Goal: Task Accomplishment & Management: Complete application form

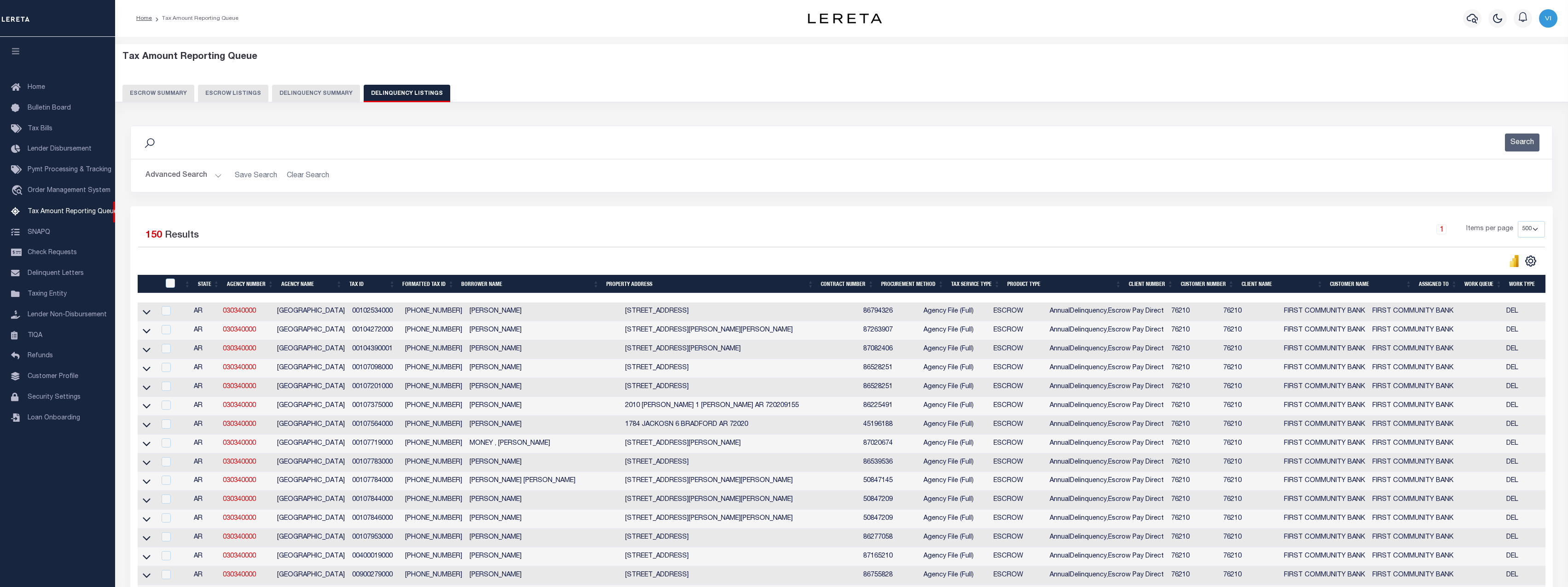
select select "500"
click at [492, 205] on div "Search Advanced Search Save Search Clear Search In In" at bounding box center [841, 166] width 1437 height 81
click at [314, 89] on button "Delinquency Summary" at bounding box center [316, 93] width 88 height 17
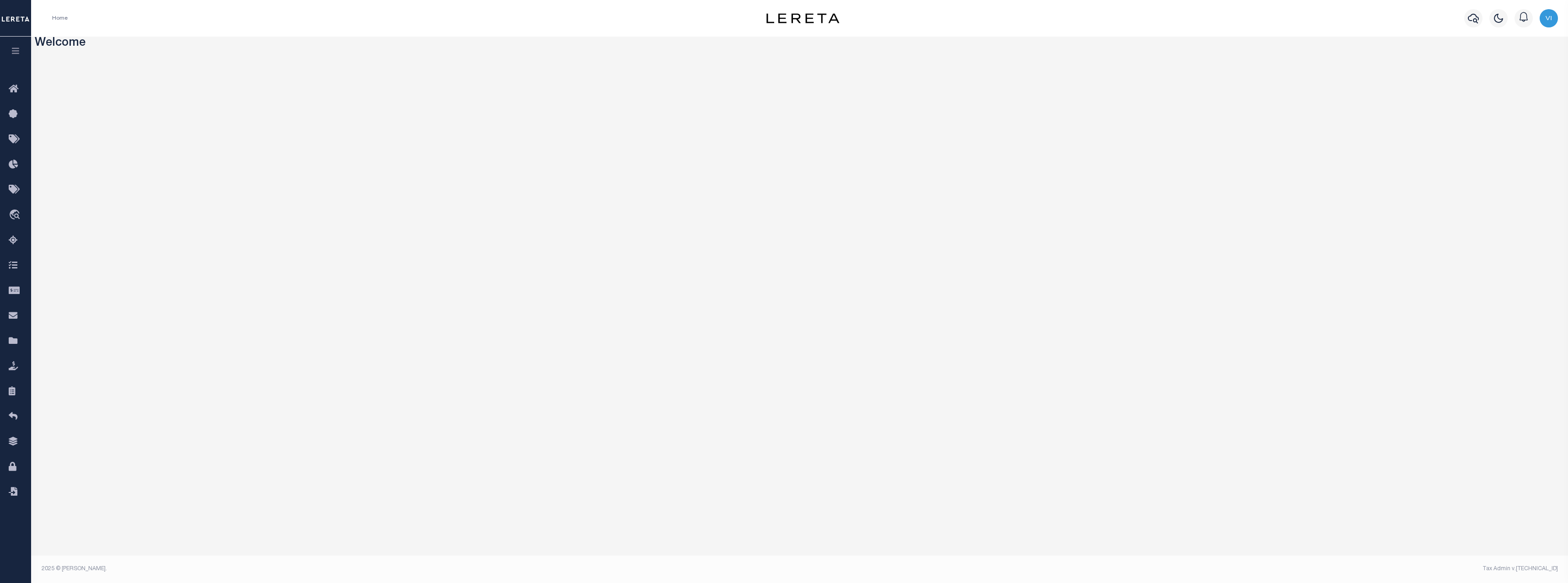
click at [15, 52] on icon "button" at bounding box center [16, 50] width 11 height 8
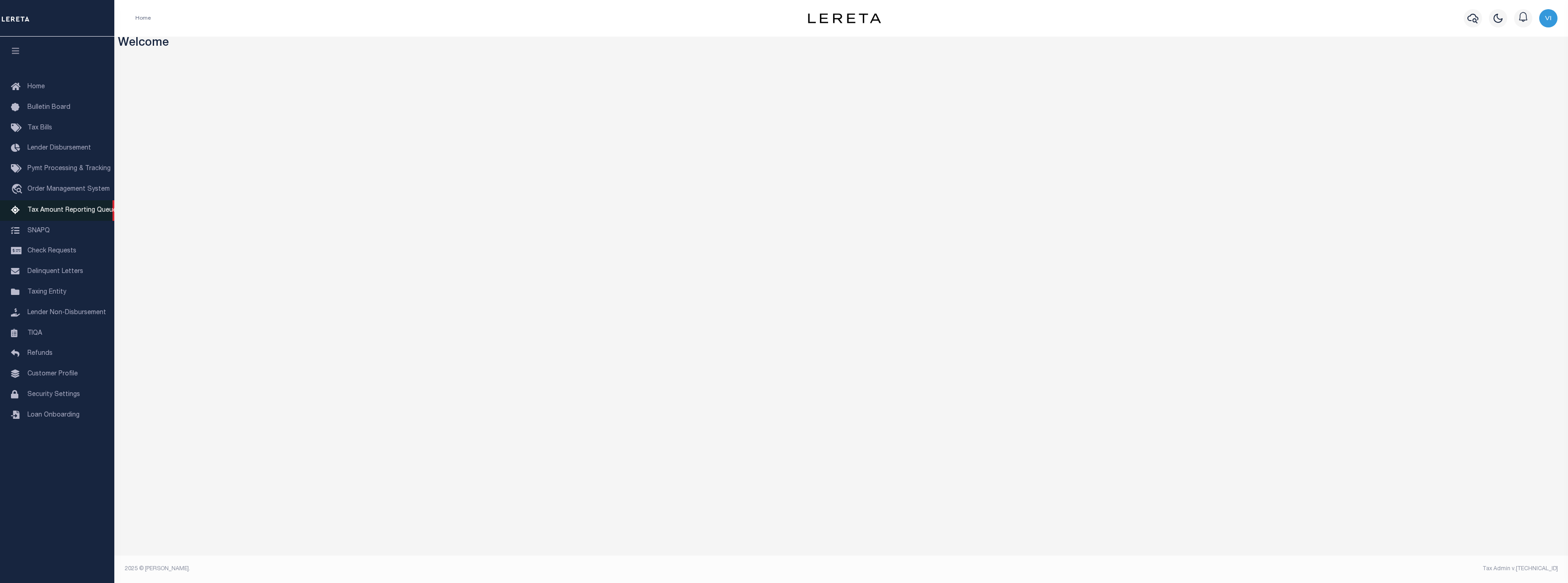
click at [89, 210] on span "Tax Amount Reporting Queue" at bounding box center [72, 210] width 89 height 6
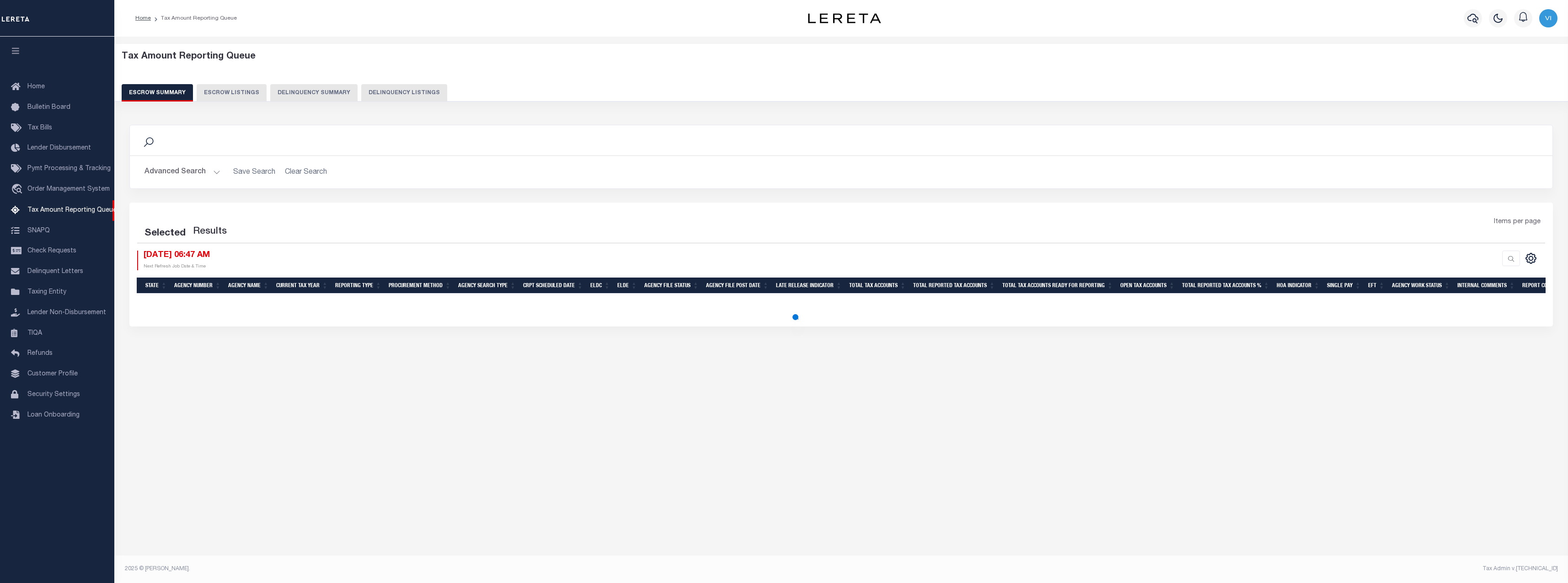
click at [304, 88] on button "Delinquency Summary" at bounding box center [314, 92] width 88 height 17
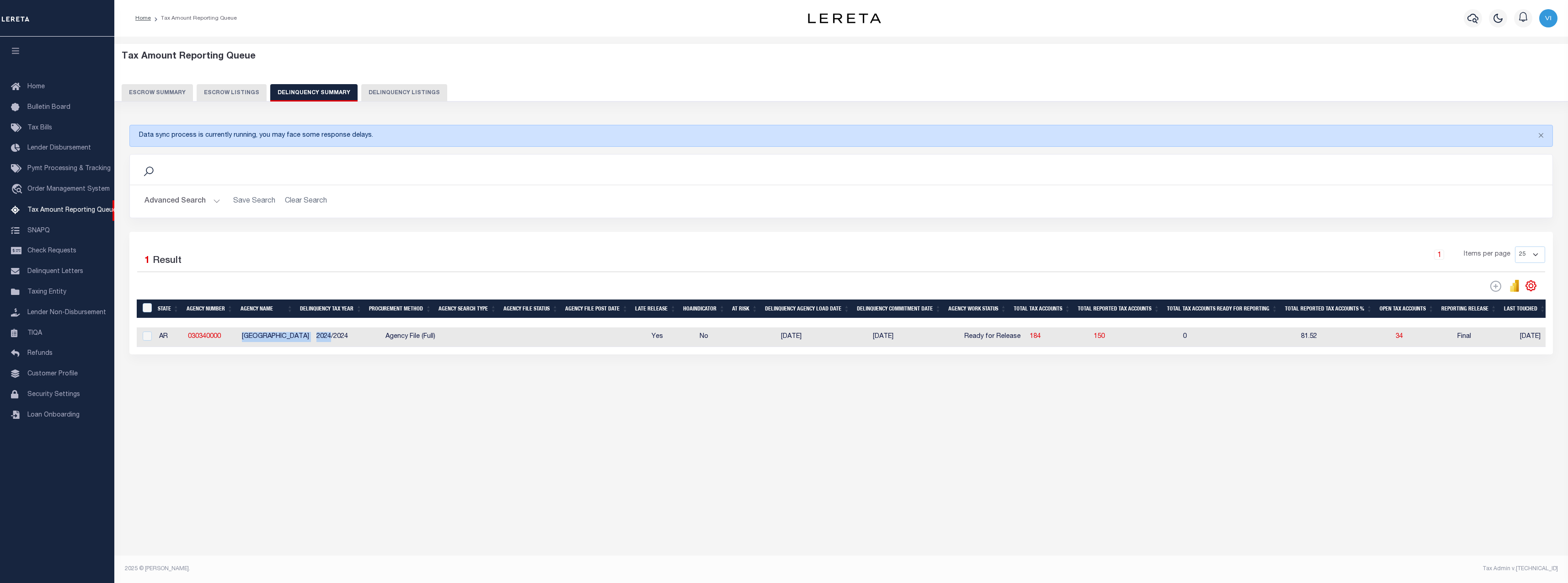
drag, startPoint x: 242, startPoint y: 336, endPoint x: 324, endPoint y: 340, distance: 82.1
click at [324, 340] on tr "AR 030340000 JACKSON COUNTY 2024/2024 Agency File (Full) Yes No 09/11/2025 12/0…" at bounding box center [1119, 338] width 1965 height 20
click at [308, 408] on div "Tax Amount Reporting Queue Escrow Summary Escrow Listings In" at bounding box center [841, 227] width 1448 height 364
click at [1094, 340] on span "150" at bounding box center [1099, 337] width 11 height 6
select select "100"
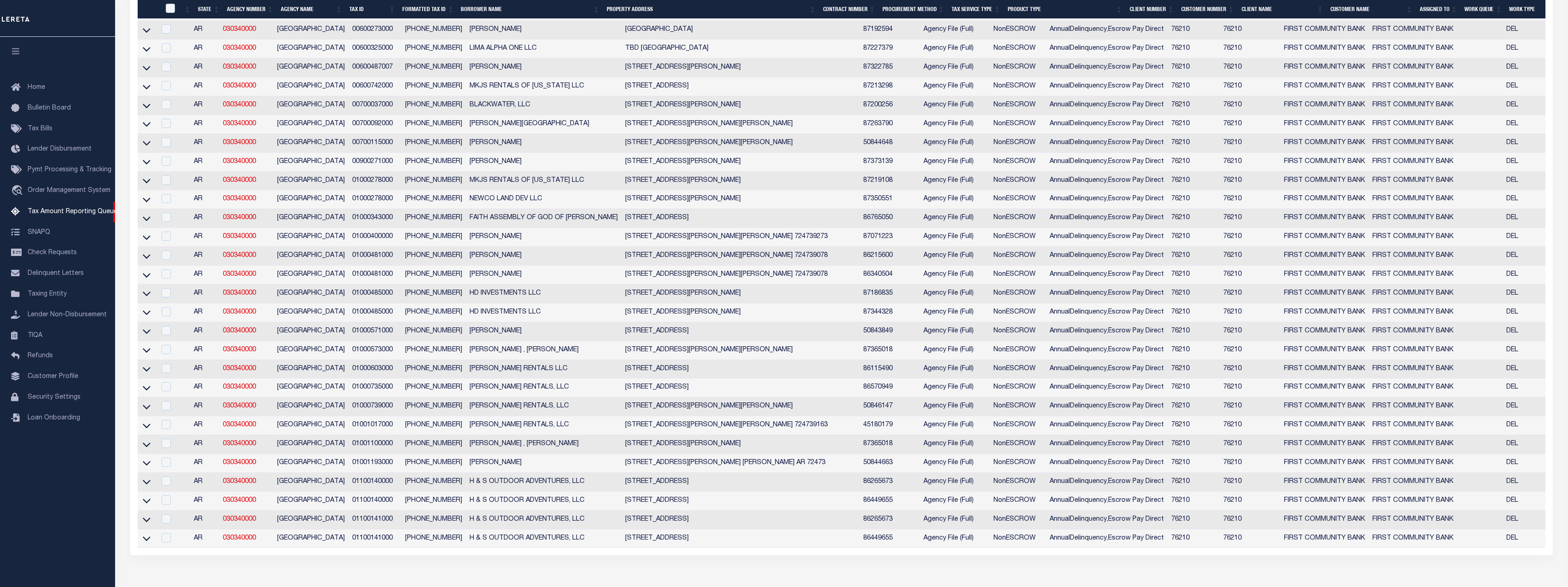
scroll to position [1758, 0]
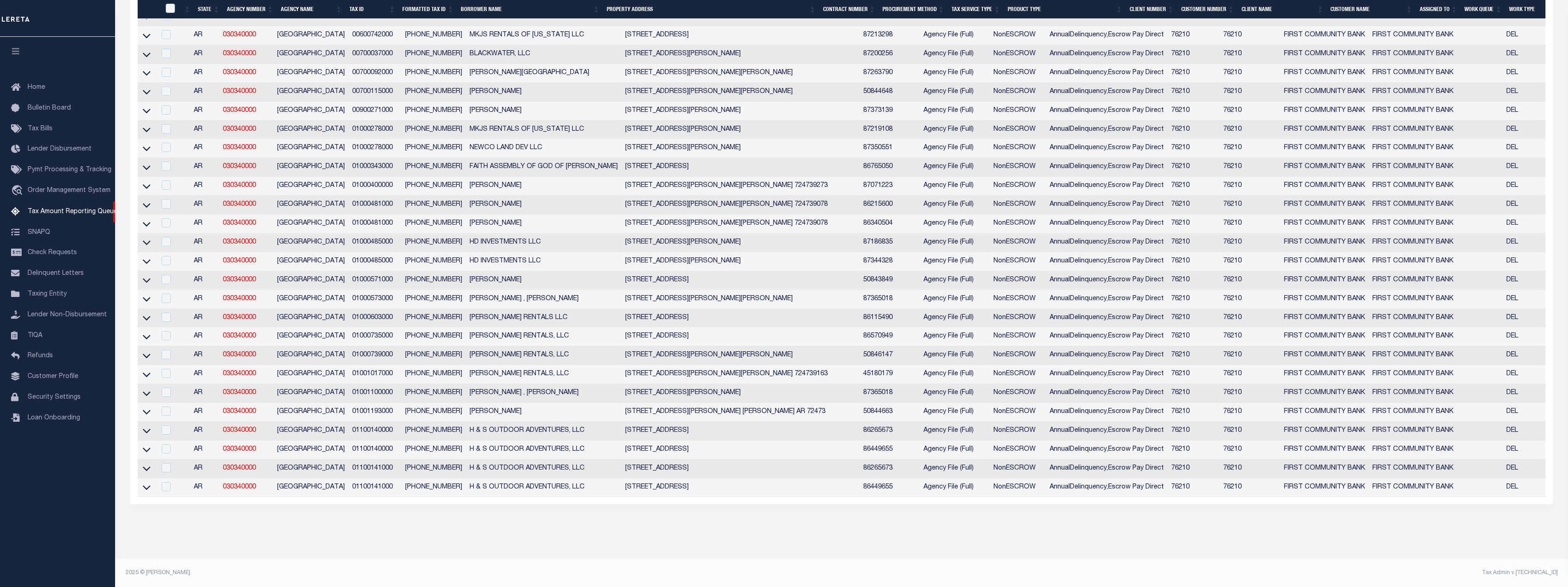
click at [1168, 482] on td "76210" at bounding box center [1193, 488] width 52 height 19
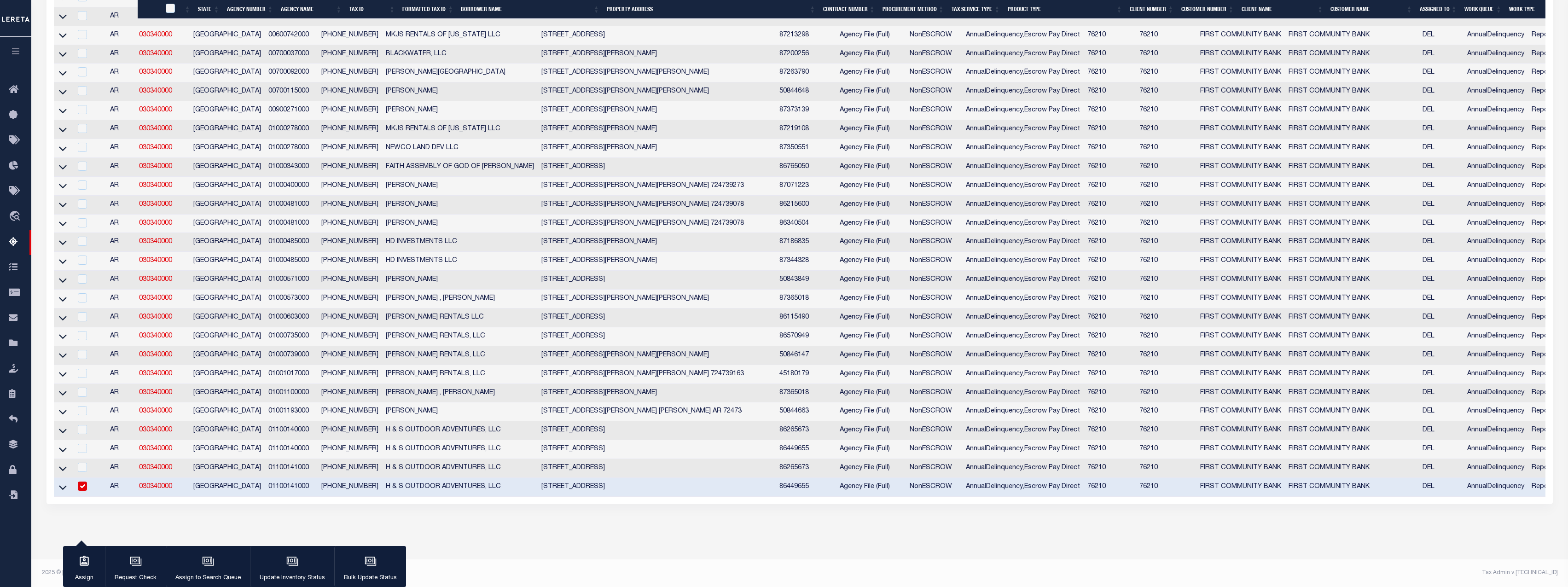
click at [1136, 482] on td "76210" at bounding box center [1110, 488] width 52 height 19
checkbox input "false"
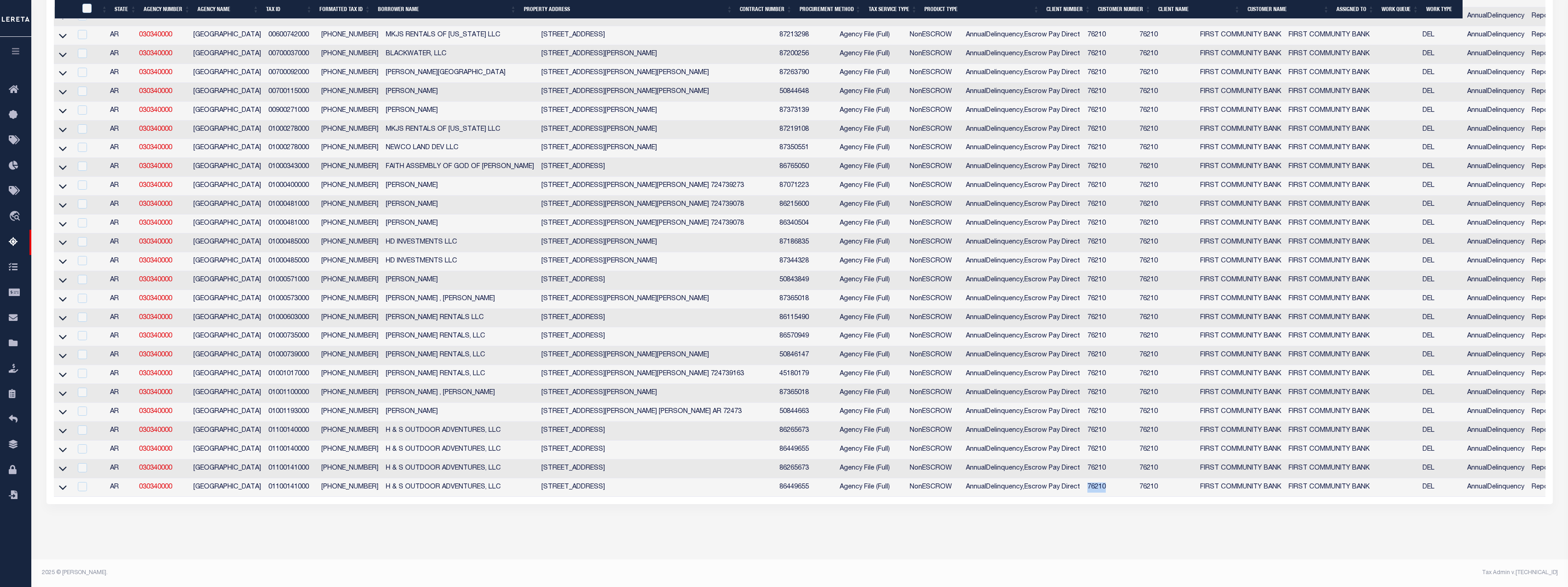
copy td "76210"
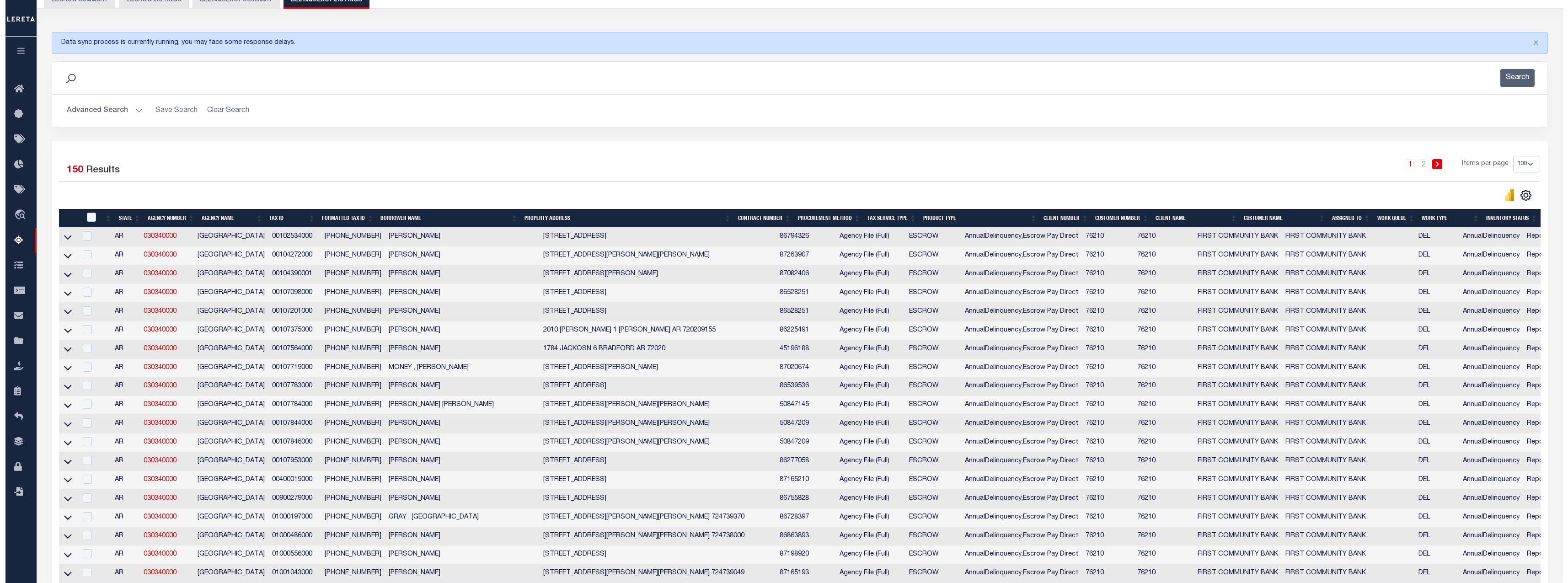
scroll to position [0, 0]
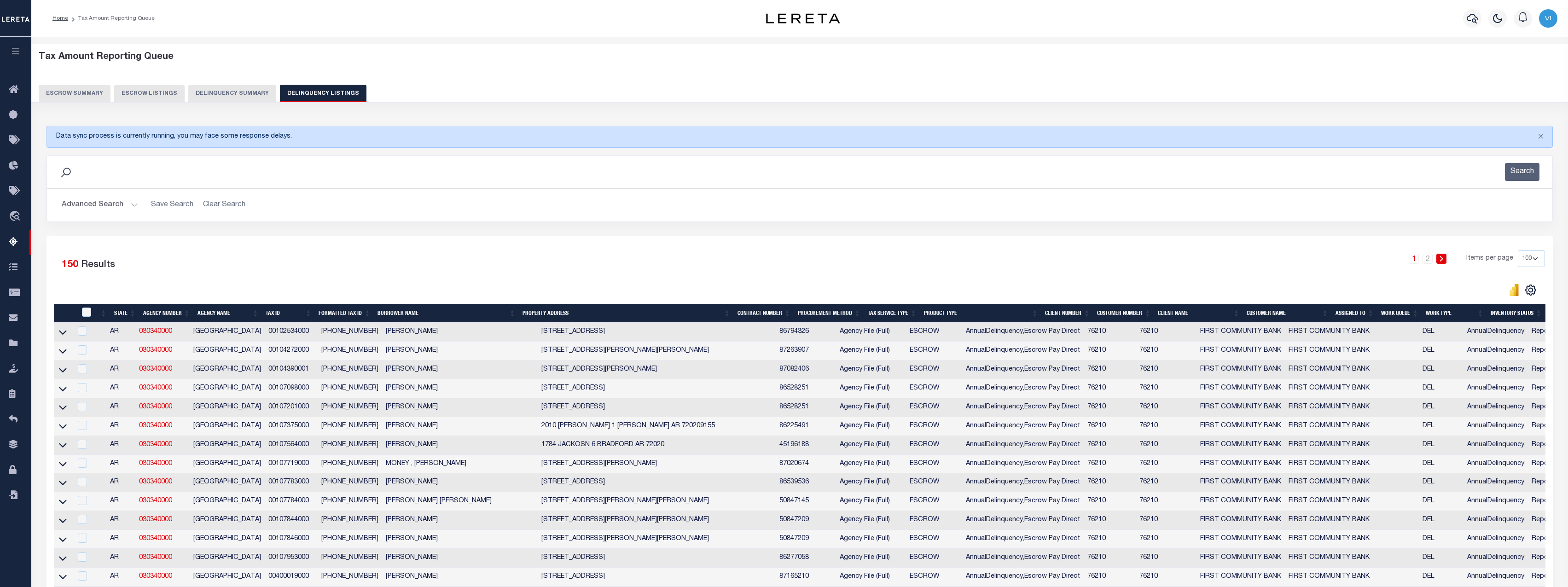
click at [284, 336] on td "00102534000" at bounding box center [291, 333] width 53 height 19
checkbox input "false"
copy td "00102534000"
click at [225, 93] on button "Delinquency Summary" at bounding box center [232, 93] width 88 height 17
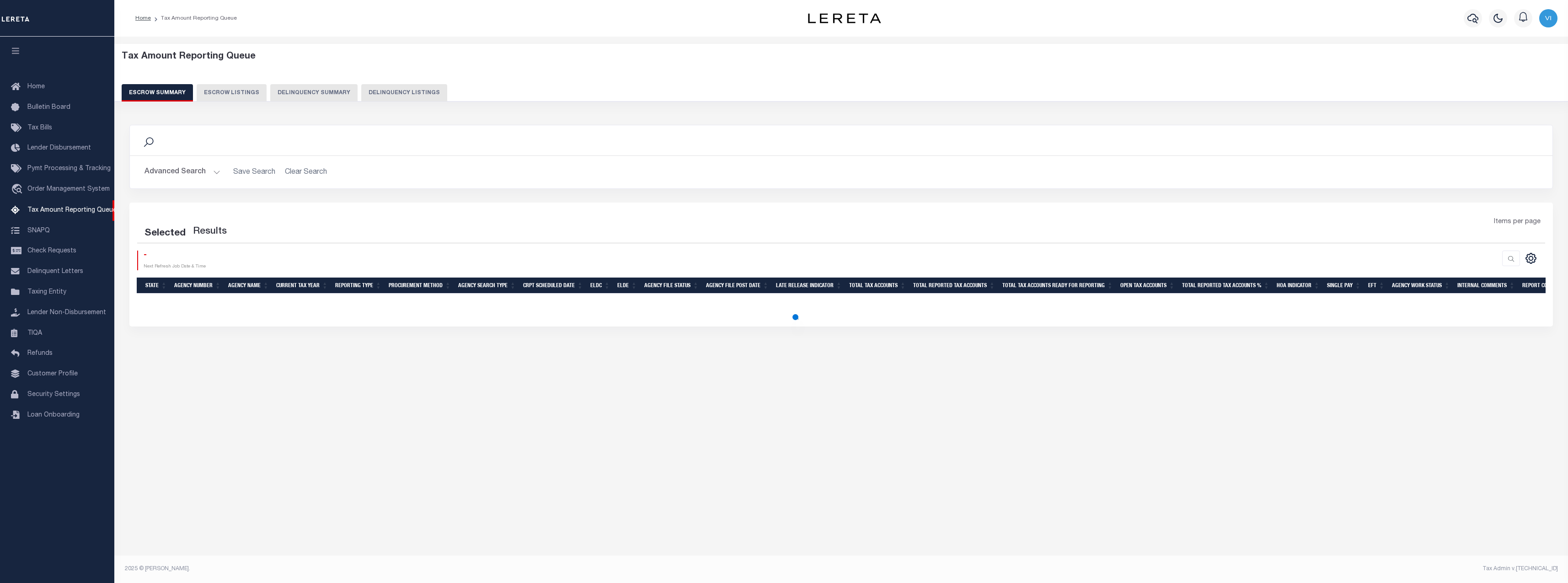
select select "100"
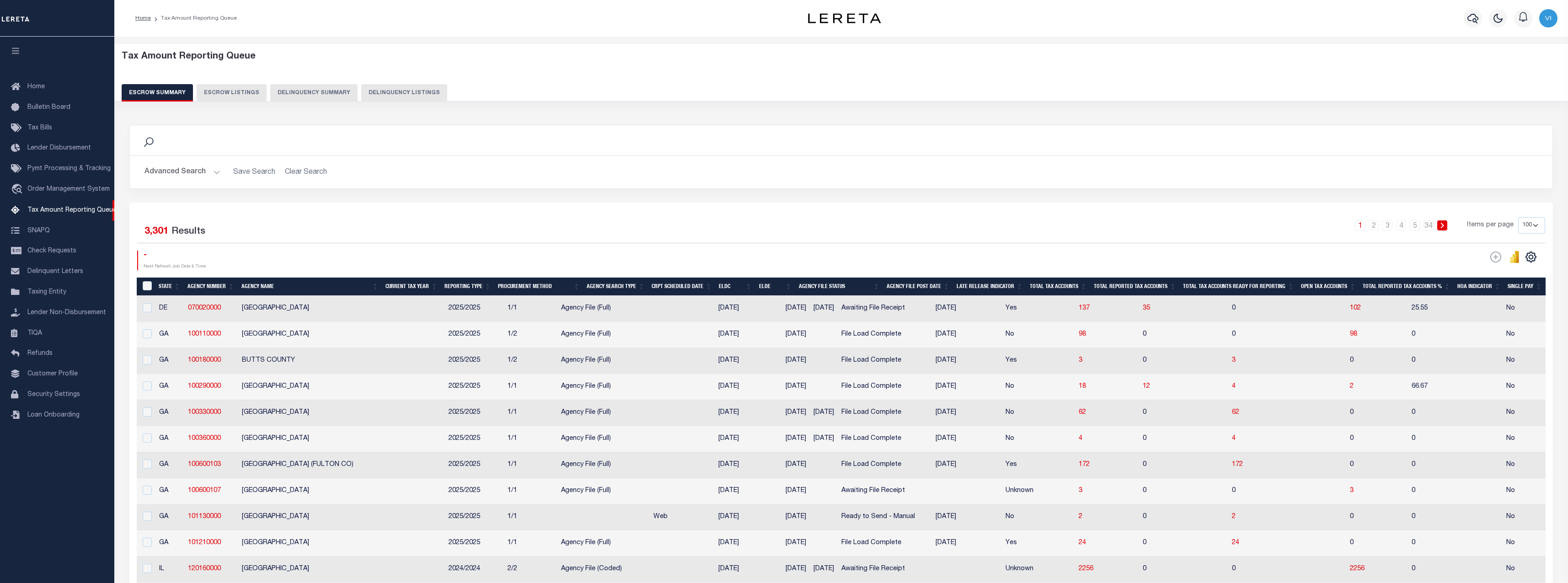
click at [298, 102] on div "Tax Amount Reporting Queue Escrow Summary Escrow Listings Delinquency Summary" at bounding box center [841, 79] width 1471 height 72
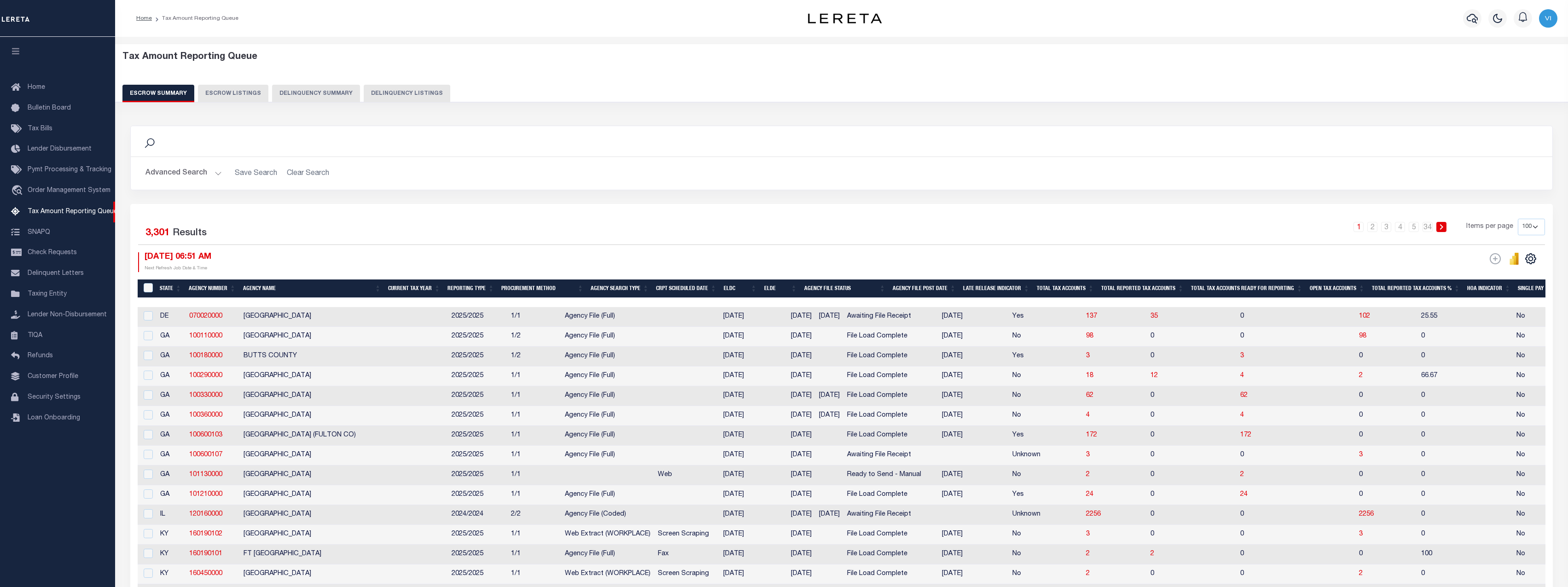
click at [313, 96] on button "Delinquency Summary" at bounding box center [316, 93] width 88 height 17
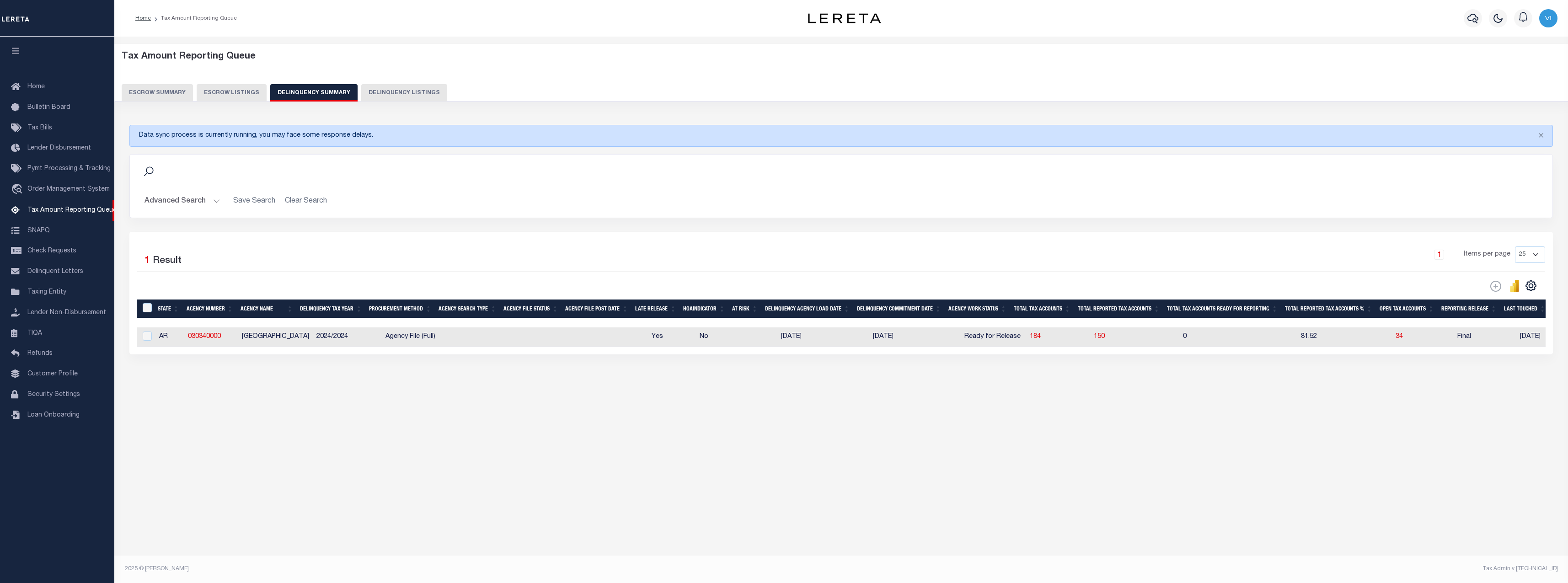
click at [1392, 341] on td "34" at bounding box center [1423, 338] width 62 height 20
checkbox input "true"
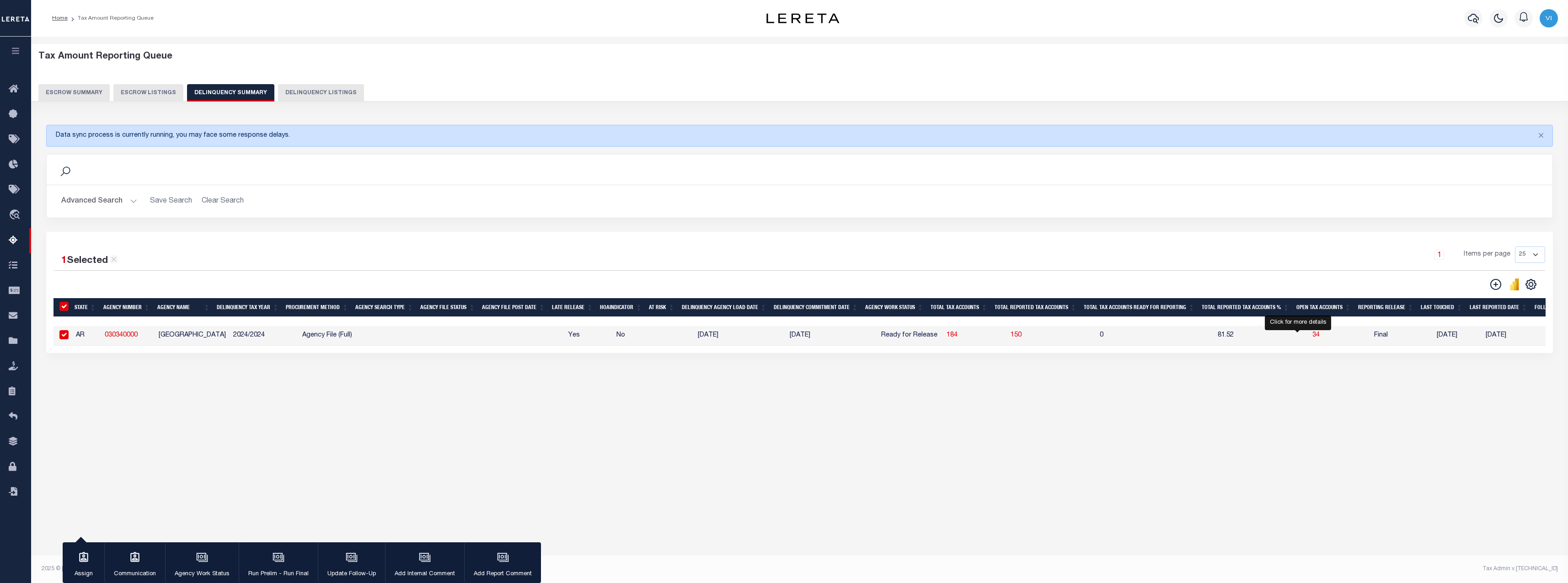
click at [1312, 338] on span "34" at bounding box center [1315, 335] width 7 height 6
select select "100"
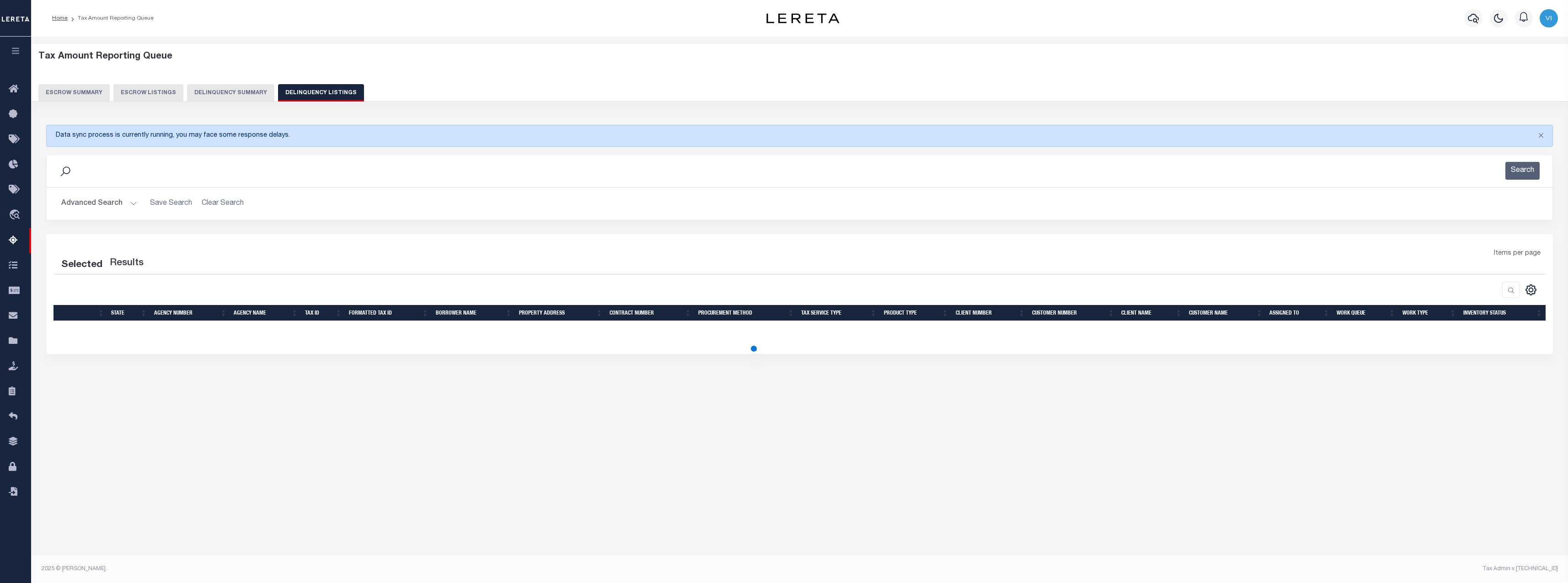
select select "100"
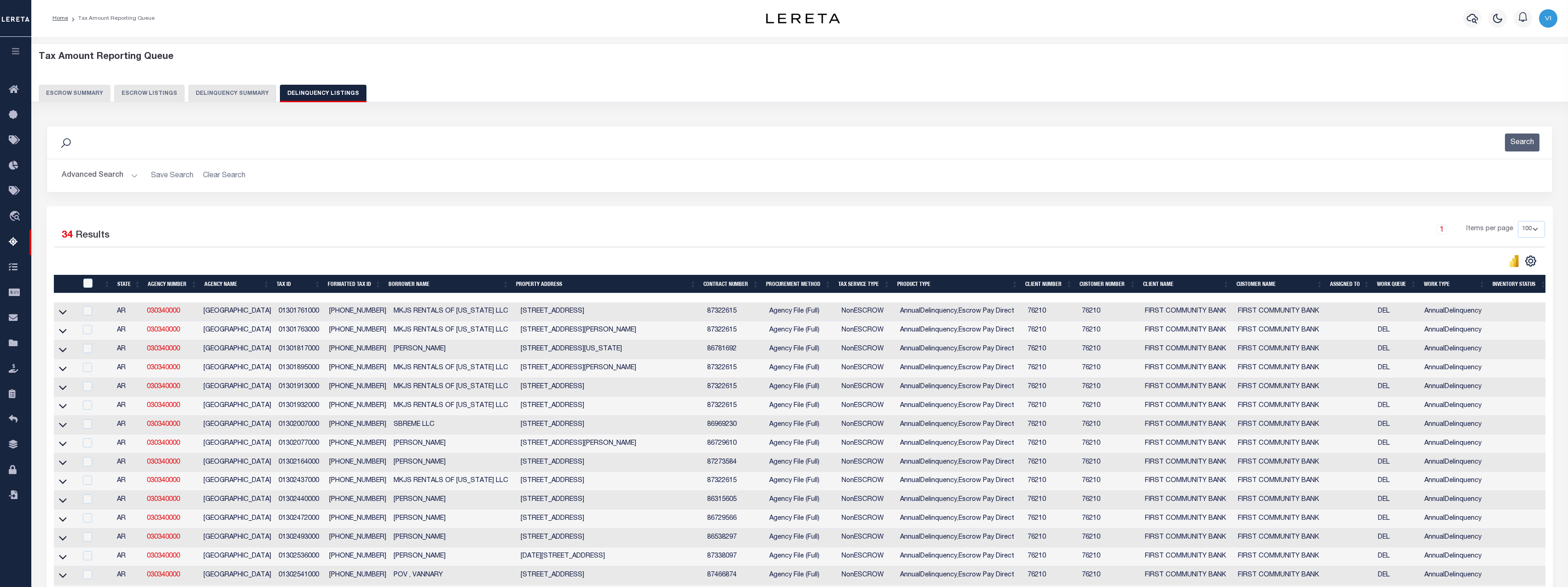
click at [223, 96] on button "Delinquency Summary" at bounding box center [232, 93] width 88 height 17
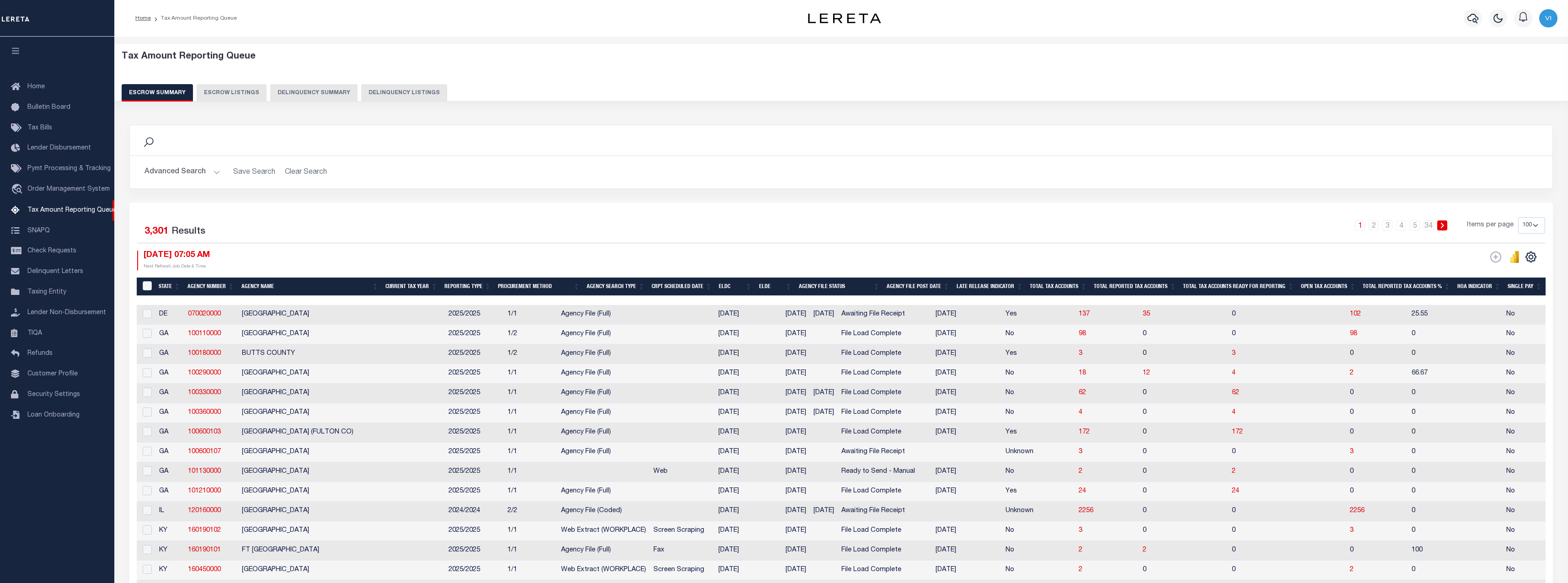
click at [316, 86] on button "Delinquency Summary" at bounding box center [314, 92] width 88 height 17
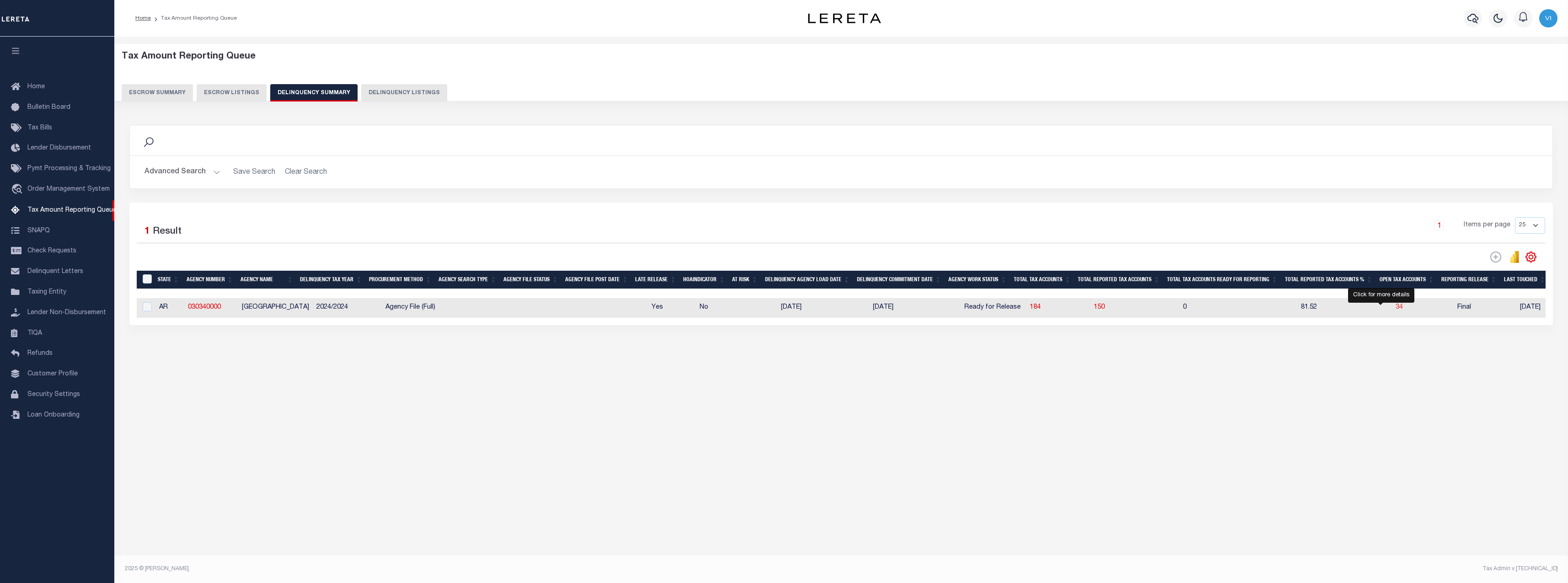
click at [1396, 309] on span "34" at bounding box center [1399, 307] width 7 height 6
select select "100"
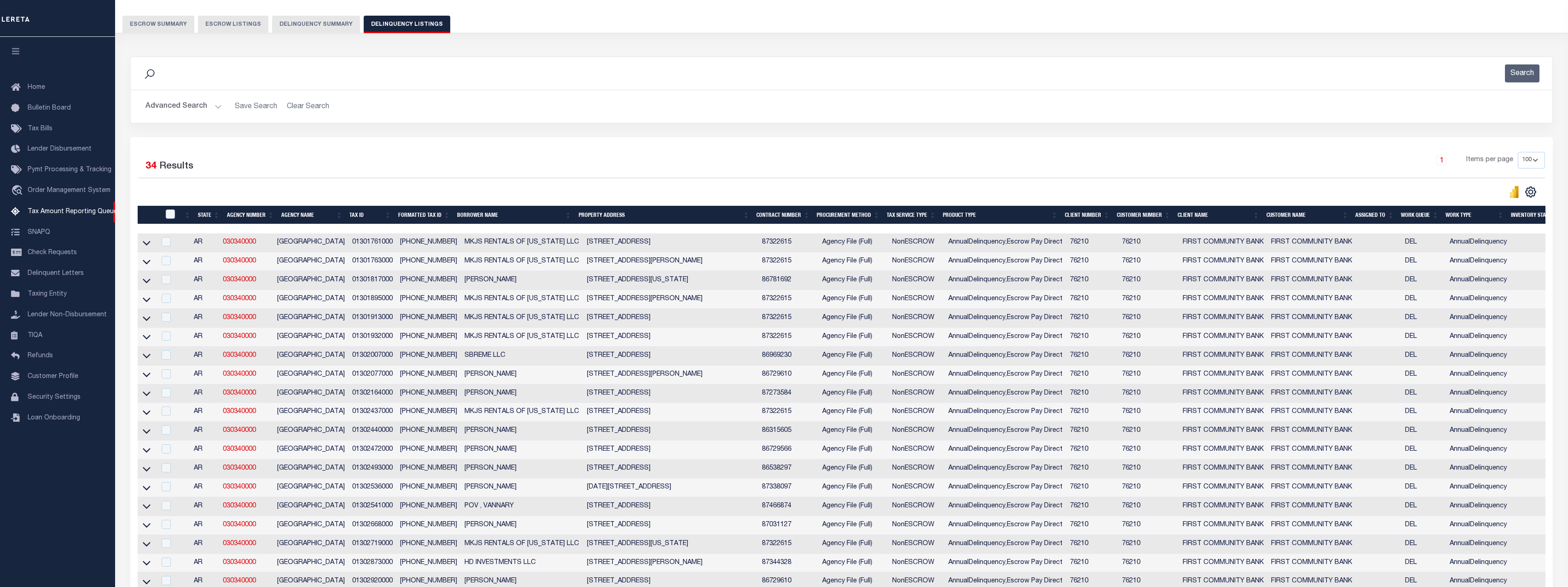
scroll to position [208, 0]
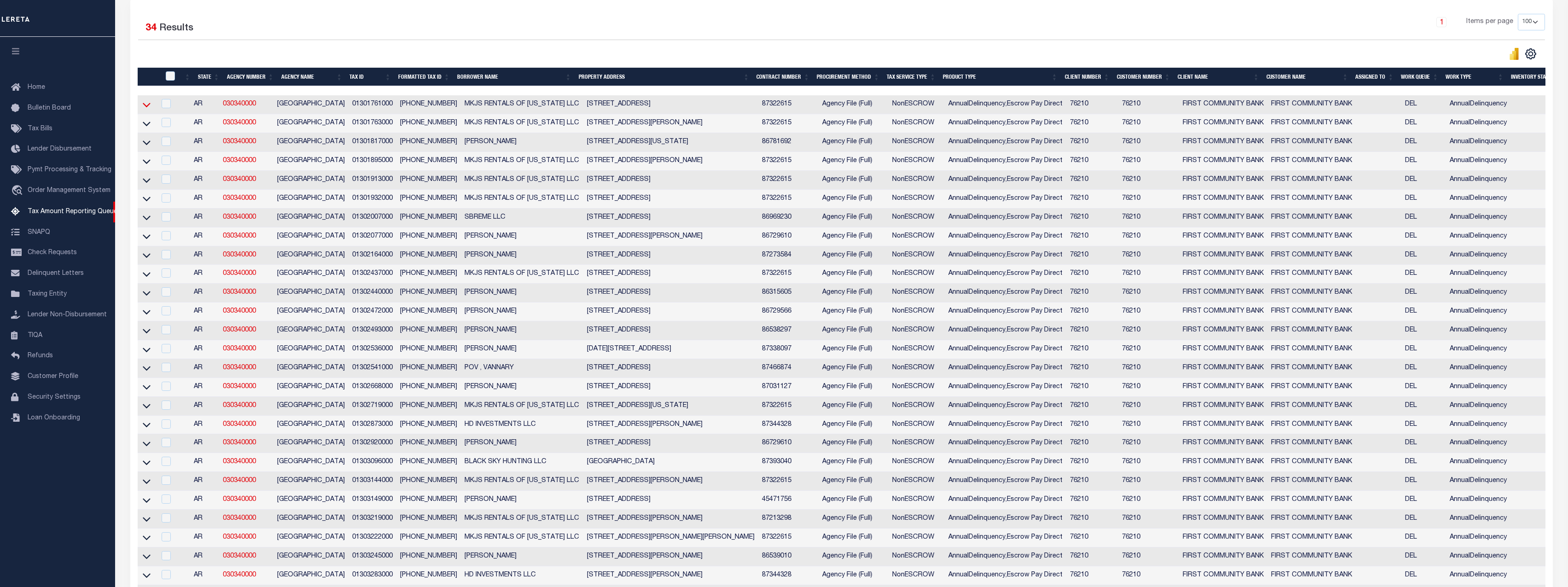
click at [148, 106] on icon at bounding box center [146, 105] width 8 height 10
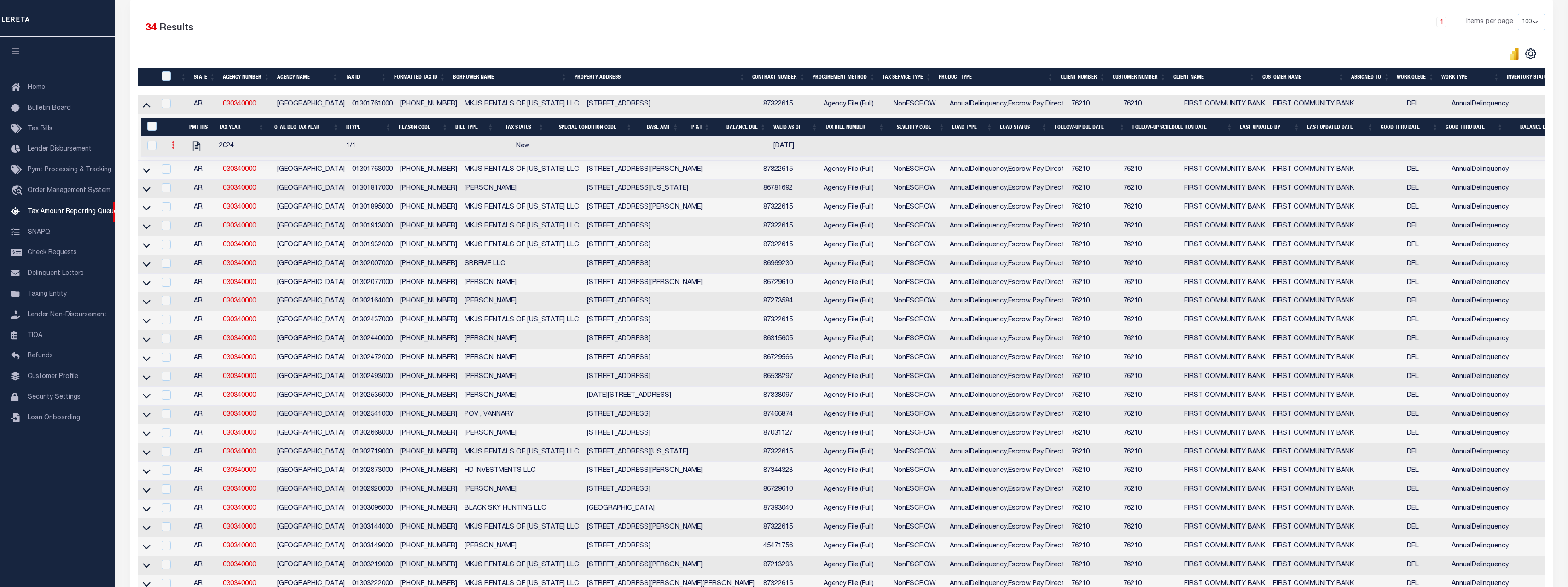
click at [175, 150] on link at bounding box center [173, 146] width 10 height 7
click at [185, 179] on img "" at bounding box center [185, 175] width 9 height 10
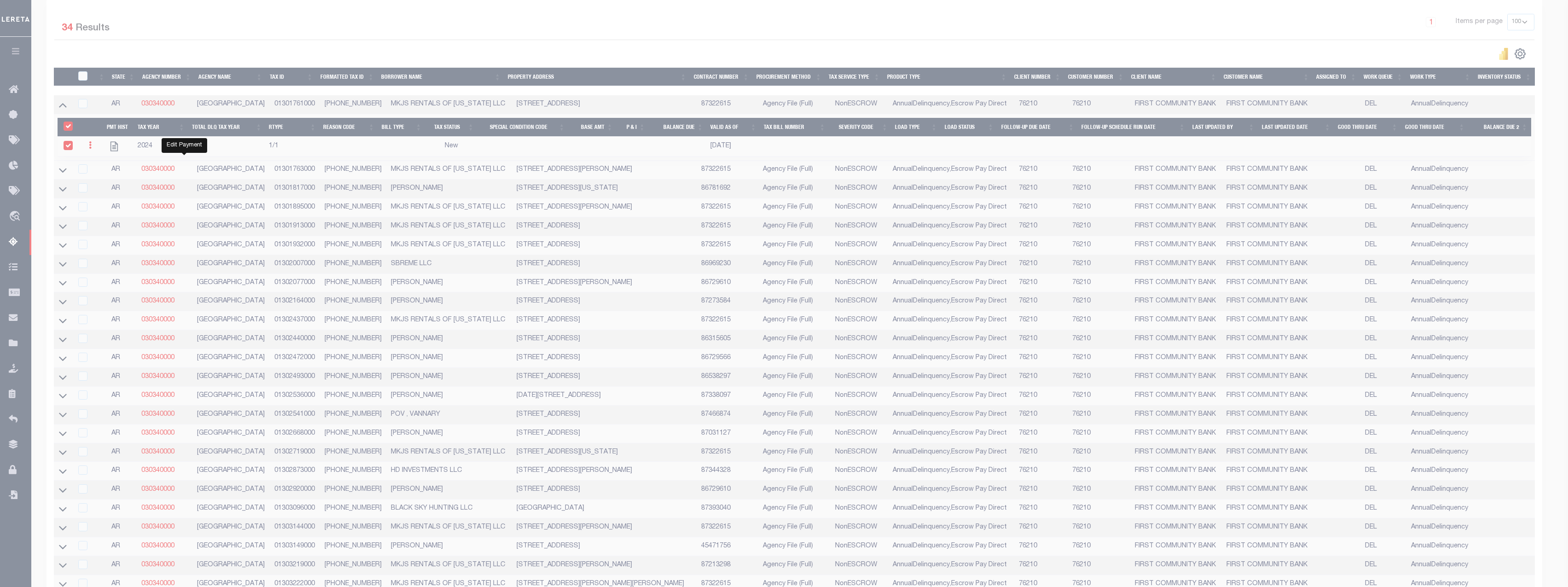
select select "NW2"
select select
type input "[DATE]"
checkbox input "true"
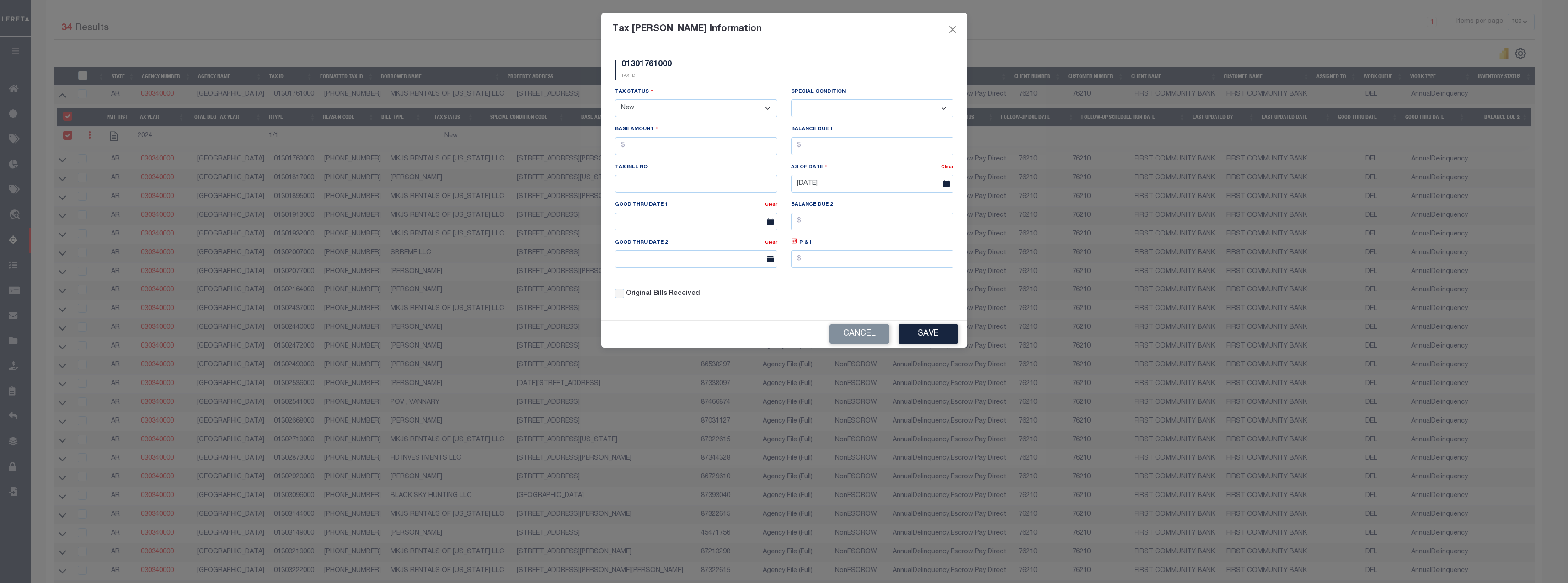
click at [649, 117] on select "- Select Status - Open Due/Unpaid Paid Incomplete No Tax Due Internal Refund Pr…" at bounding box center [696, 109] width 162 height 18
click at [671, 111] on select "- Select Status - Open Due/Unpaid Paid Incomplete No Tax Due Internal Refund Pr…" at bounding box center [696, 109] width 162 height 18
click at [676, 117] on select "- Select Status - Open Due/Unpaid Paid Incomplete No Tax Due Internal Refund Pr…" at bounding box center [696, 109] width 162 height 18
select select "DUE"
click at [615, 99] on select "- Select Status - Open Due/Unpaid Paid Incomplete No Tax Due Internal Refund Pr…" at bounding box center [696, 109] width 162 height 18
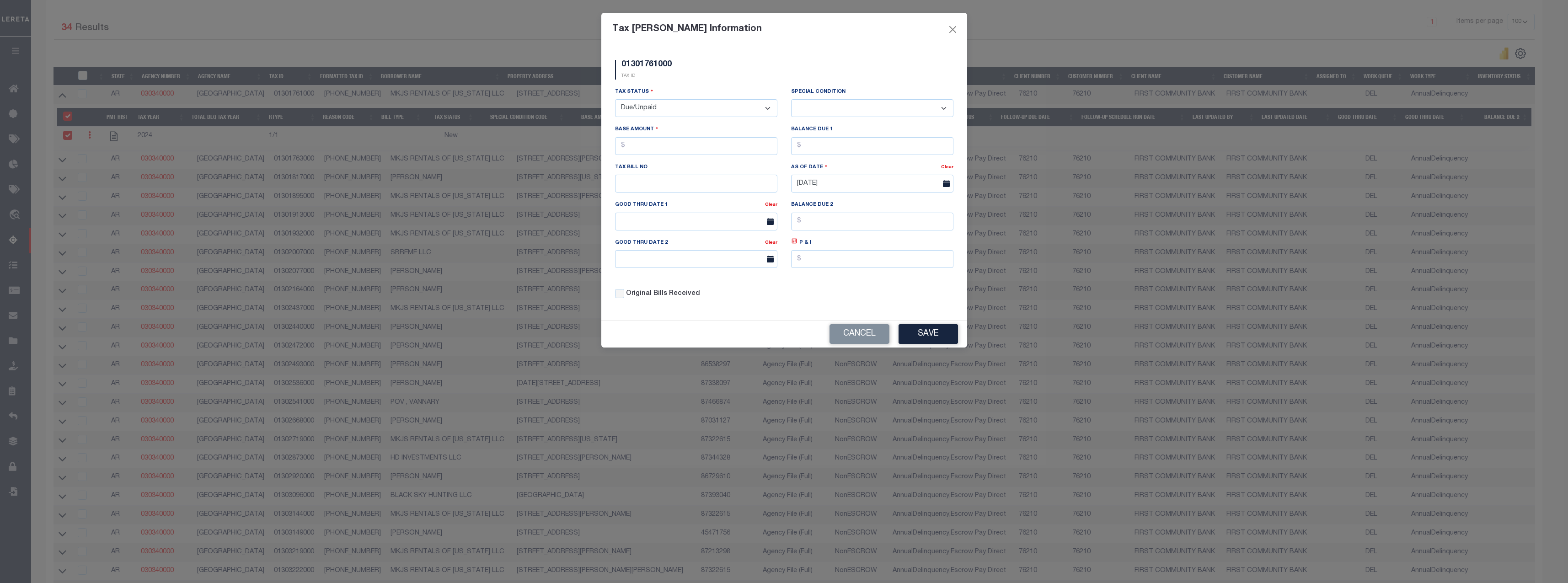
select select "0"
click at [641, 137] on div "Base Amount" at bounding box center [696, 139] width 162 height 30
click at [639, 143] on input "text" at bounding box center [696, 146] width 162 height 18
type input "$50.00"
click at [911, 328] on button "Save" at bounding box center [927, 335] width 59 height 20
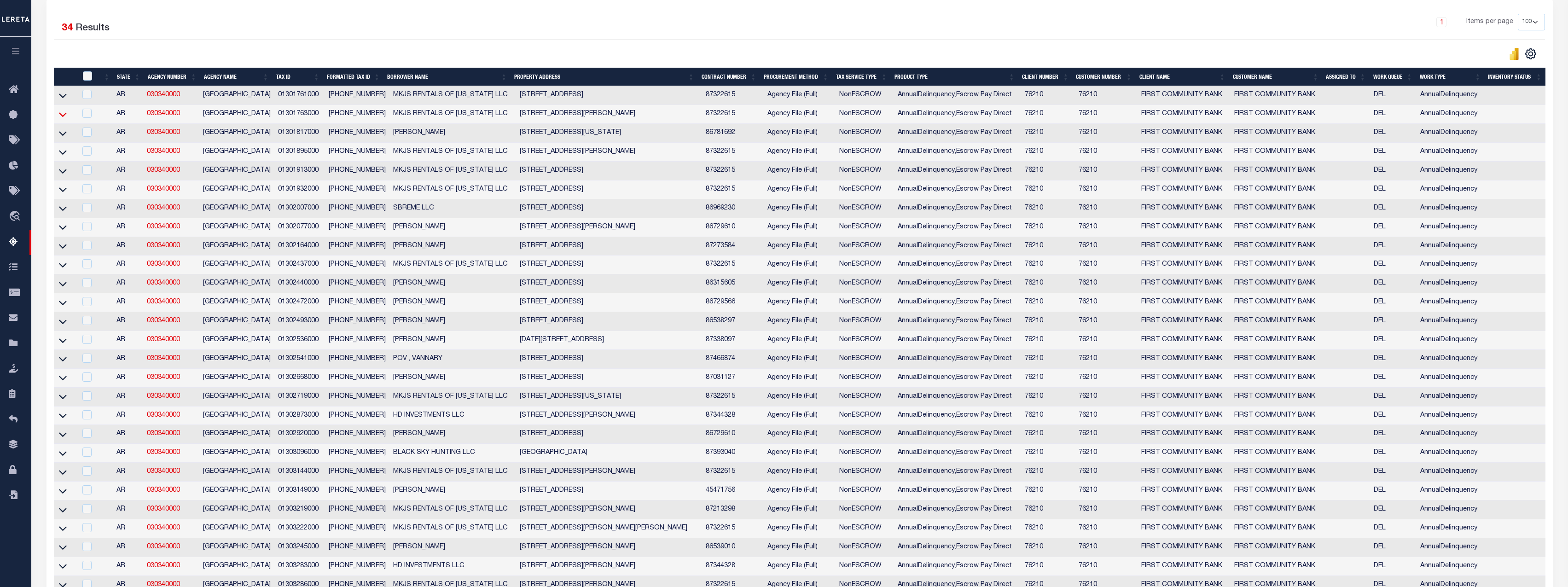
click at [65, 116] on icon at bounding box center [62, 114] width 8 height 10
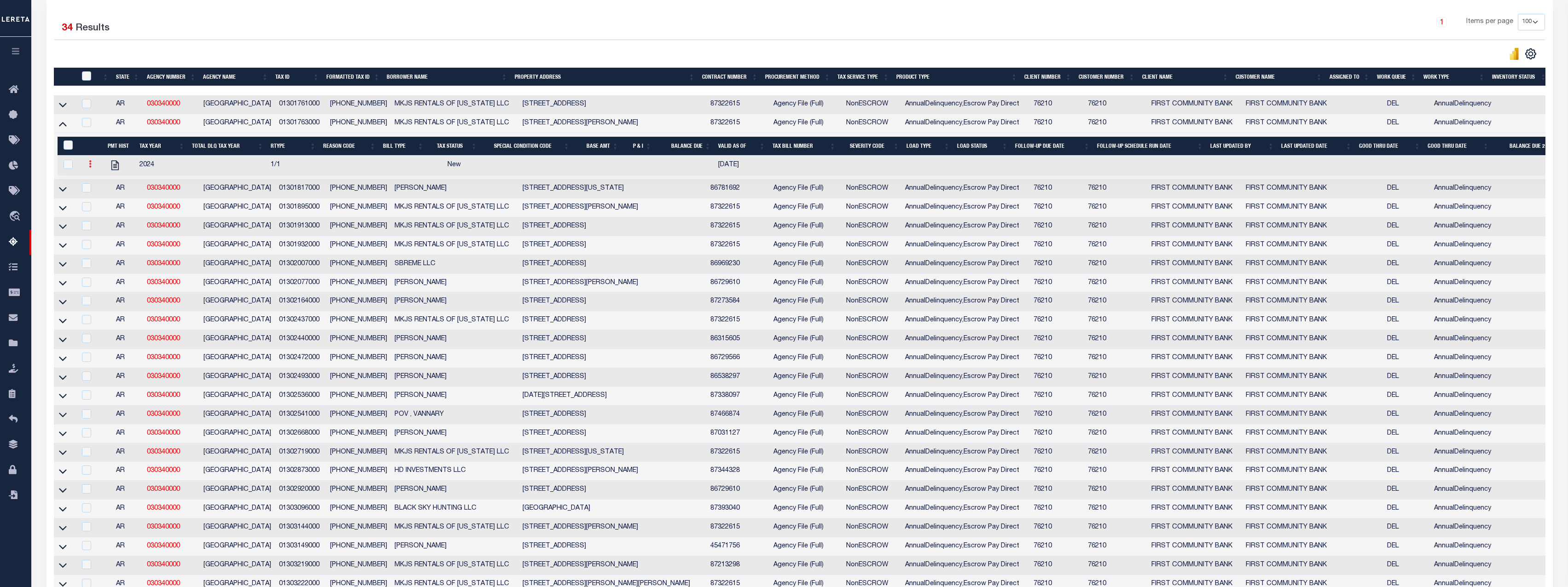
click at [93, 168] on link at bounding box center [90, 165] width 10 height 7
click at [106, 200] on link "" at bounding box center [101, 195] width 31 height 16
select select
checkbox input "true"
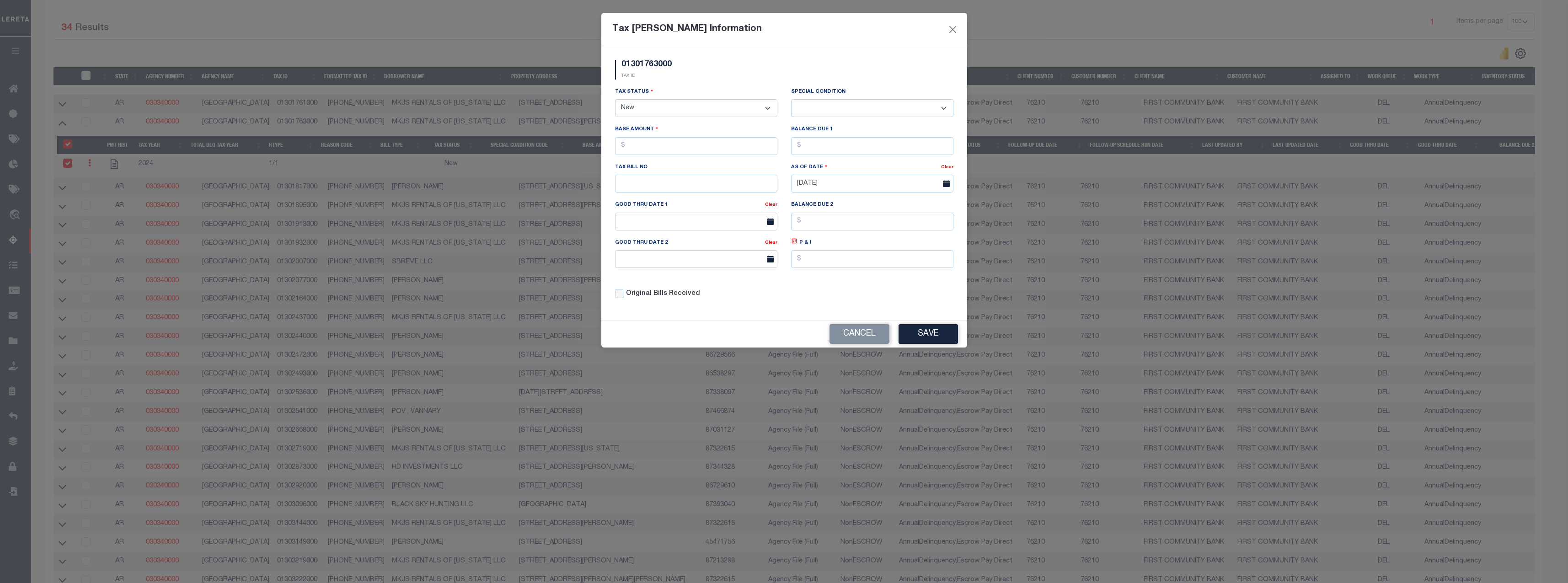
click at [689, 112] on select "- Select Status - Open Due/Unpaid Paid Incomplete No Tax Due Internal Refund Pr…" at bounding box center [696, 109] width 162 height 18
select select "DUE"
click at [615, 99] on select "- Select Status - Open Due/Unpaid Paid Incomplete No Tax Due Internal Refund Pr…" at bounding box center [696, 109] width 162 height 18
select select "0"
click at [658, 151] on input "text" at bounding box center [696, 146] width 162 height 18
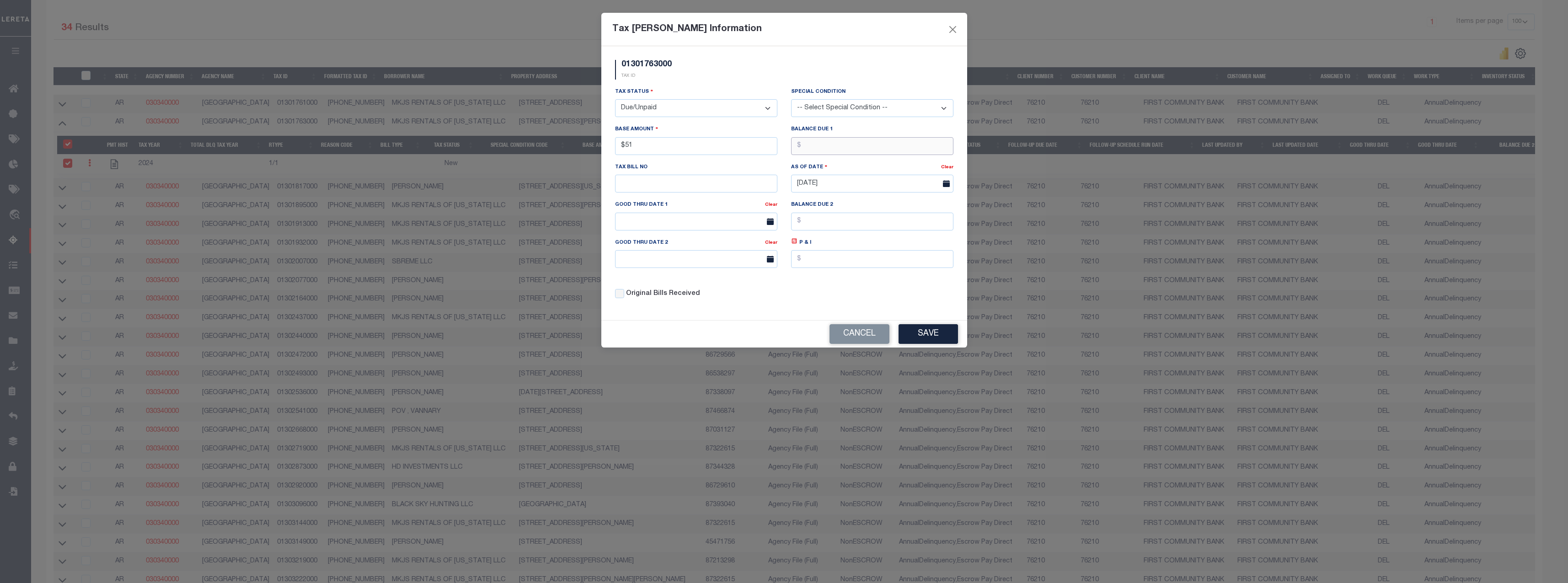
type input "$51.00"
click at [943, 343] on button "Save" at bounding box center [927, 335] width 59 height 20
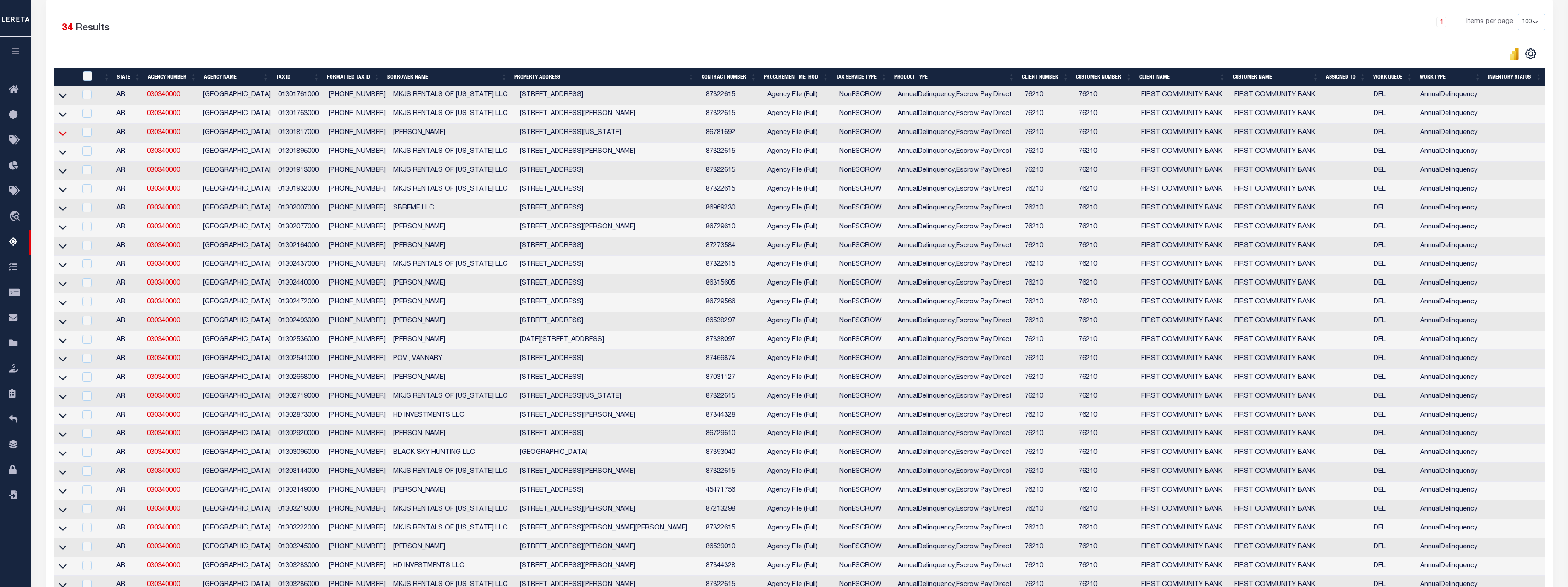
click at [66, 136] on icon at bounding box center [62, 133] width 8 height 10
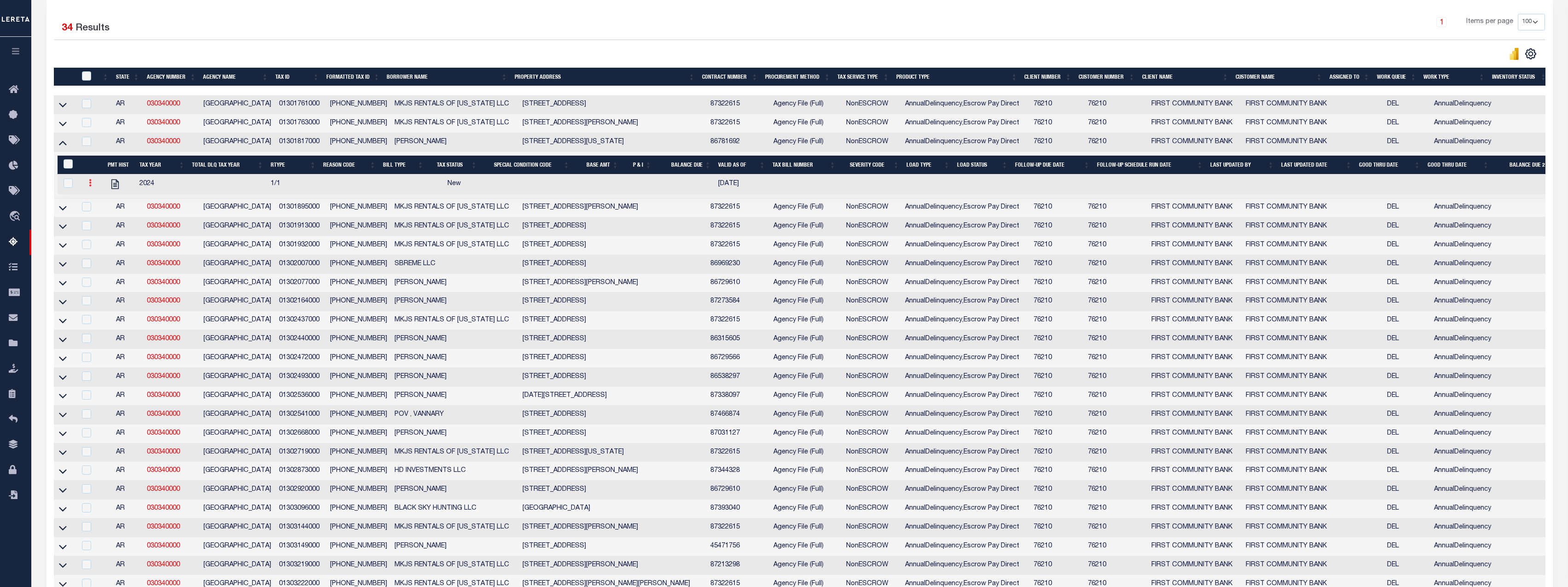
click at [87, 186] on link at bounding box center [90, 185] width 10 height 7
click at [92, 218] on link "" at bounding box center [101, 213] width 31 height 16
select select
checkbox input "true"
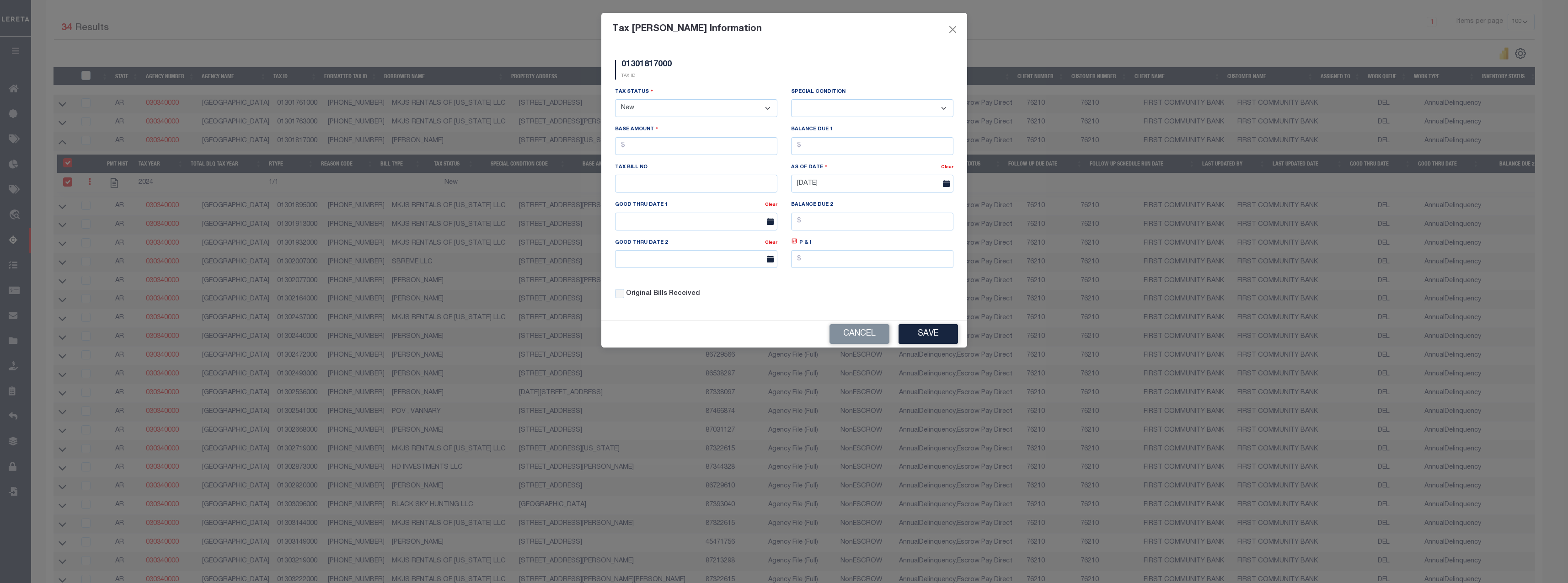
click at [672, 104] on select "- Select Status - Open Due/Unpaid Paid Incomplete No Tax Due Internal Refund Pr…" at bounding box center [696, 109] width 162 height 18
select select "DUE"
click at [615, 99] on select "- Select Status - Open Due/Unpaid Paid Incomplete No Tax Due Internal Refund Pr…" at bounding box center [696, 109] width 162 height 18
select select "0"
click at [655, 131] on span at bounding box center [656, 129] width 3 height 5
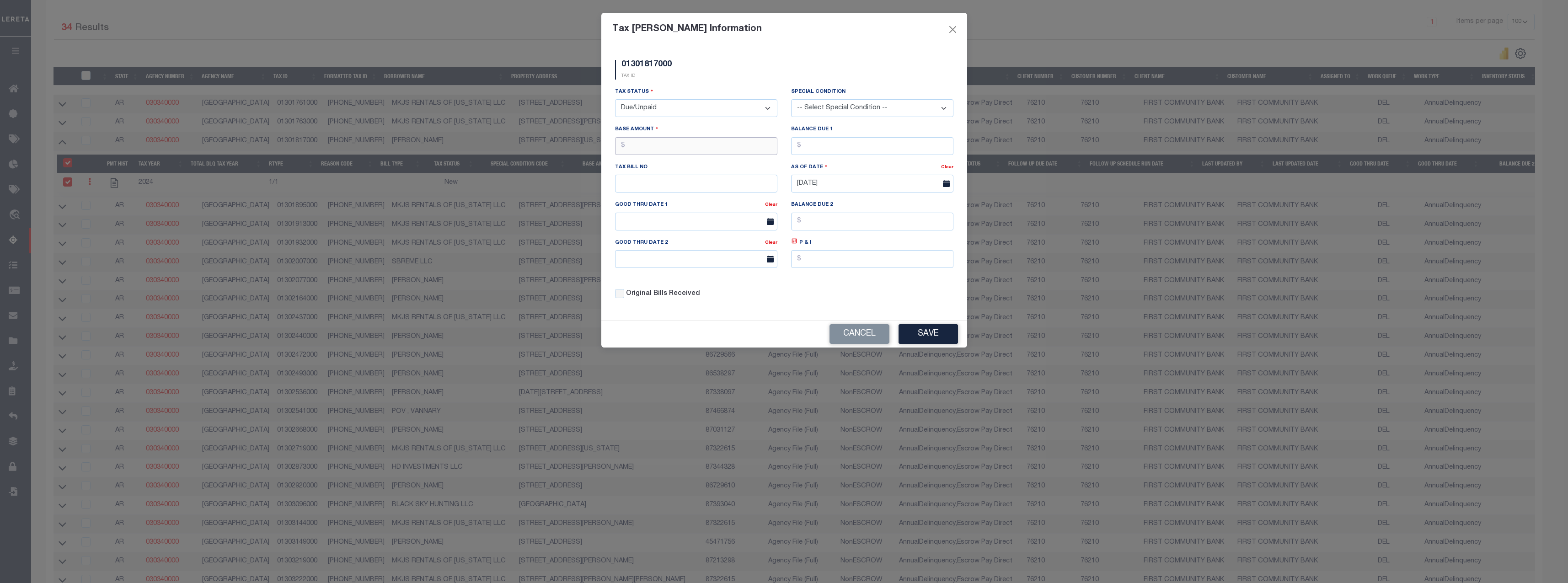
click at [645, 140] on input "text" at bounding box center [696, 146] width 162 height 18
type input "$50.00"
click at [915, 338] on button "Save" at bounding box center [927, 335] width 59 height 20
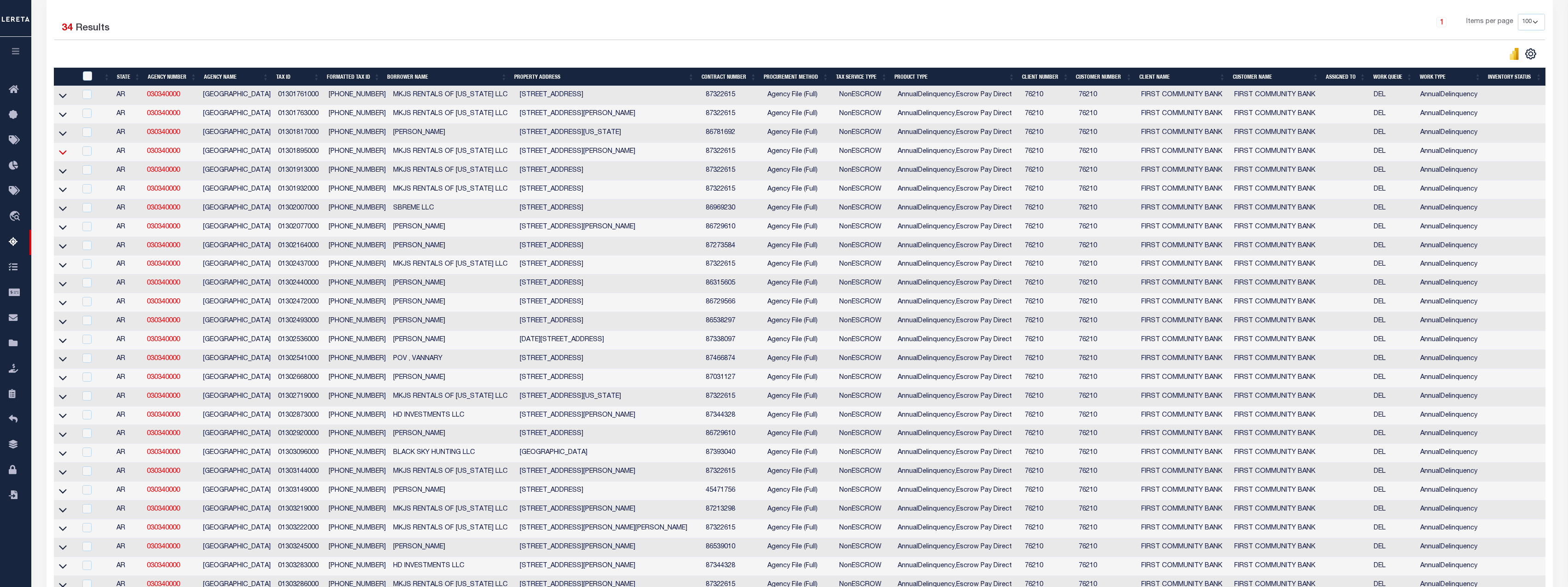
click at [65, 155] on icon at bounding box center [62, 152] width 8 height 10
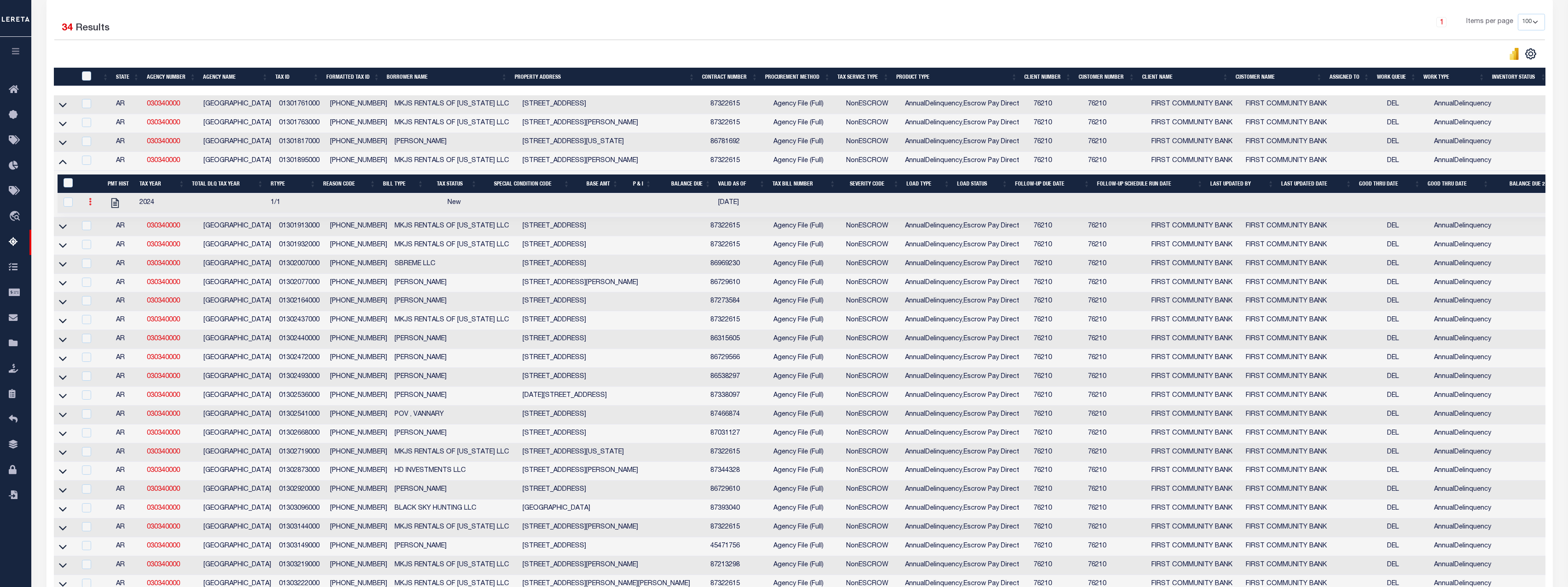
click at [93, 206] on link at bounding box center [90, 203] width 10 height 7
click at [102, 237] on img "" at bounding box center [101, 232] width 9 height 10
select select
checkbox input "true"
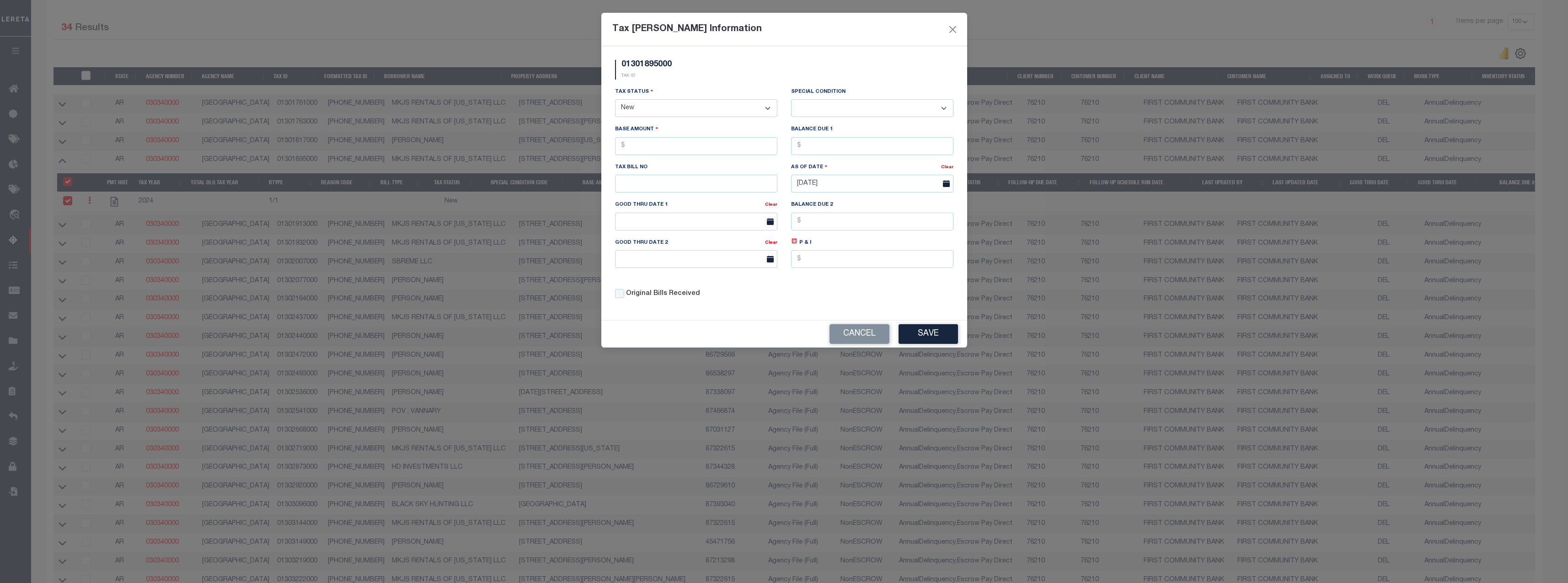
click at [671, 106] on select "- Select Status - Open Due/Unpaid Paid Incomplete No Tax Due Internal Refund Pr…" at bounding box center [696, 109] width 162 height 18
select select "DUE"
click at [615, 99] on select "- Select Status - Open Due/Unpaid Paid Incomplete No Tax Due Internal Refund Pr…" at bounding box center [696, 109] width 162 height 18
select select "0"
click at [657, 137] on div "Base Amount" at bounding box center [696, 139] width 162 height 30
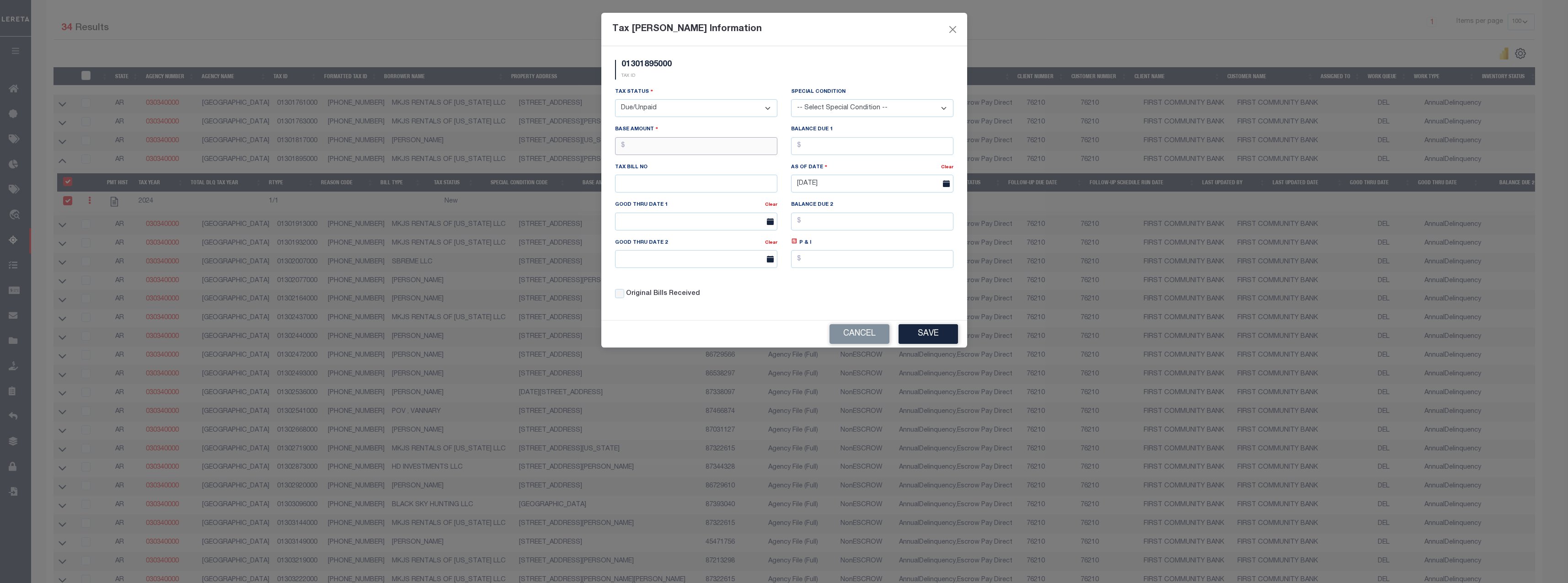
click at [649, 142] on input "text" at bounding box center [696, 146] width 162 height 18
type input "$50.00"
drag, startPoint x: 929, startPoint y: 336, endPoint x: 909, endPoint y: 327, distance: 21.9
click at [931, 336] on button "Save" at bounding box center [927, 335] width 59 height 20
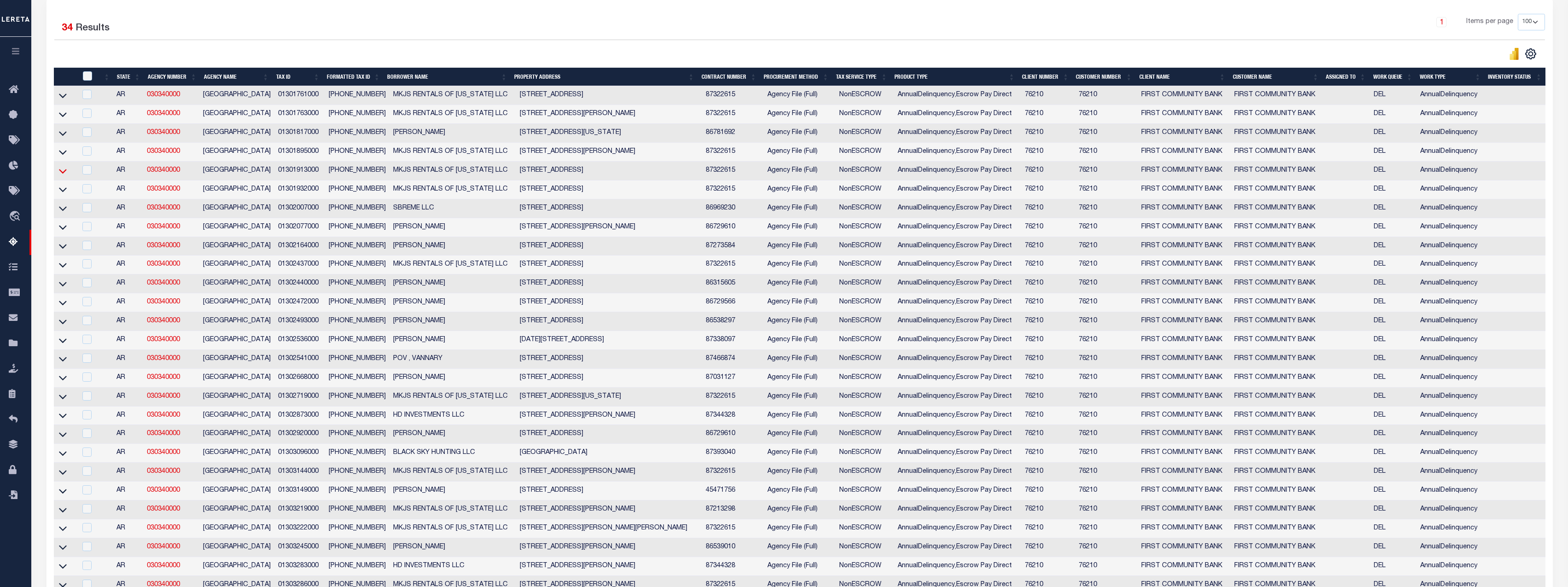
click at [62, 174] on icon at bounding box center [62, 171] width 8 height 10
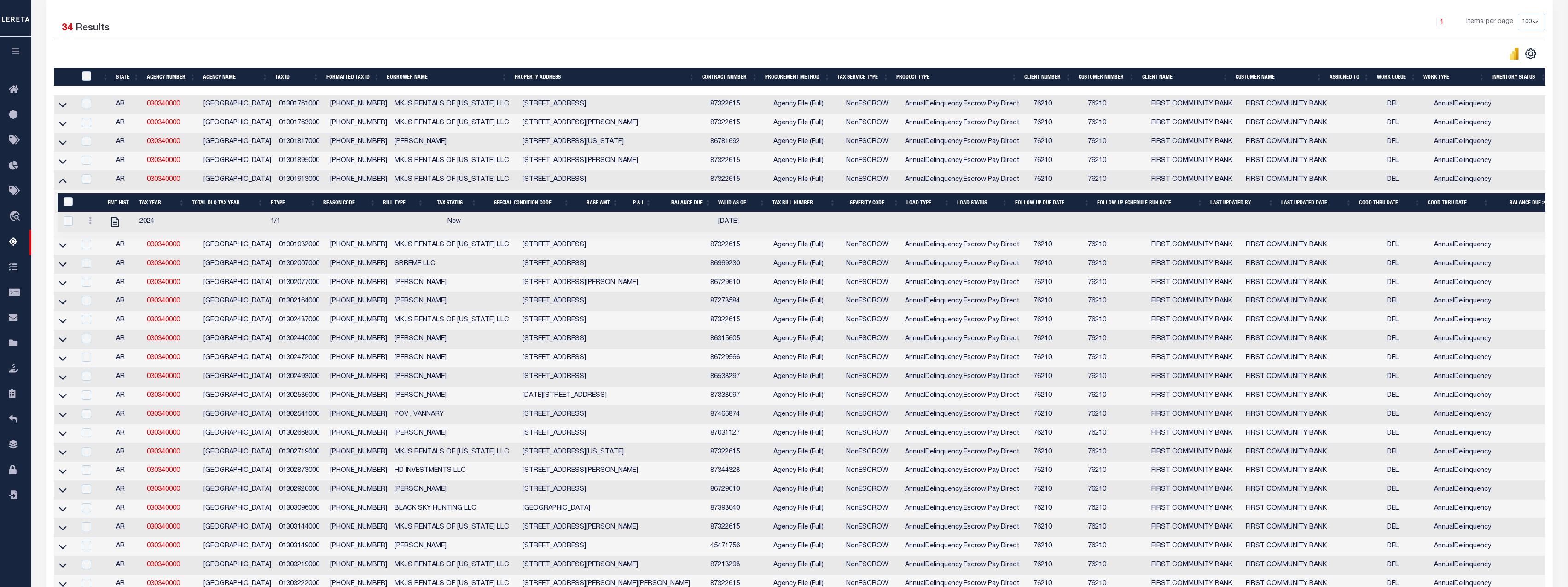
click at [84, 226] on td at bounding box center [93, 222] width 23 height 20
checkbox input "true"
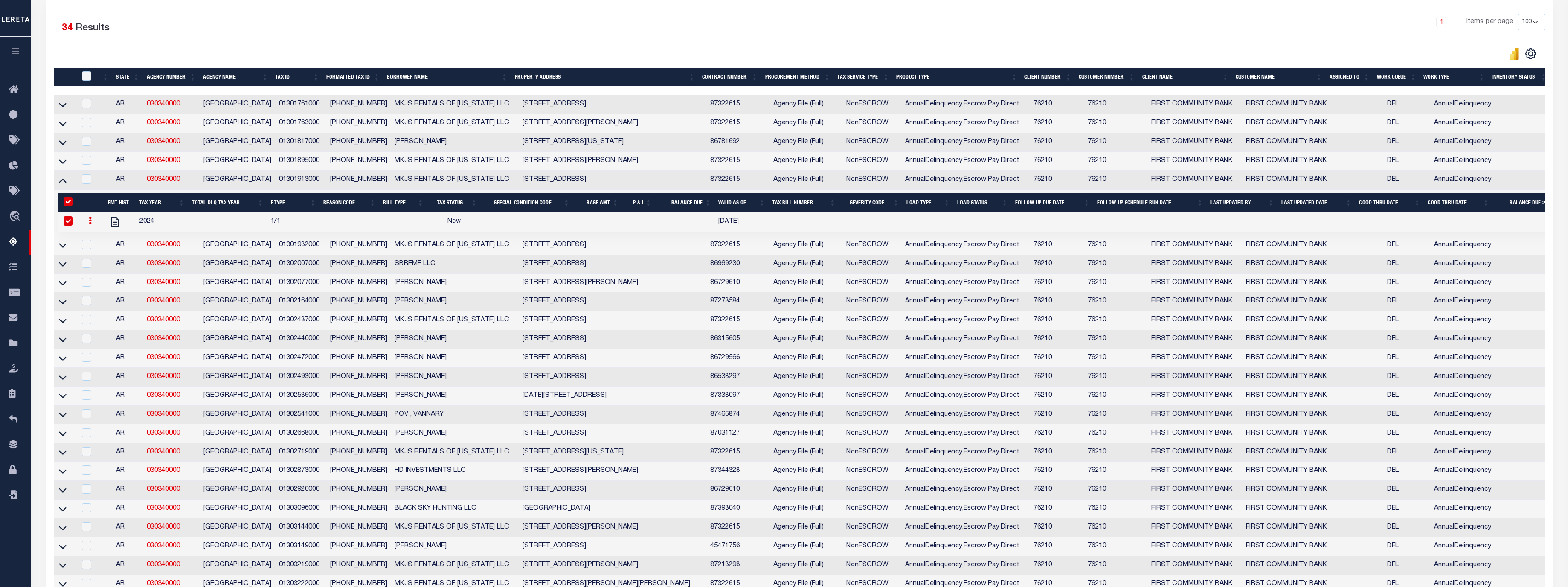
click at [90, 224] on icon at bounding box center [90, 220] width 3 height 7
click at [104, 256] on img "" at bounding box center [101, 251] width 9 height 10
select select
checkbox input "false"
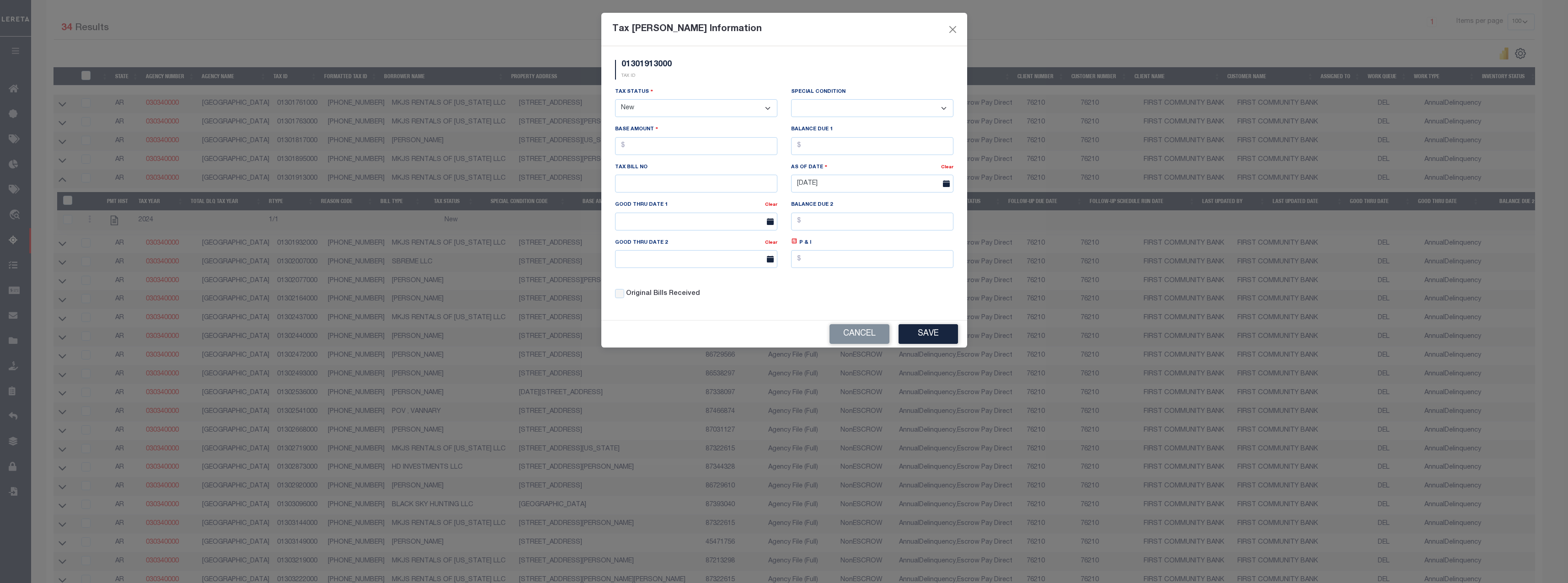
click at [711, 110] on select "- Select Status - Open Due/Unpaid Paid Incomplete No Tax Due Internal Refund Pr…" at bounding box center [696, 109] width 162 height 18
select select "DUE"
click at [615, 99] on select "- Select Status - Open Due/Unpaid Paid Incomplete No Tax Due Internal Refund Pr…" at bounding box center [696, 109] width 162 height 18
select select "0"
click at [666, 140] on input "text" at bounding box center [696, 146] width 162 height 18
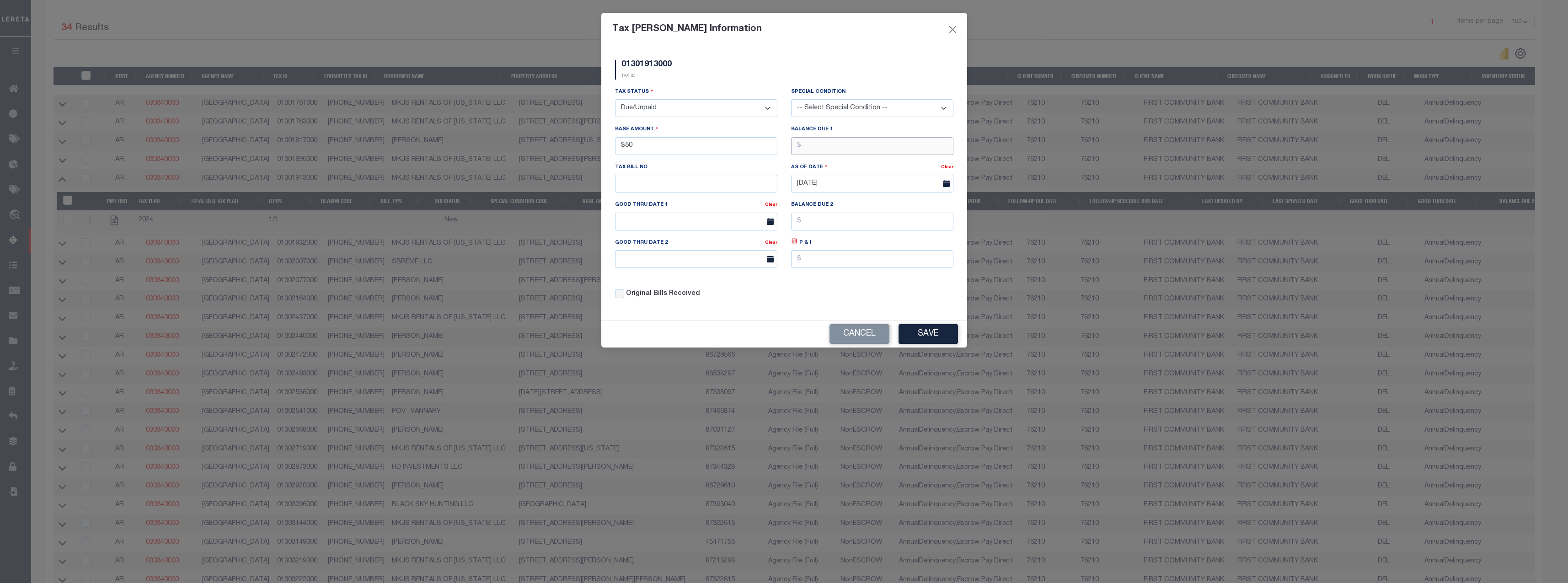
type input "$50.00"
click at [926, 343] on button "Save" at bounding box center [927, 335] width 59 height 20
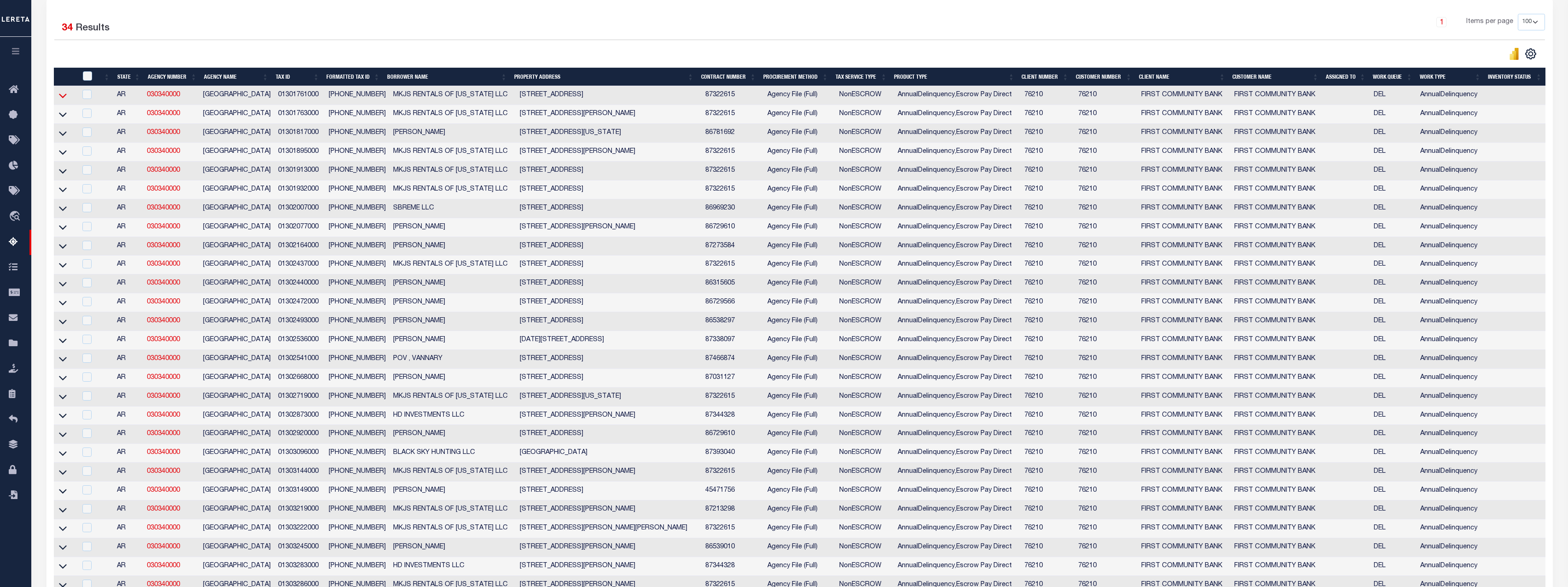
click at [62, 96] on icon at bounding box center [62, 96] width 8 height 10
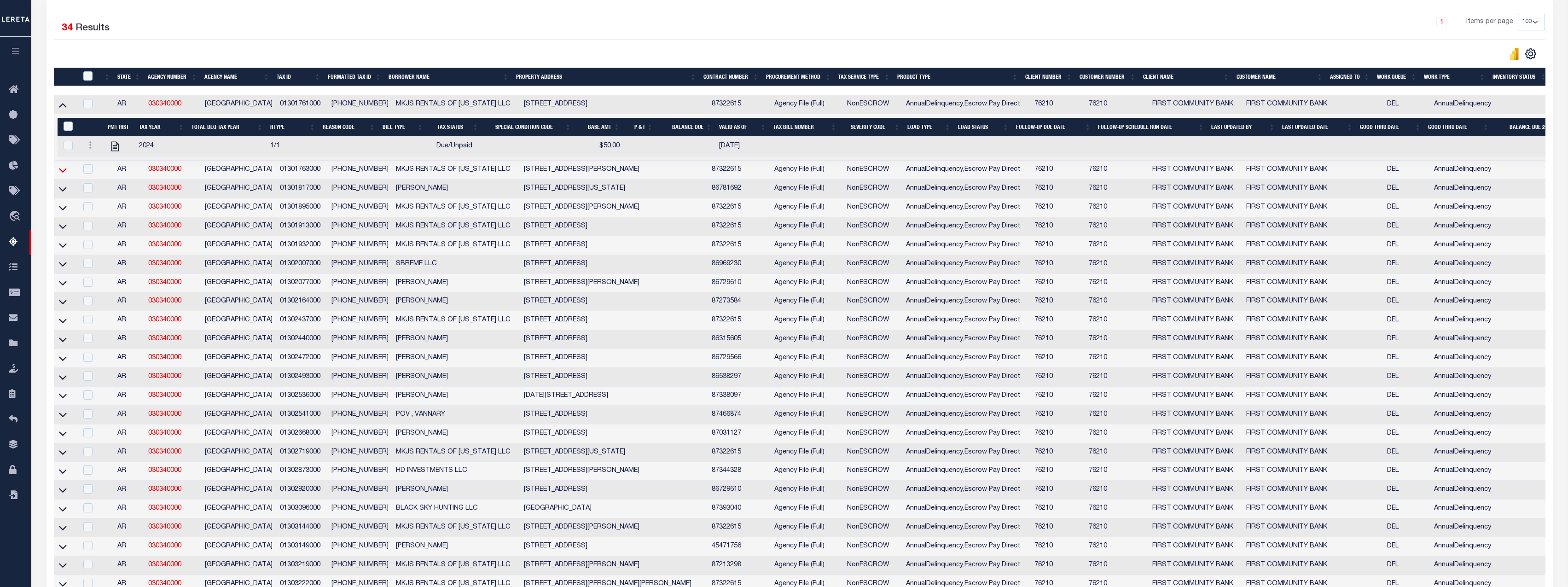
click at [65, 173] on icon at bounding box center [62, 170] width 8 height 5
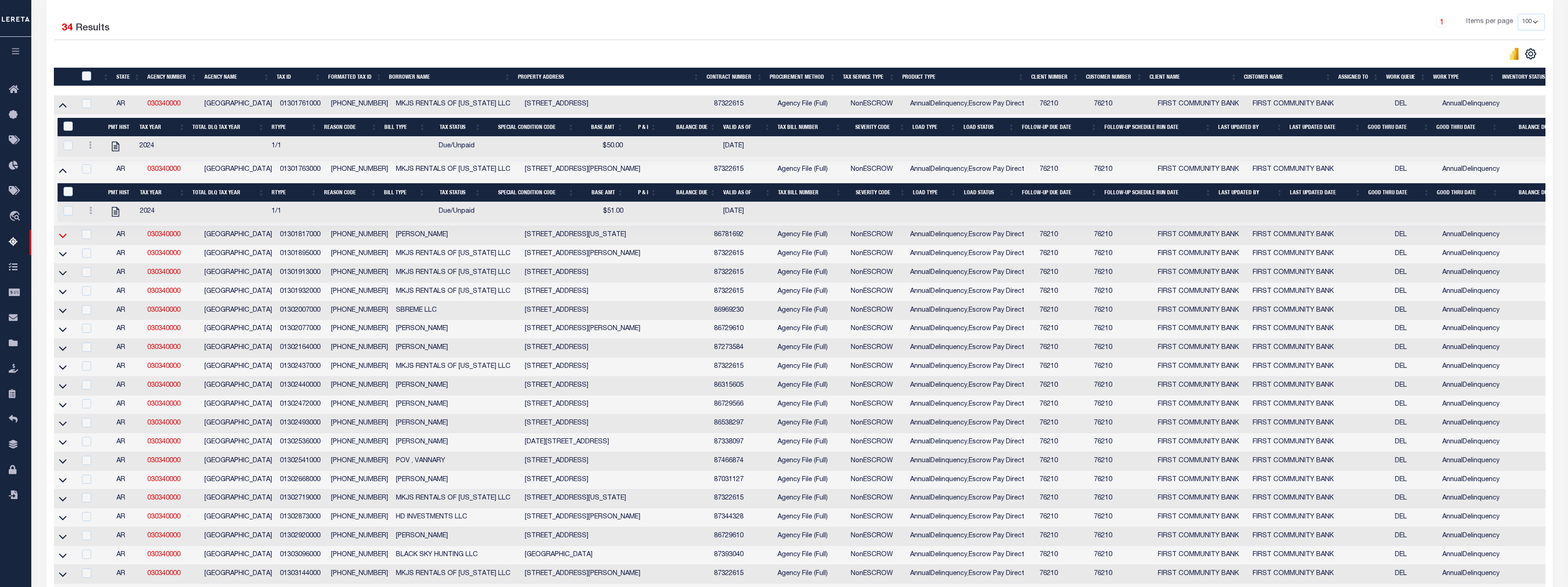
click at [62, 241] on icon at bounding box center [62, 235] width 8 height 10
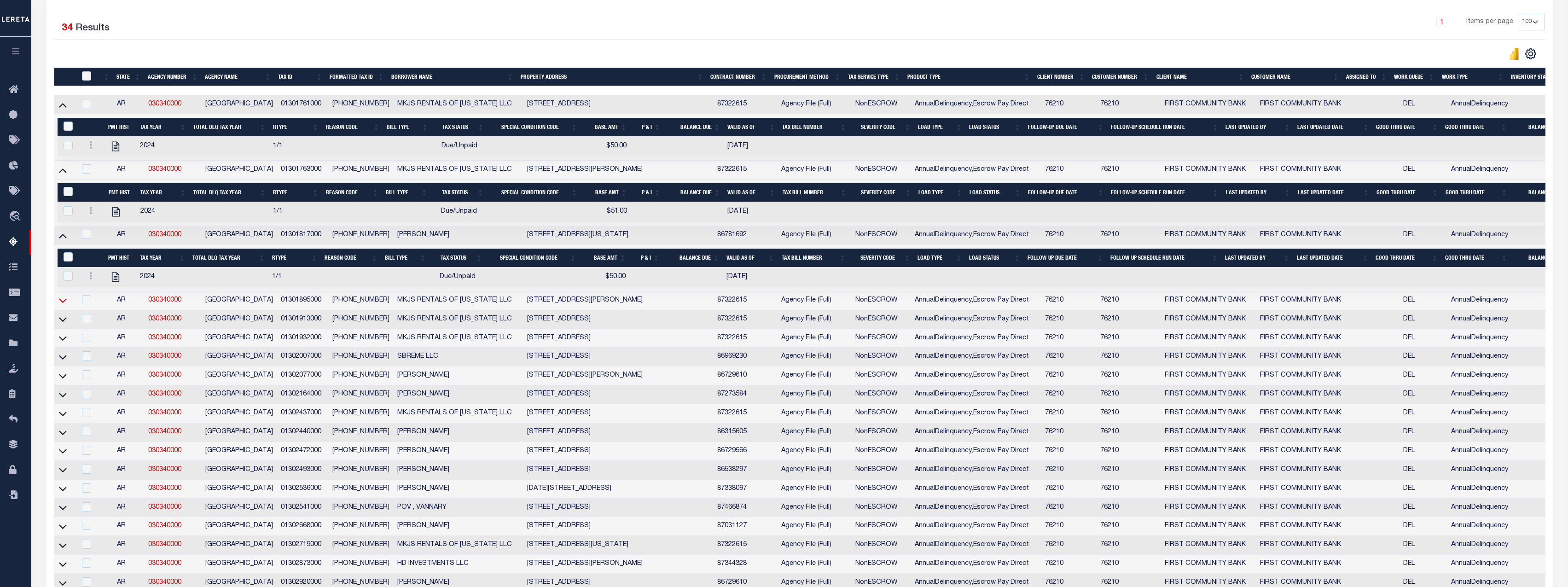
click at [64, 305] on icon at bounding box center [62, 300] width 8 height 10
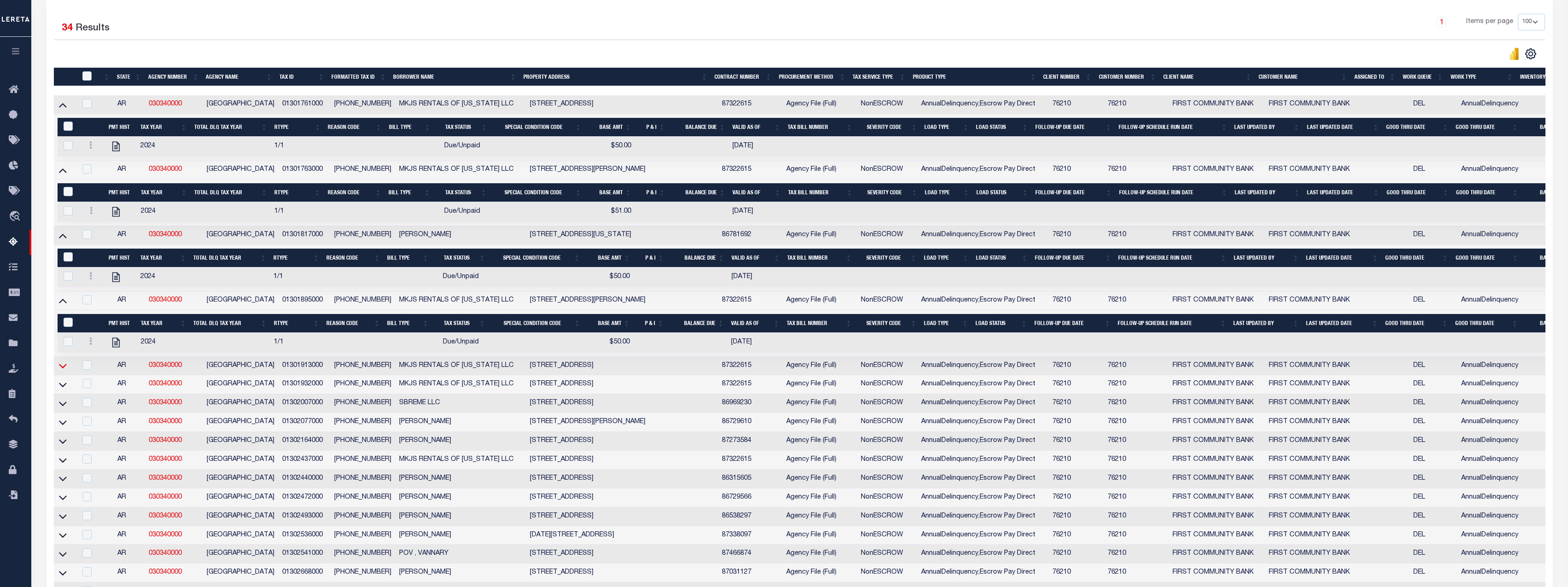
click at [62, 371] on icon at bounding box center [62, 366] width 8 height 10
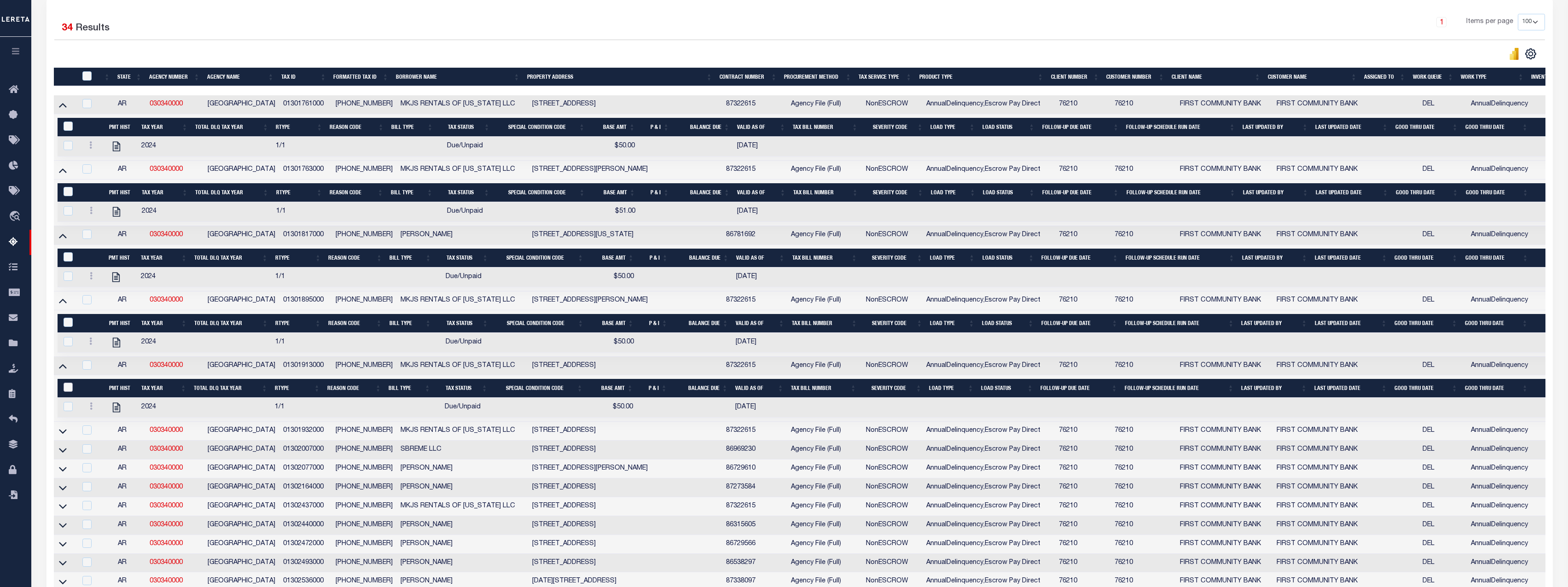
click at [70, 392] on input "&nbsp;" at bounding box center [68, 388] width 9 height 9
checkbox input "true"
click at [69, 261] on input "&nbsp;" at bounding box center [68, 257] width 9 height 9
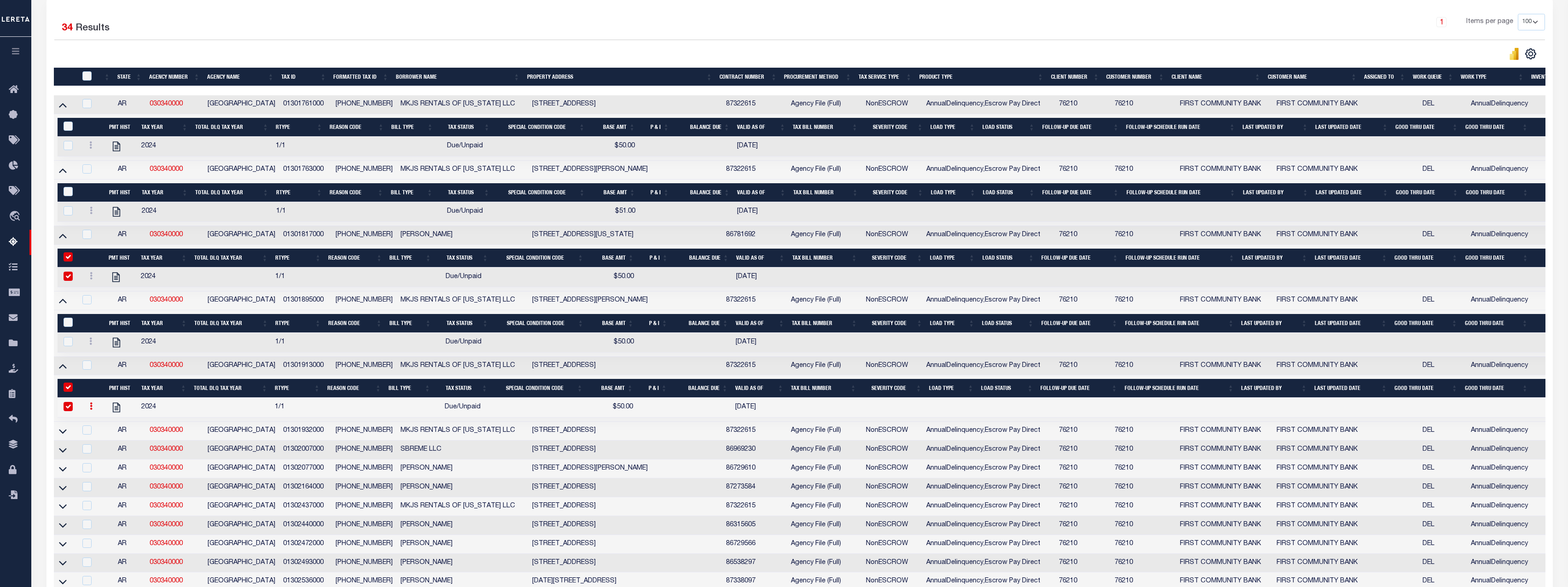
checkbox input "true"
click at [69, 194] on input "&nbsp;" at bounding box center [68, 192] width 9 height 9
checkbox input "true"
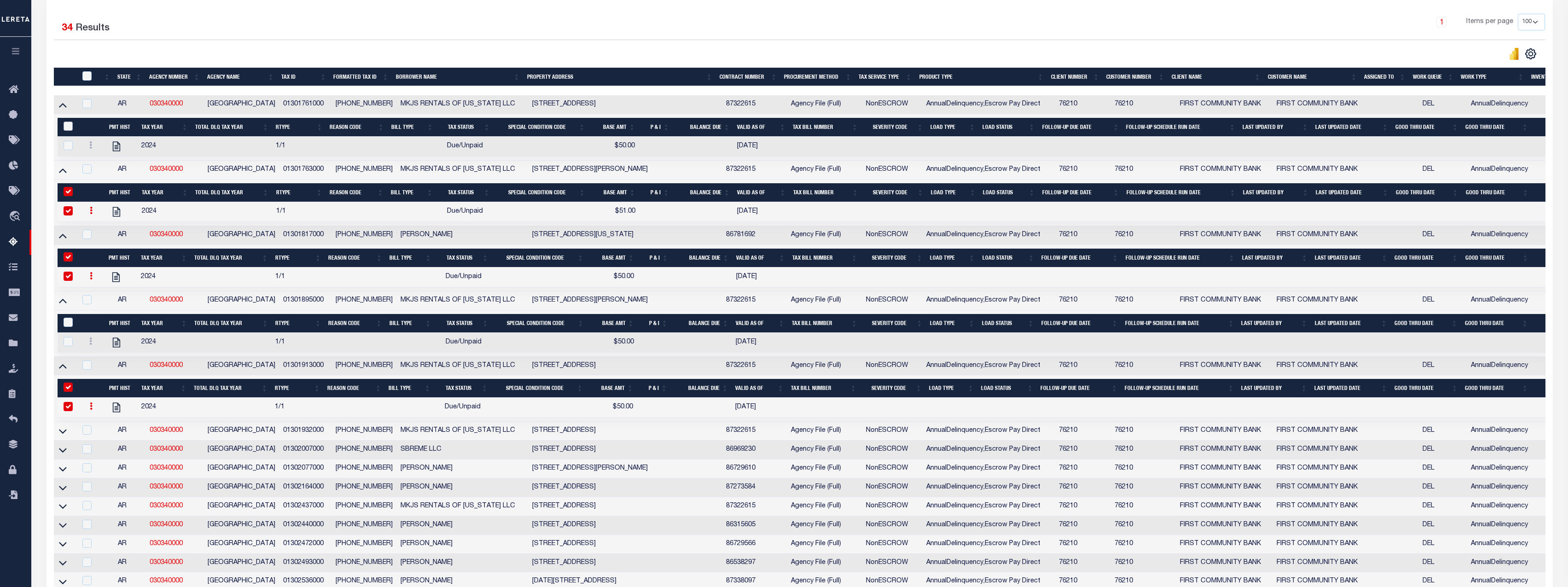
click at [65, 130] on input "&nbsp;" at bounding box center [68, 126] width 9 height 9
checkbox input "true"
click at [84, 75] on input "checkbox" at bounding box center [87, 76] width 9 height 9
checkbox input "true"
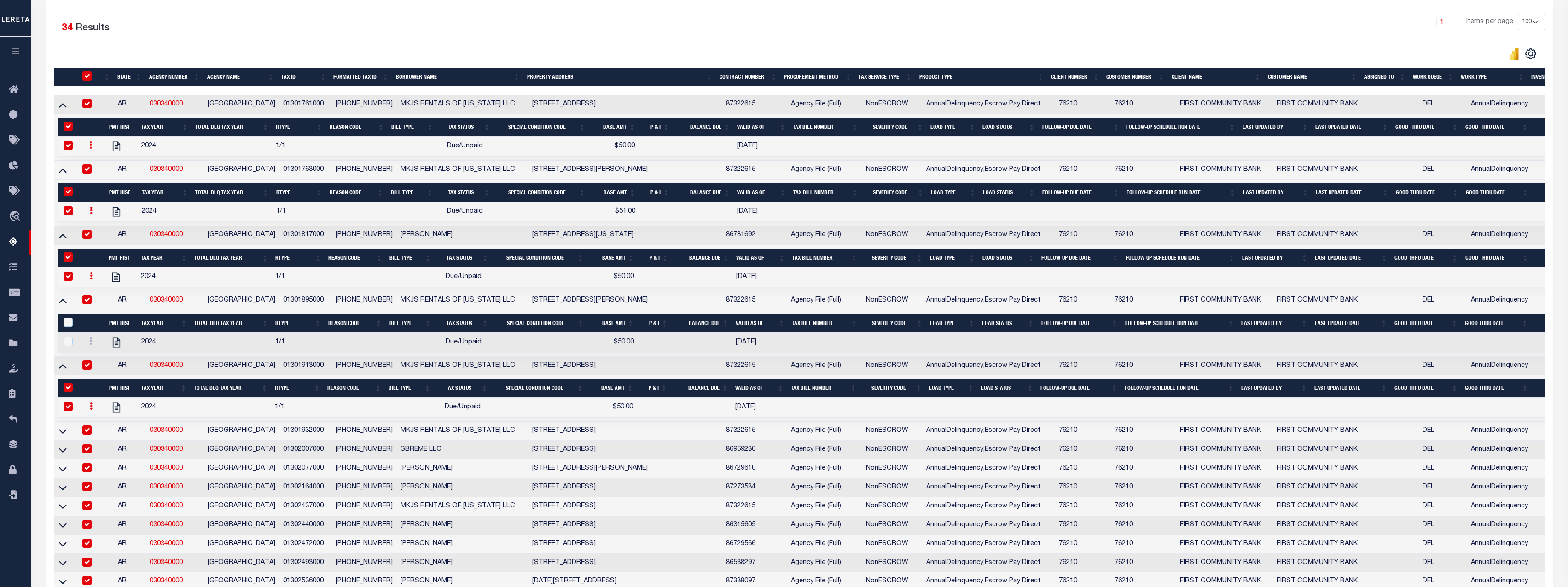
checkbox input "true"
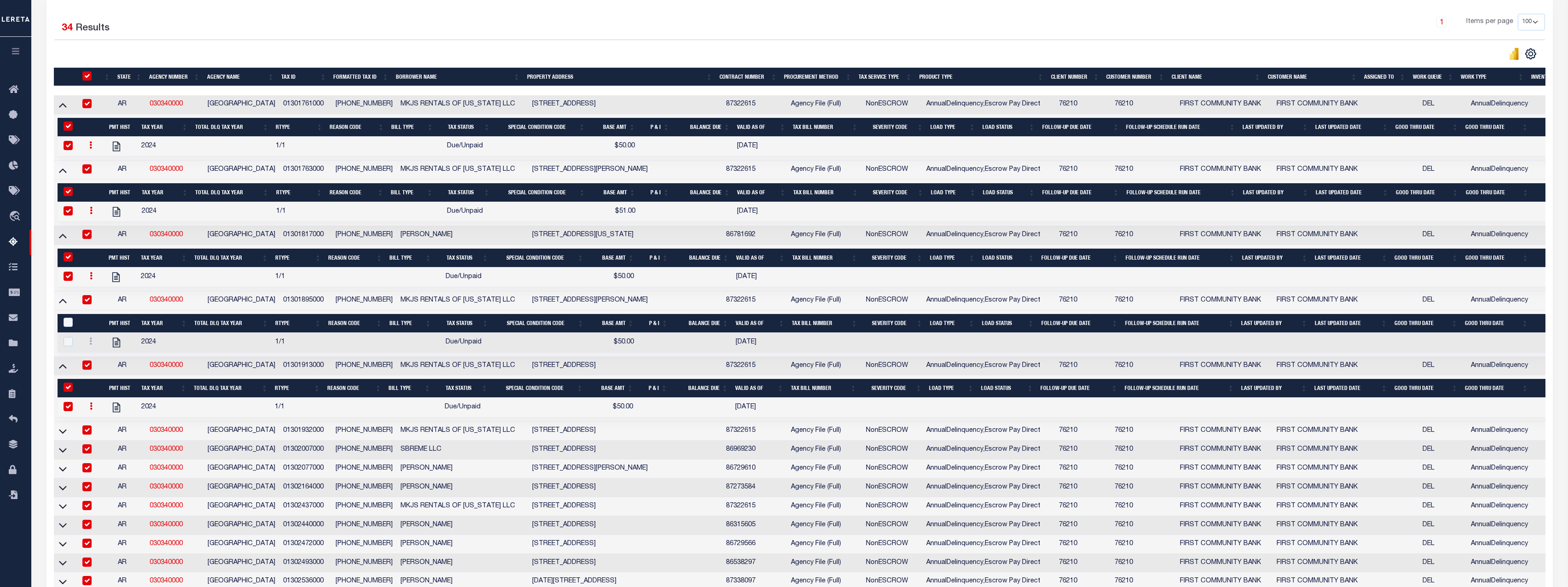
checkbox input "true"
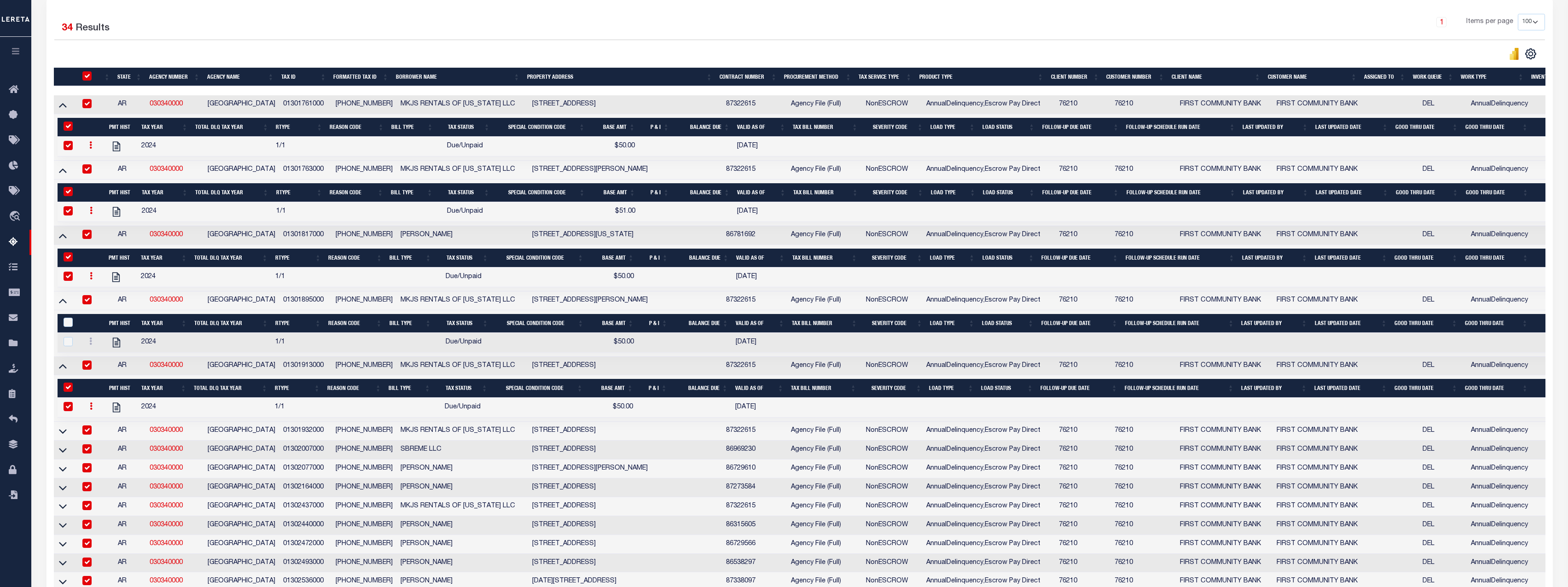
checkbox input "true"
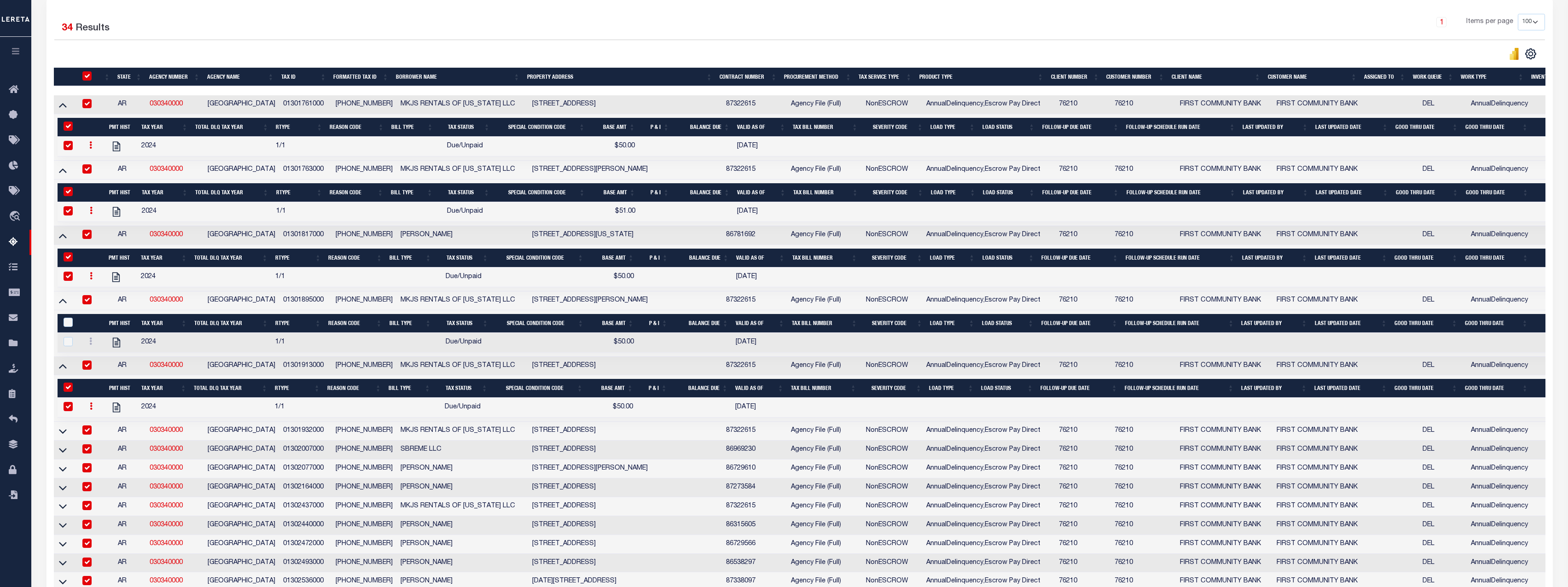
checkbox input "true"
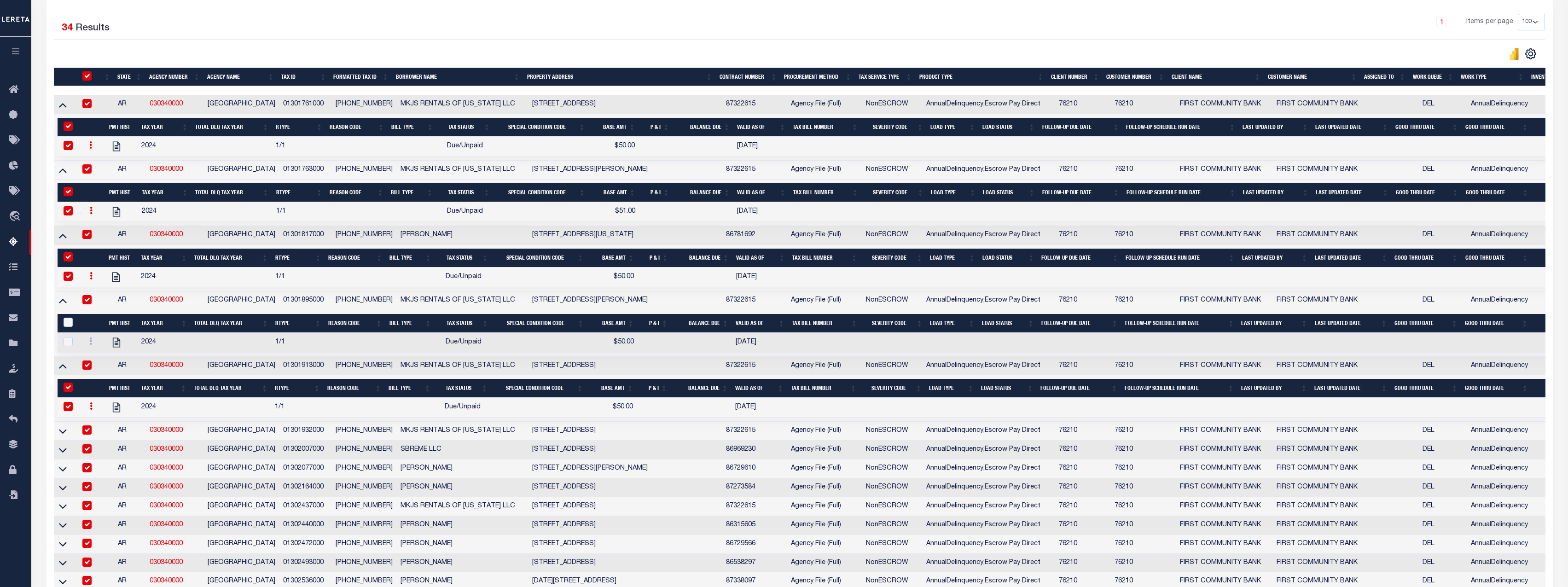
checkbox input "true"
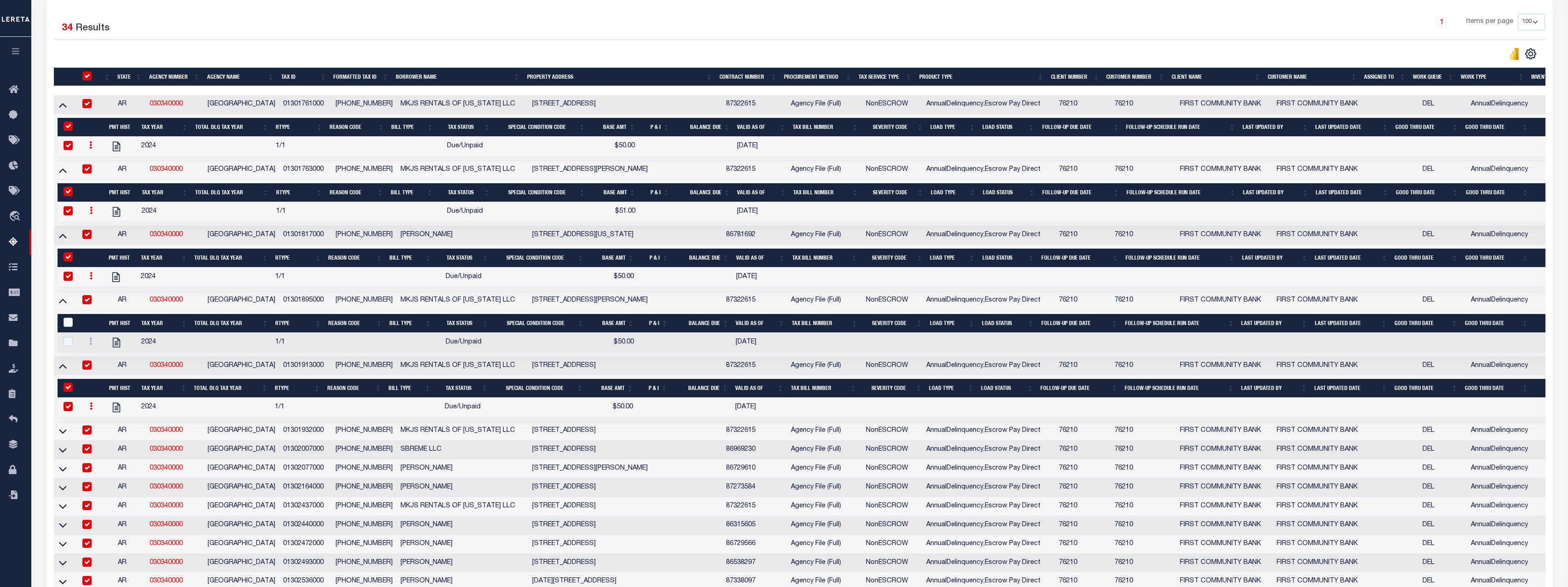
checkbox input "true"
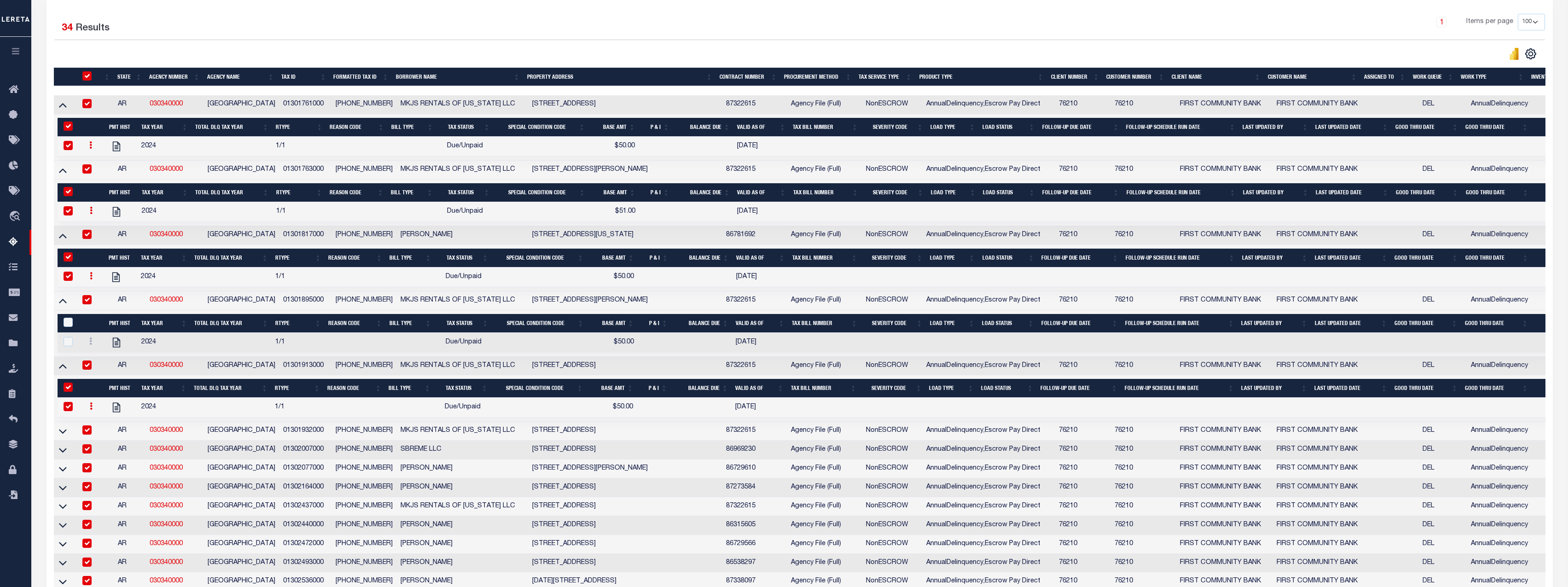
checkbox input "true"
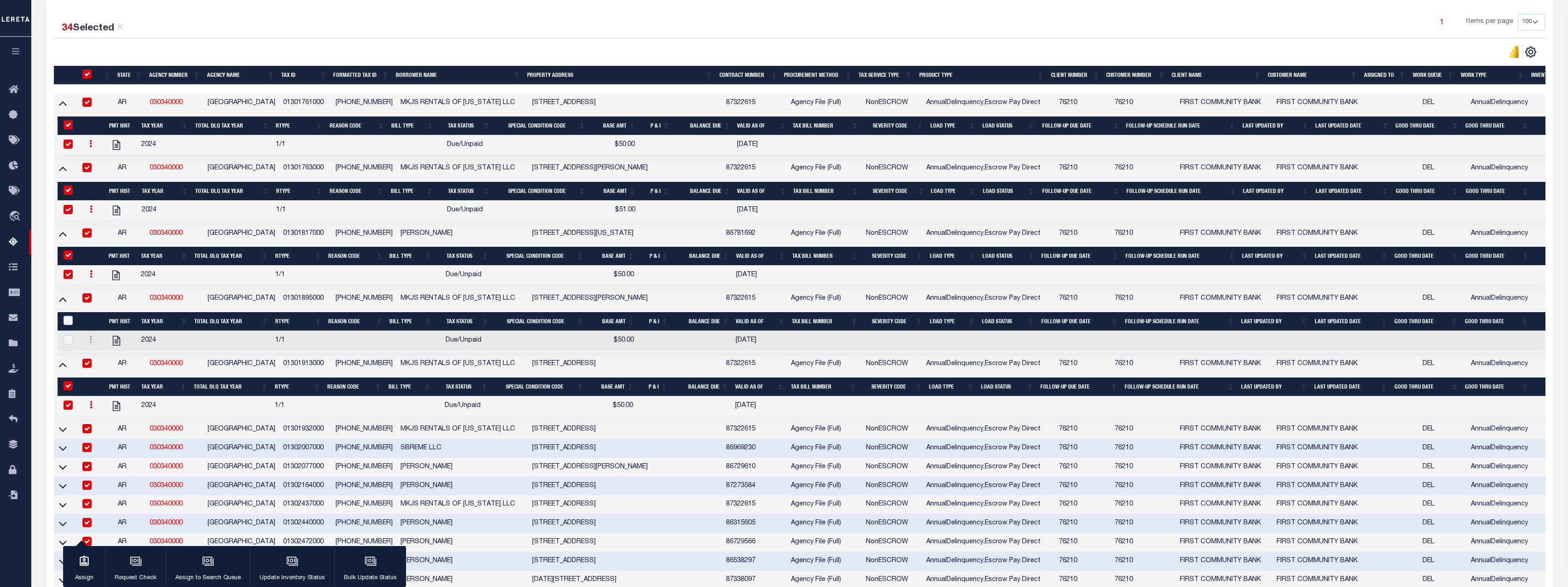
click at [84, 75] on input "checkbox" at bounding box center [87, 74] width 9 height 9
checkbox input "false"
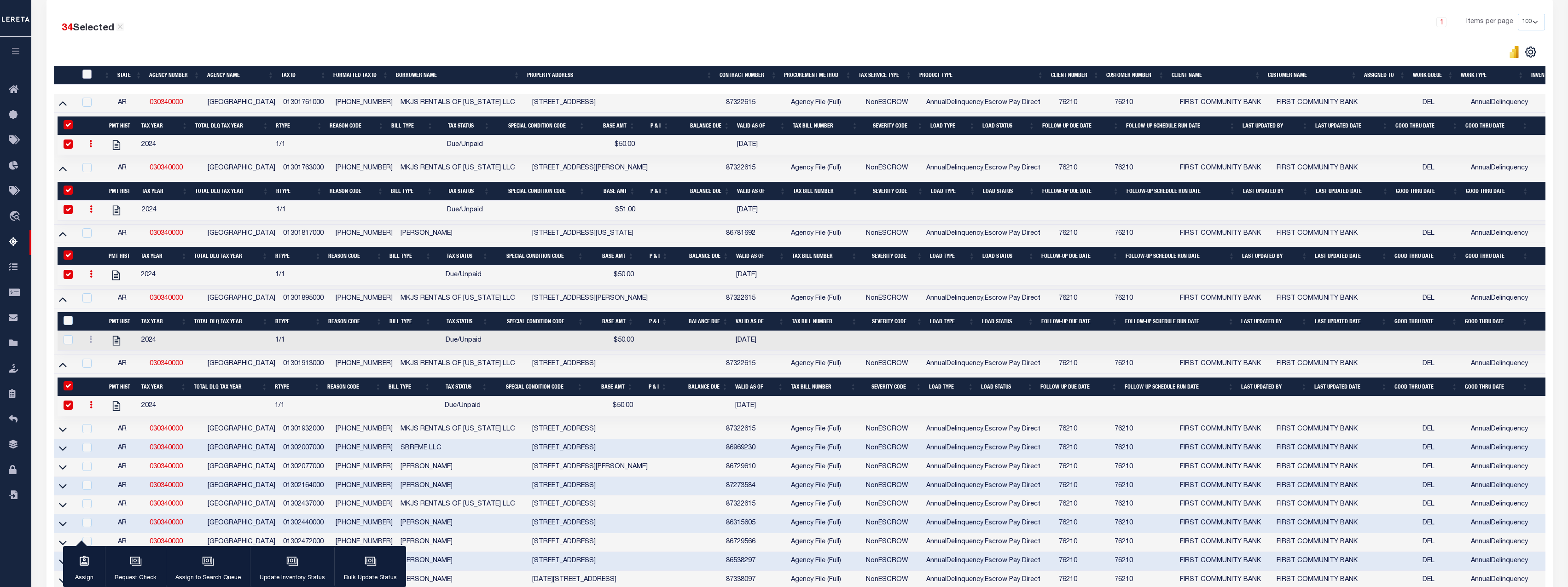
checkbox input "false"
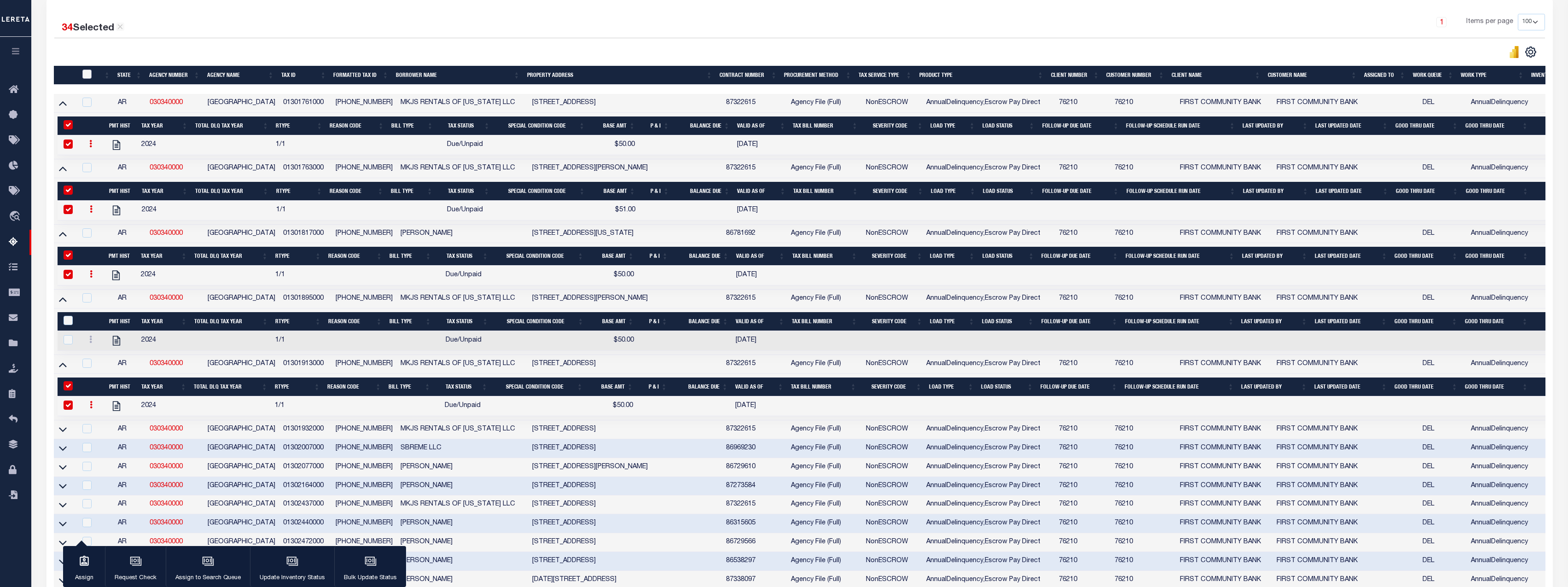
checkbox input "false"
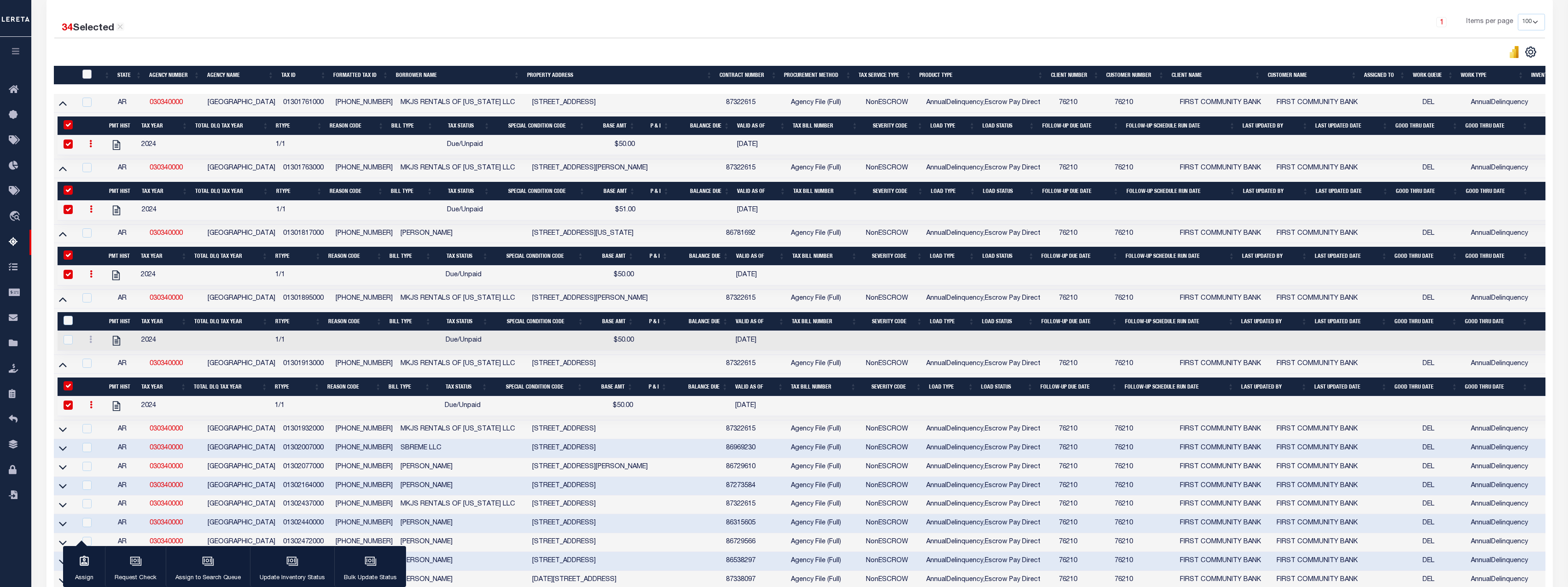
checkbox input "false"
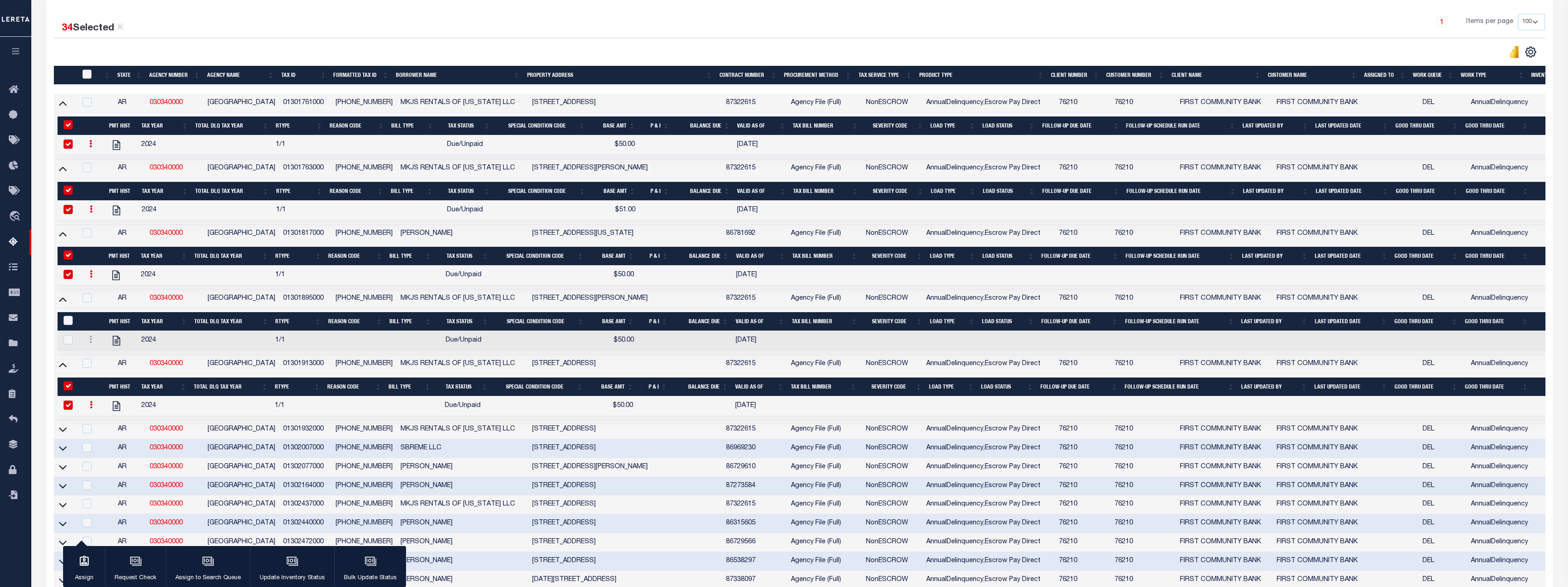
checkbox input "false"
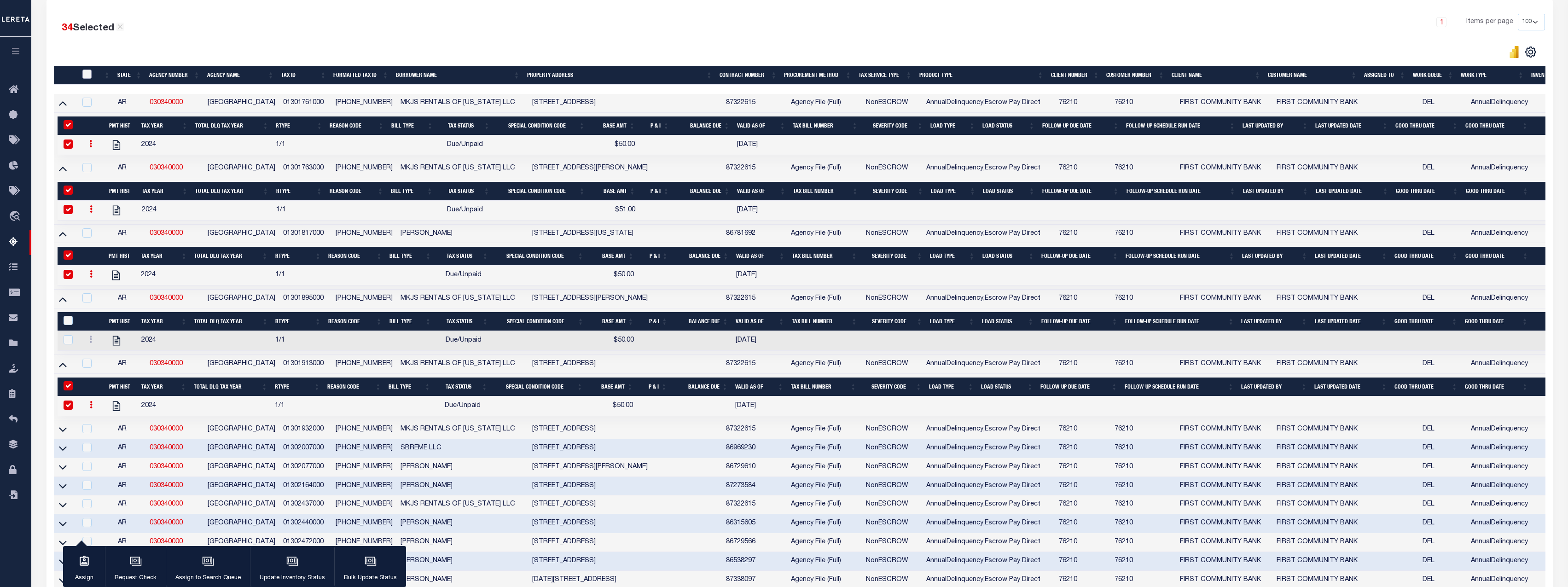
checkbox input "false"
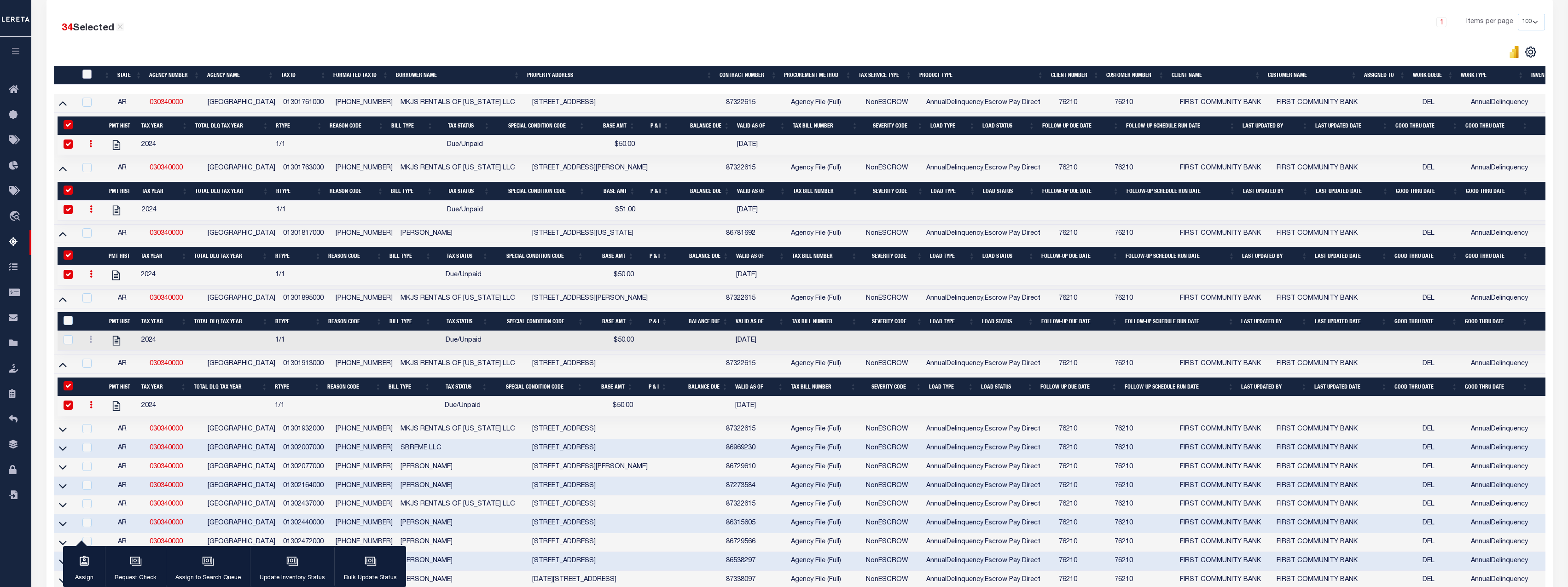
checkbox input "false"
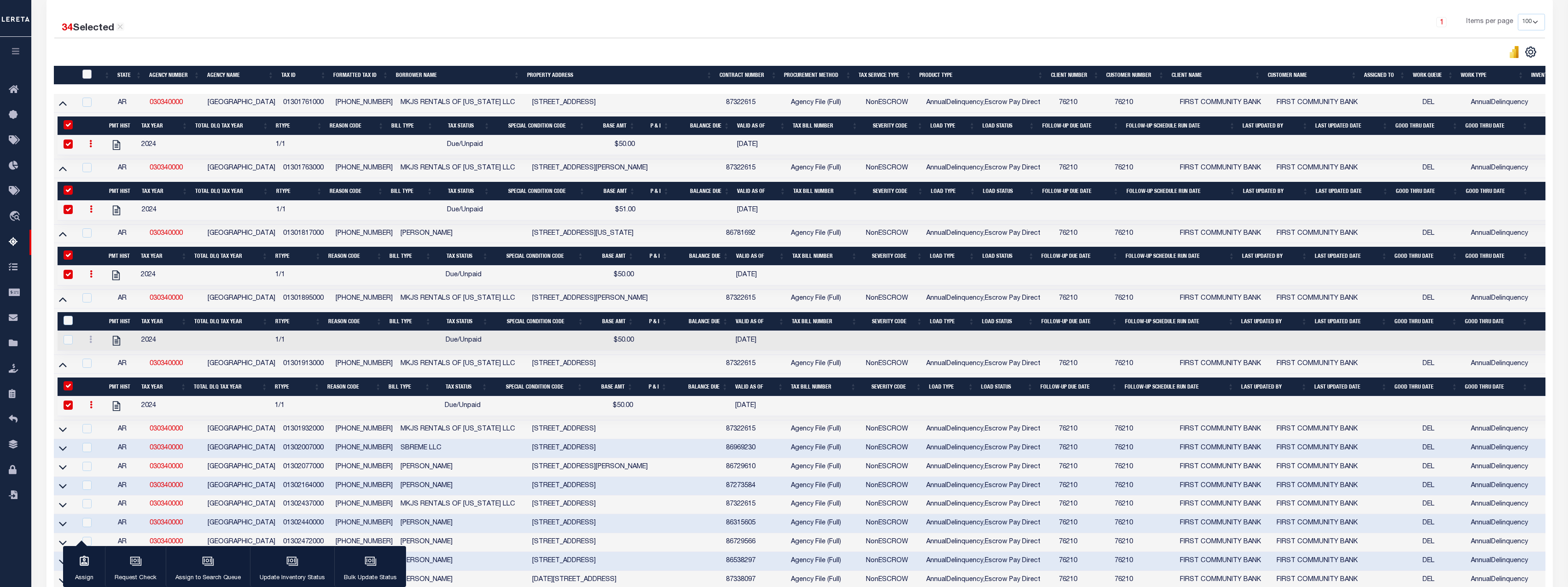
checkbox input "false"
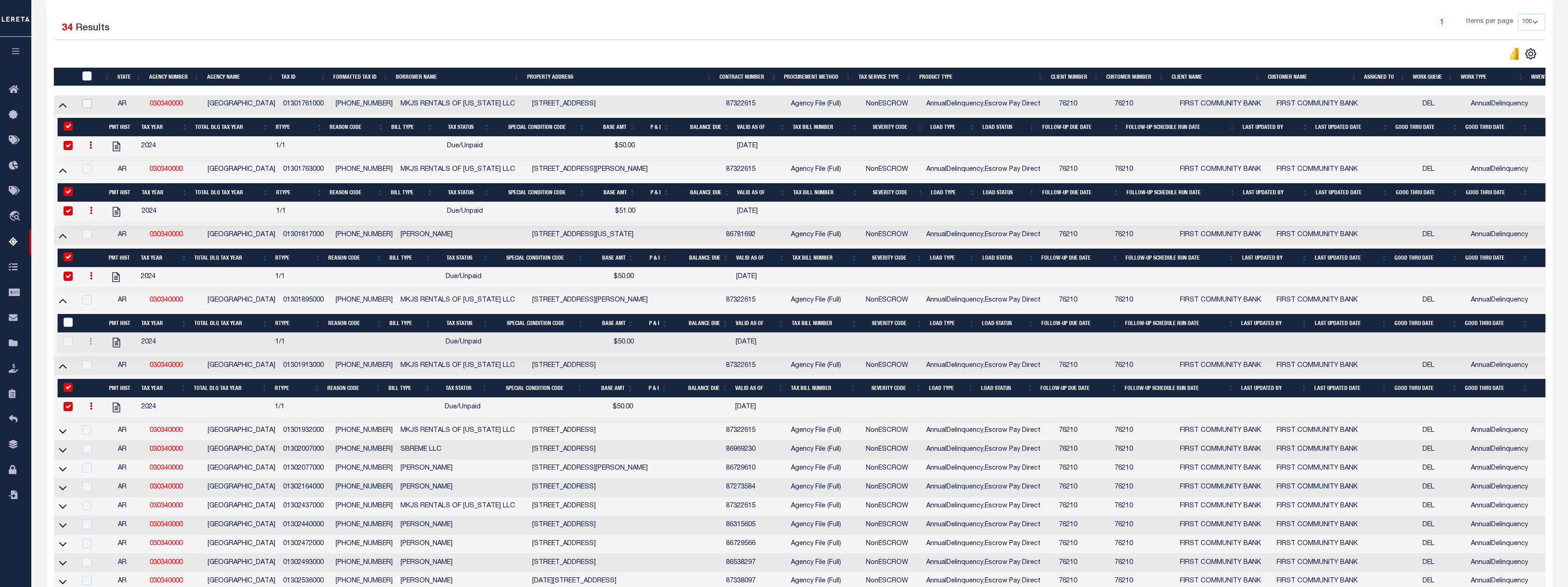
click at [87, 107] on input "checkbox" at bounding box center [87, 104] width 9 height 9
checkbox input "true"
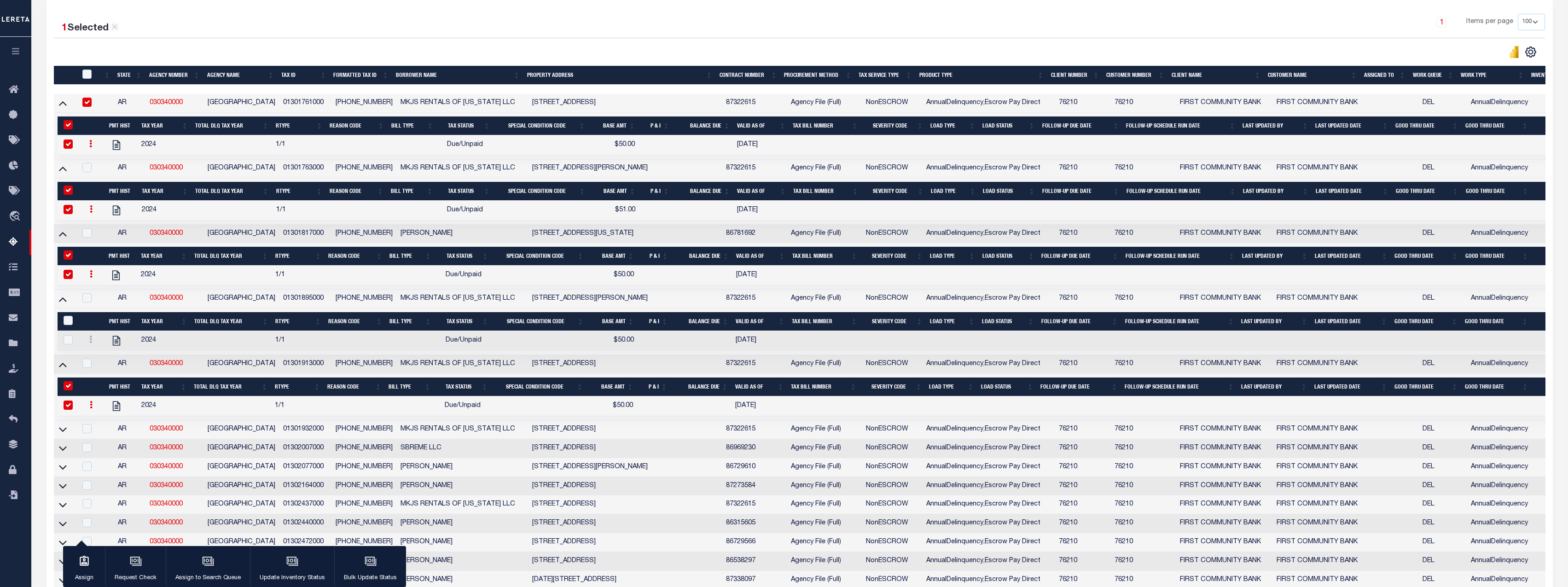
click at [69, 125] on input "&nbsp;" at bounding box center [68, 125] width 9 height 9
checkbox input "false"
click at [64, 107] on icon at bounding box center [62, 104] width 8 height 5
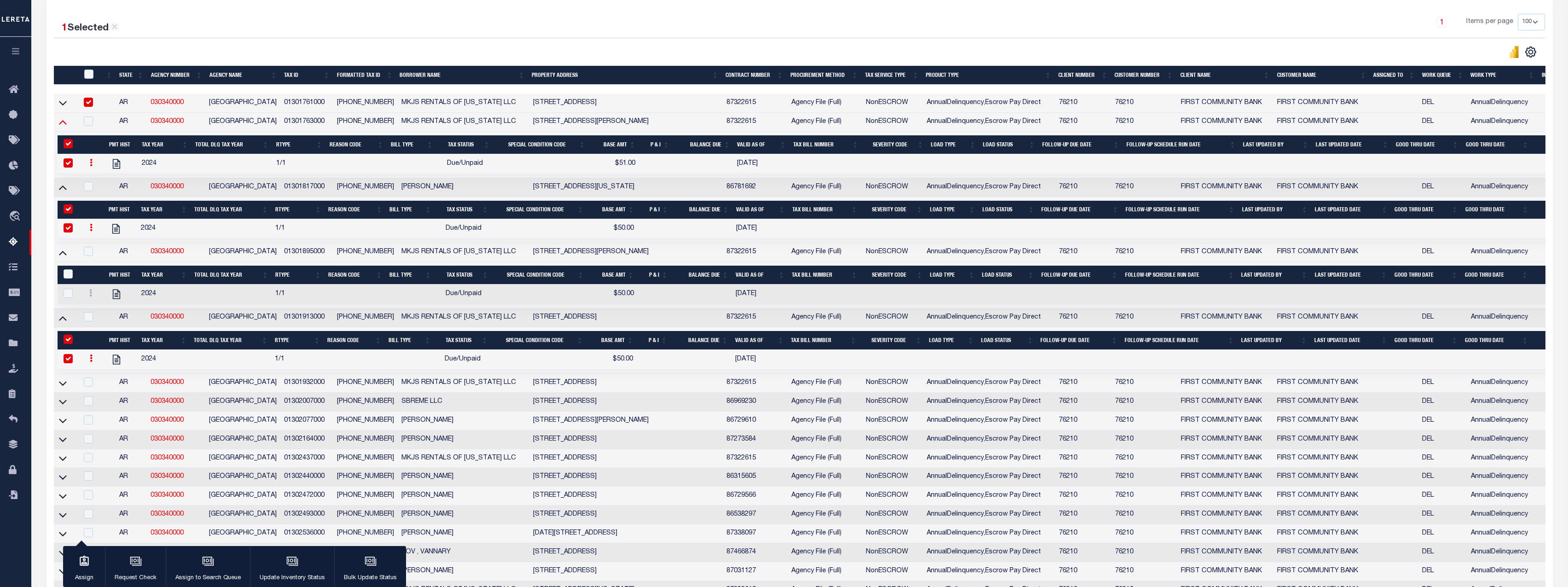
click at [64, 124] on icon at bounding box center [62, 121] width 8 height 10
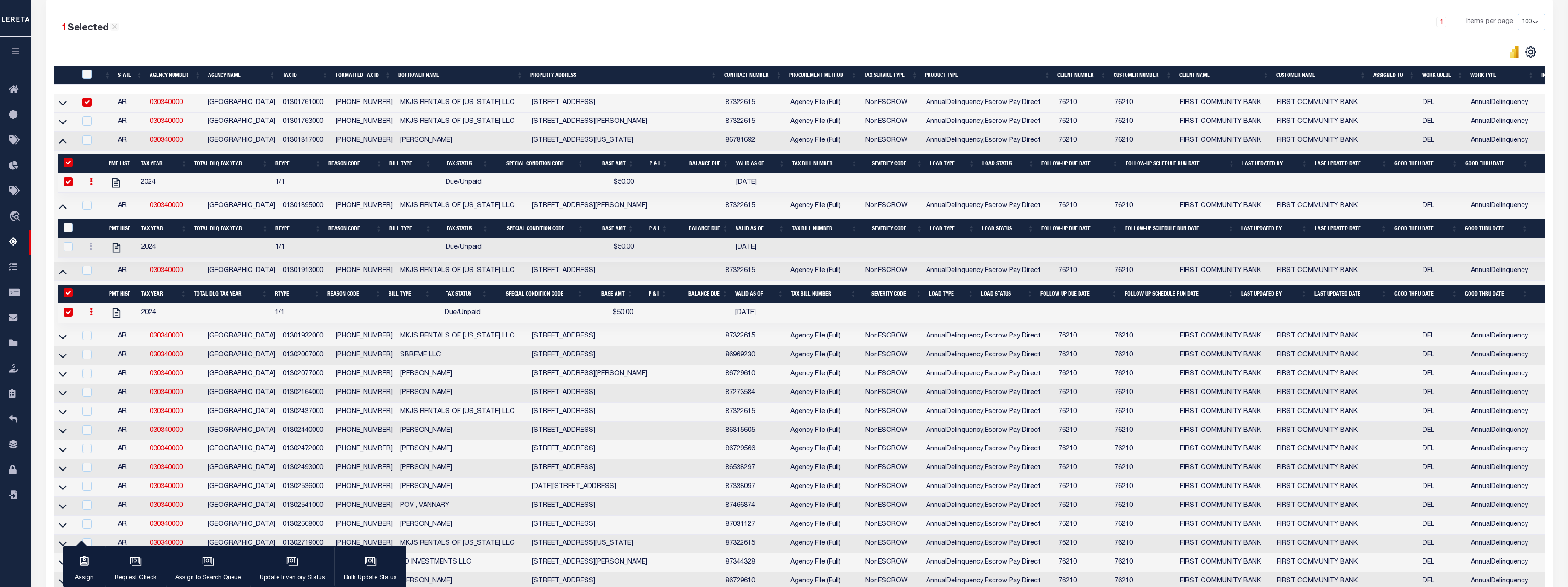
click at [67, 143] on link at bounding box center [63, 140] width 11 height 6
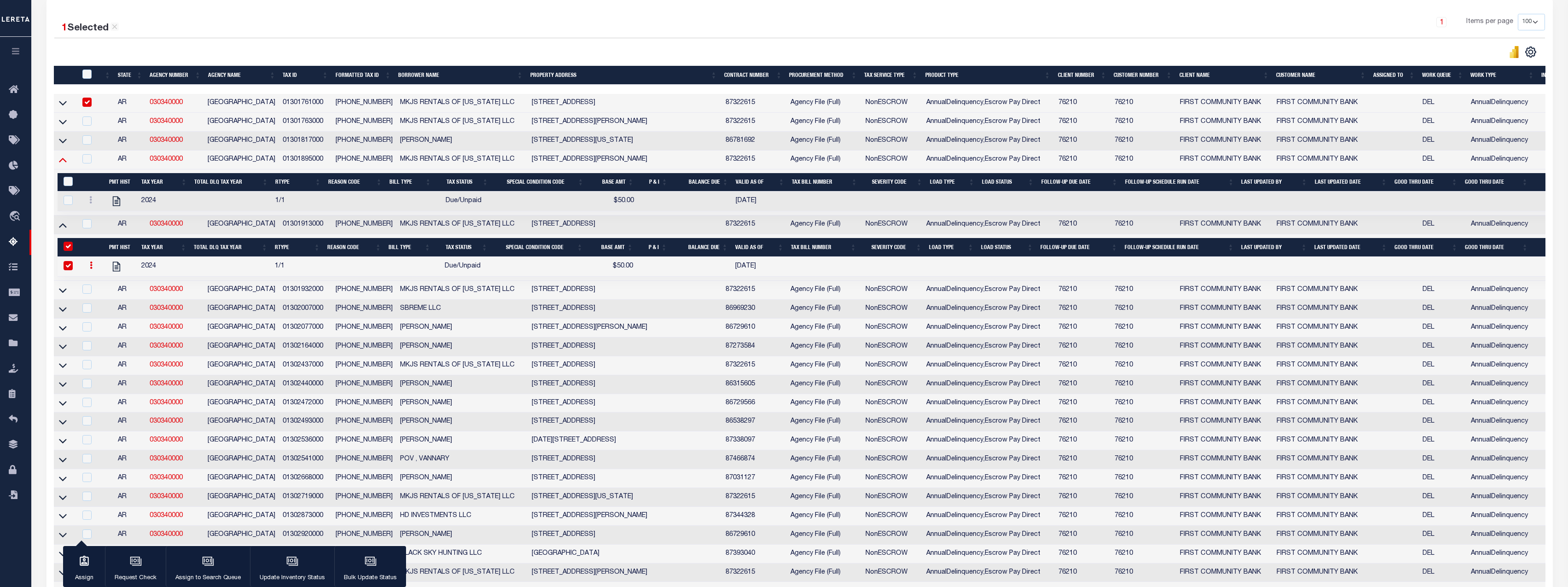
click at [62, 163] on icon at bounding box center [62, 160] width 8 height 5
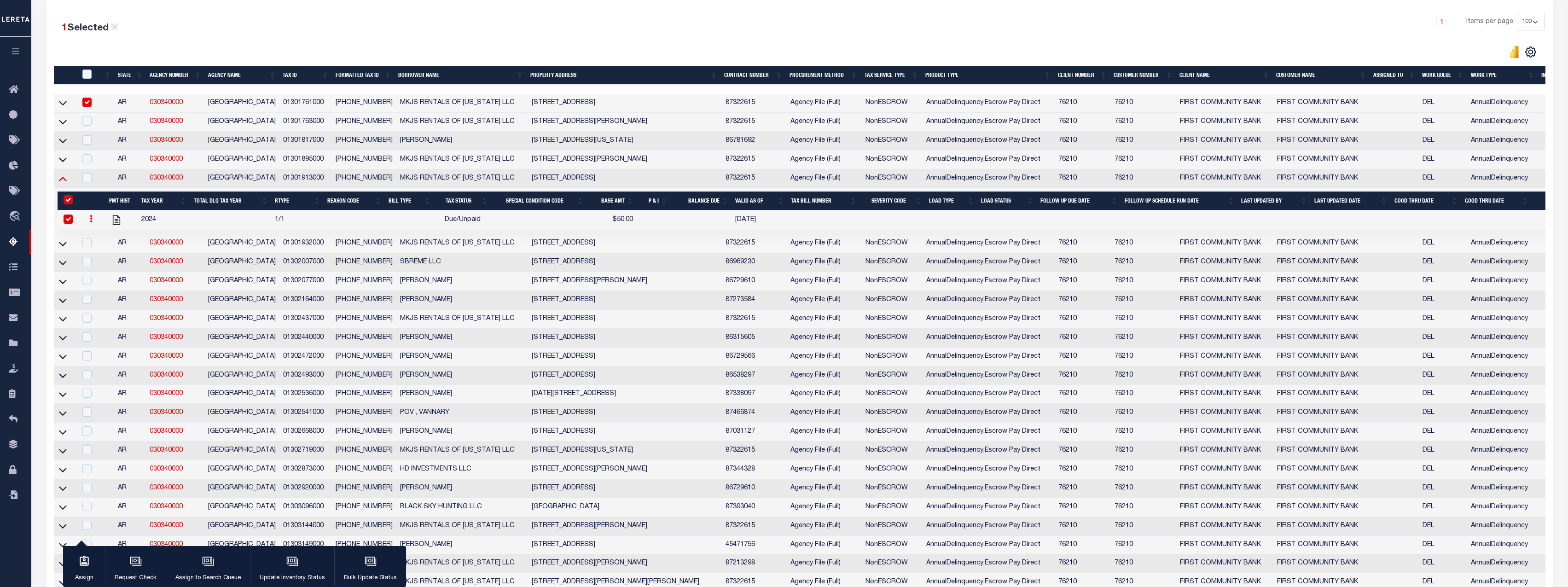
click at [62, 182] on icon at bounding box center [62, 179] width 8 height 5
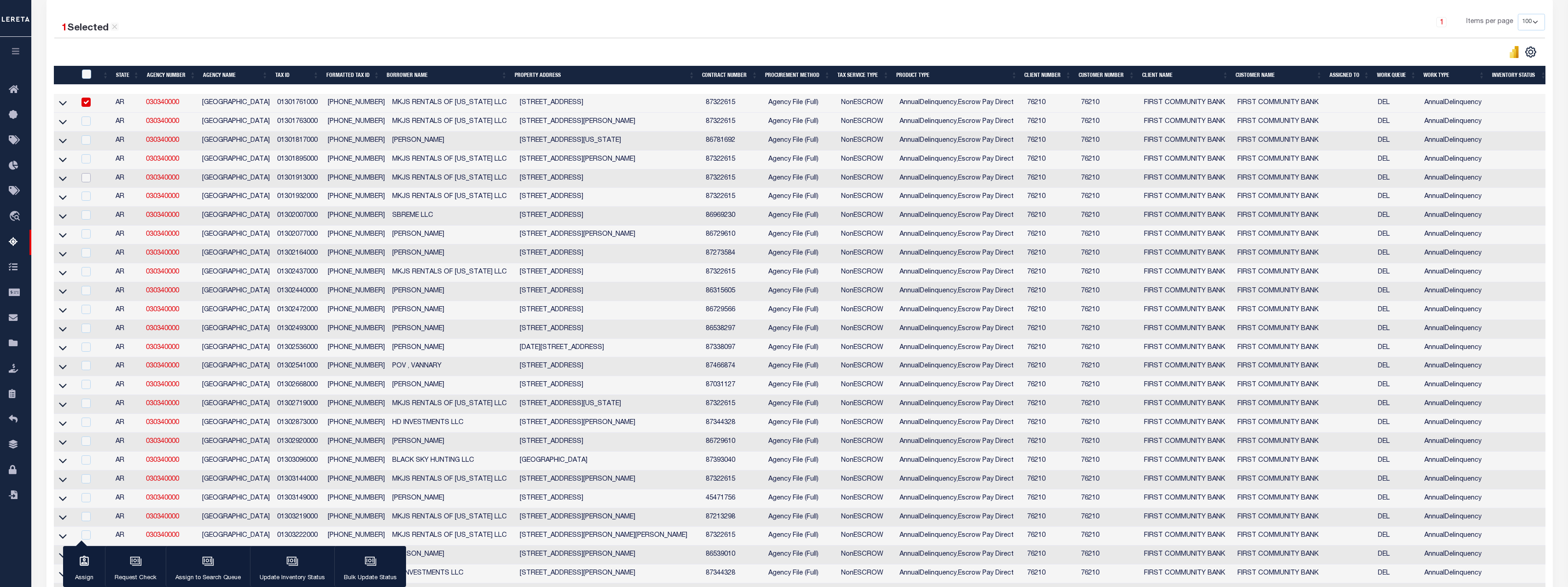
click at [89, 183] on input "checkbox" at bounding box center [86, 178] width 9 height 9
checkbox input "true"
click at [85, 164] on input "checkbox" at bounding box center [86, 159] width 9 height 9
checkbox input "true"
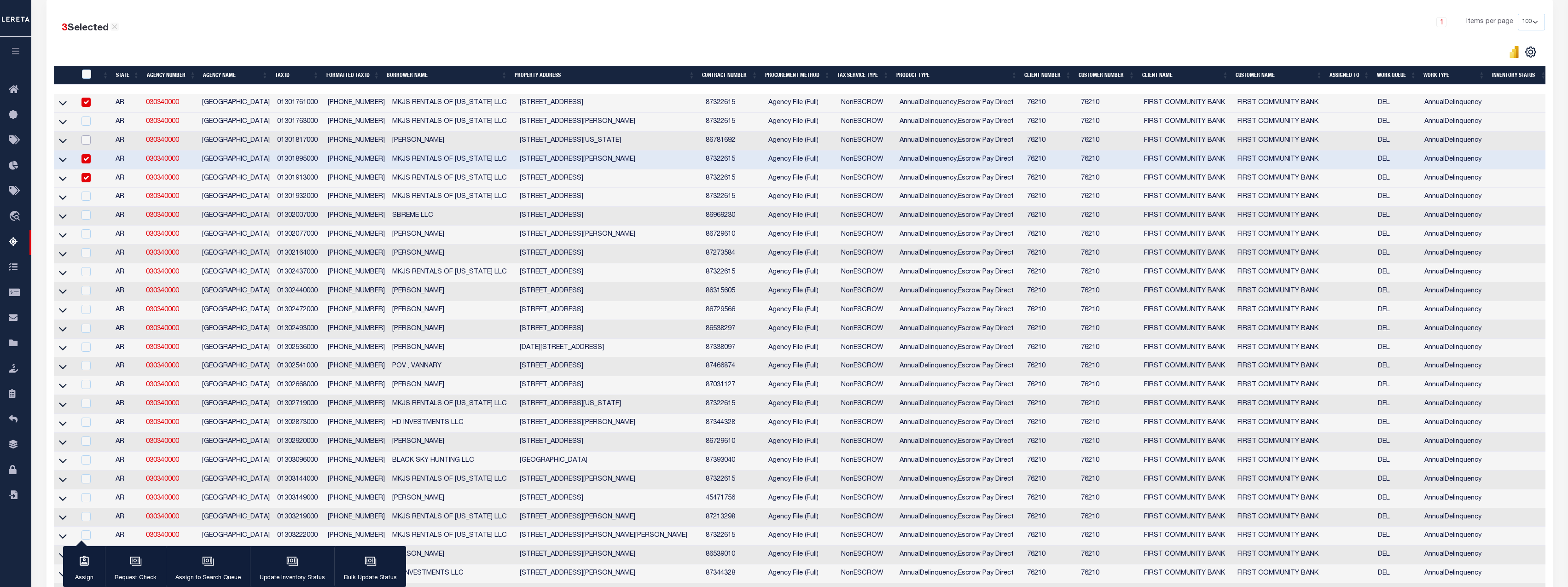
click at [85, 144] on input "checkbox" at bounding box center [86, 140] width 9 height 9
checkbox input "true"
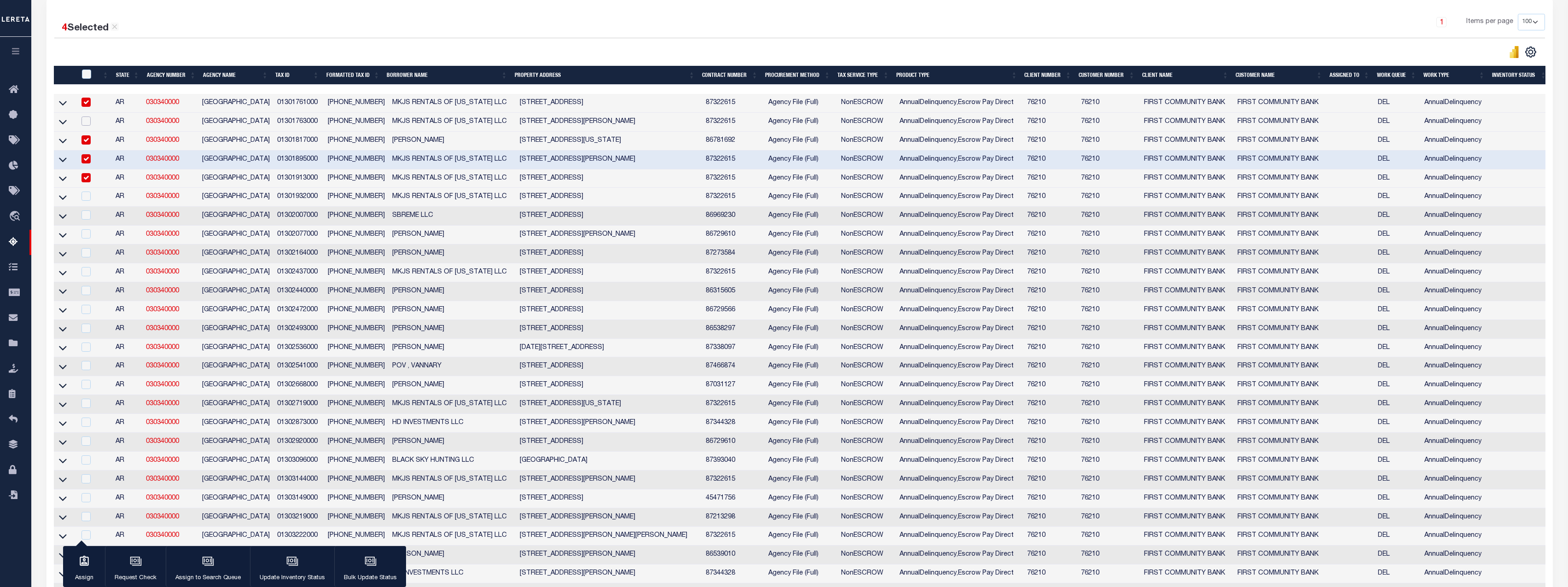
click at [86, 124] on input "checkbox" at bounding box center [86, 121] width 9 height 9
checkbox input "true"
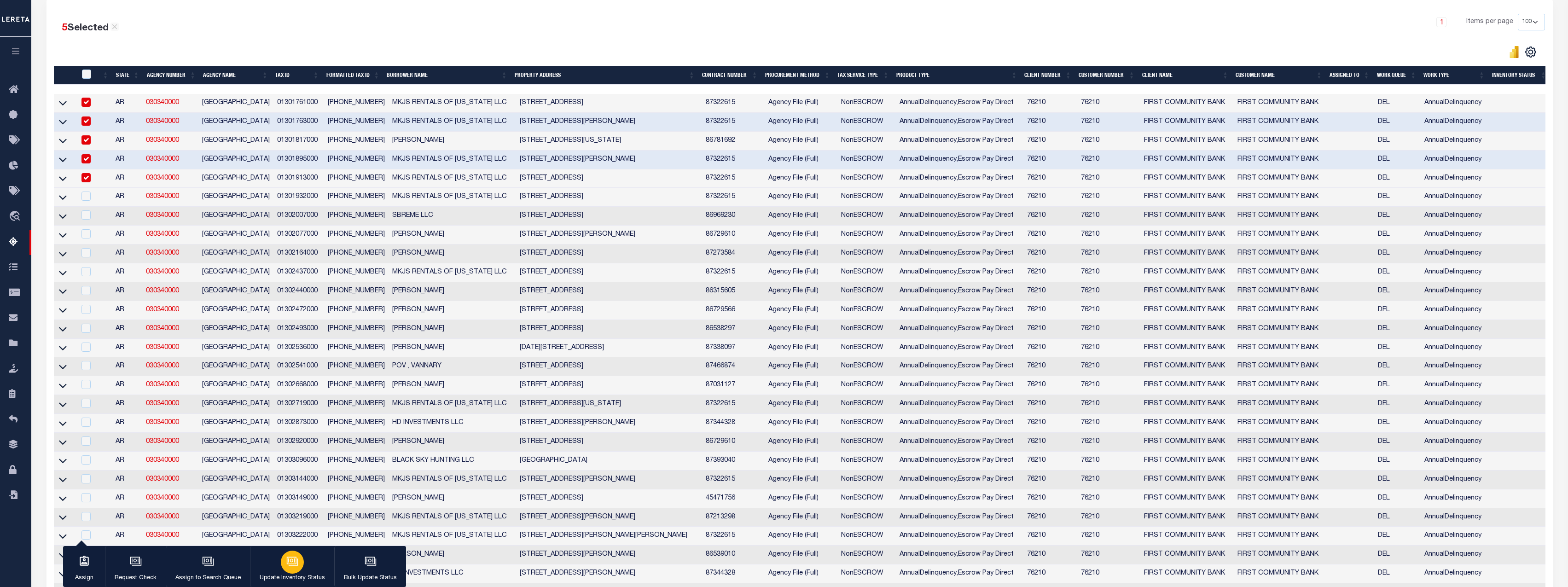
click at [297, 569] on div "button" at bounding box center [292, 562] width 23 height 23
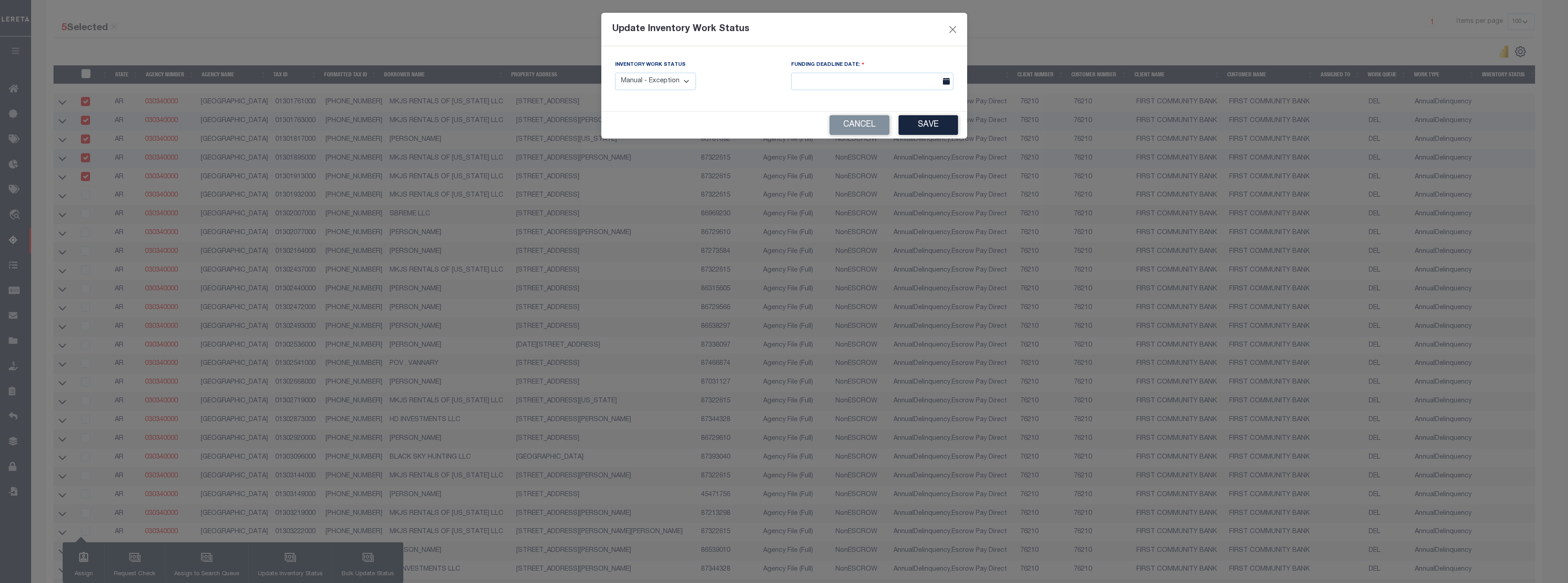
click at [680, 84] on select "Manual - Exception Pended - Awaiting Search Late Add Exception Completed" at bounding box center [655, 82] width 81 height 18
select select "4"
click at [615, 73] on select "Manual - Exception Pended - Awaiting Search Late Add Exception Completed" at bounding box center [655, 82] width 81 height 18
click at [870, 77] on input "text" at bounding box center [872, 82] width 162 height 18
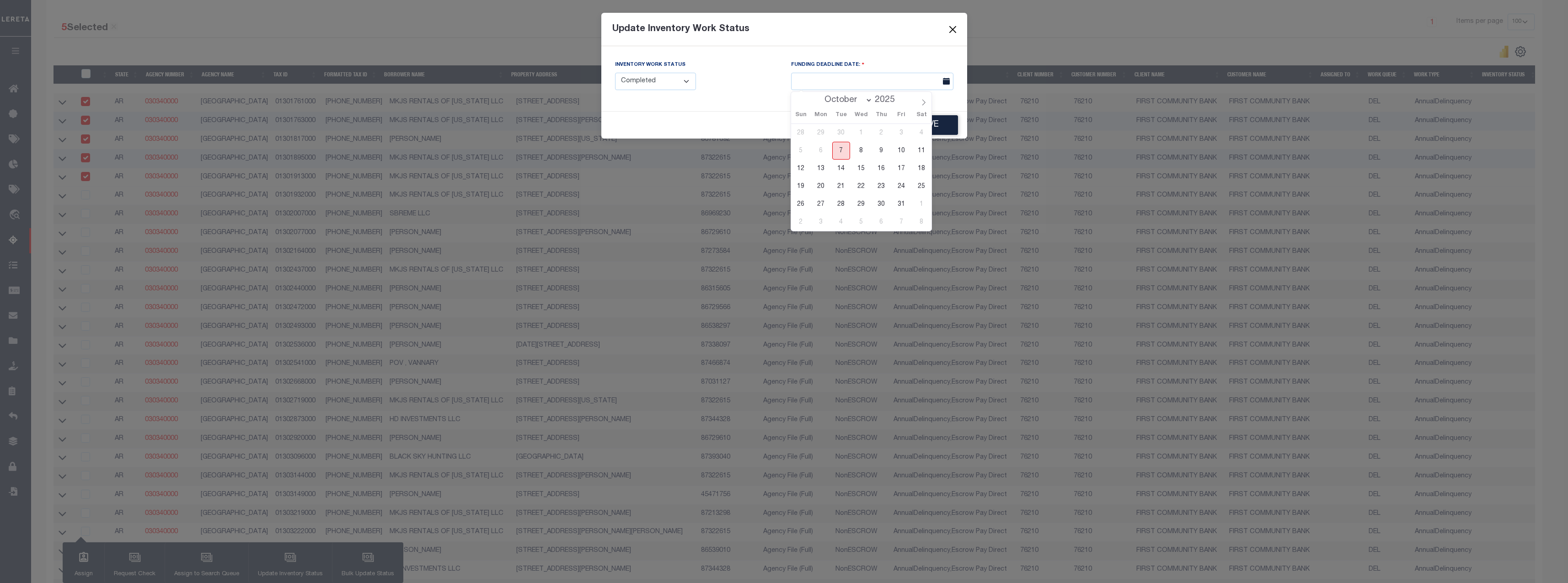
click at [845, 152] on span "7" at bounding box center [841, 151] width 18 height 18
type input "[DATE]"
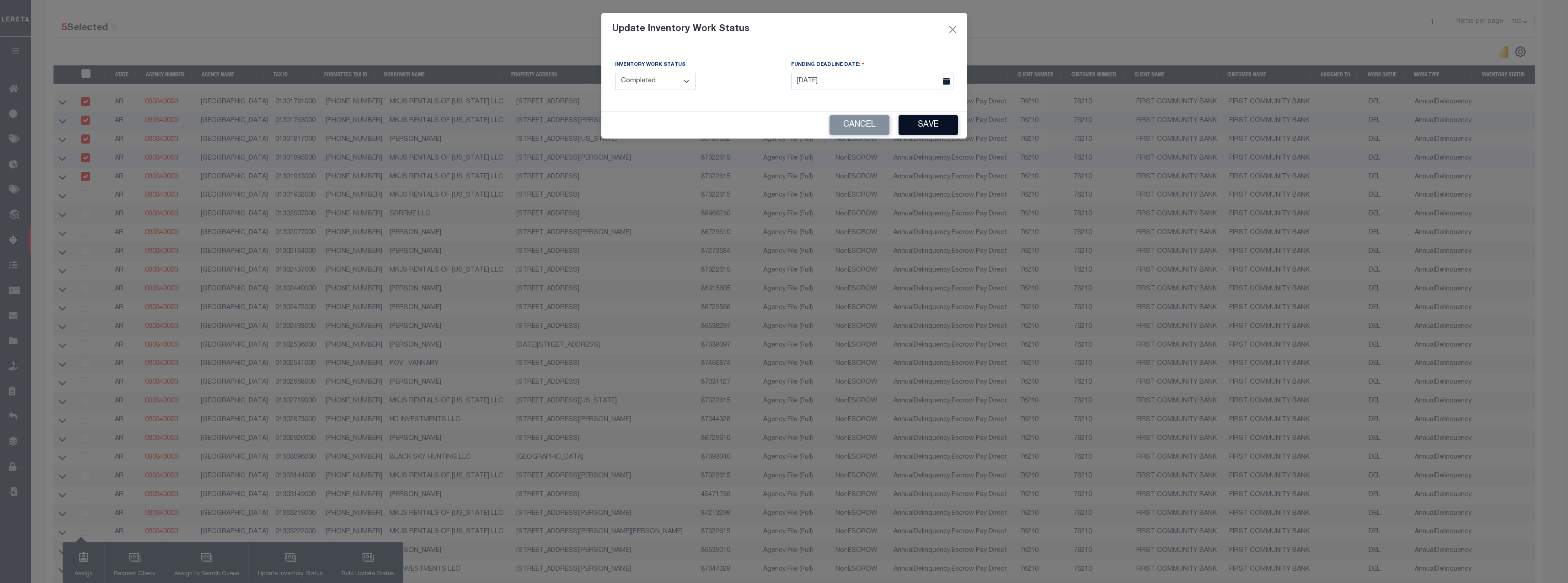
click at [937, 131] on button "Save" at bounding box center [927, 125] width 59 height 20
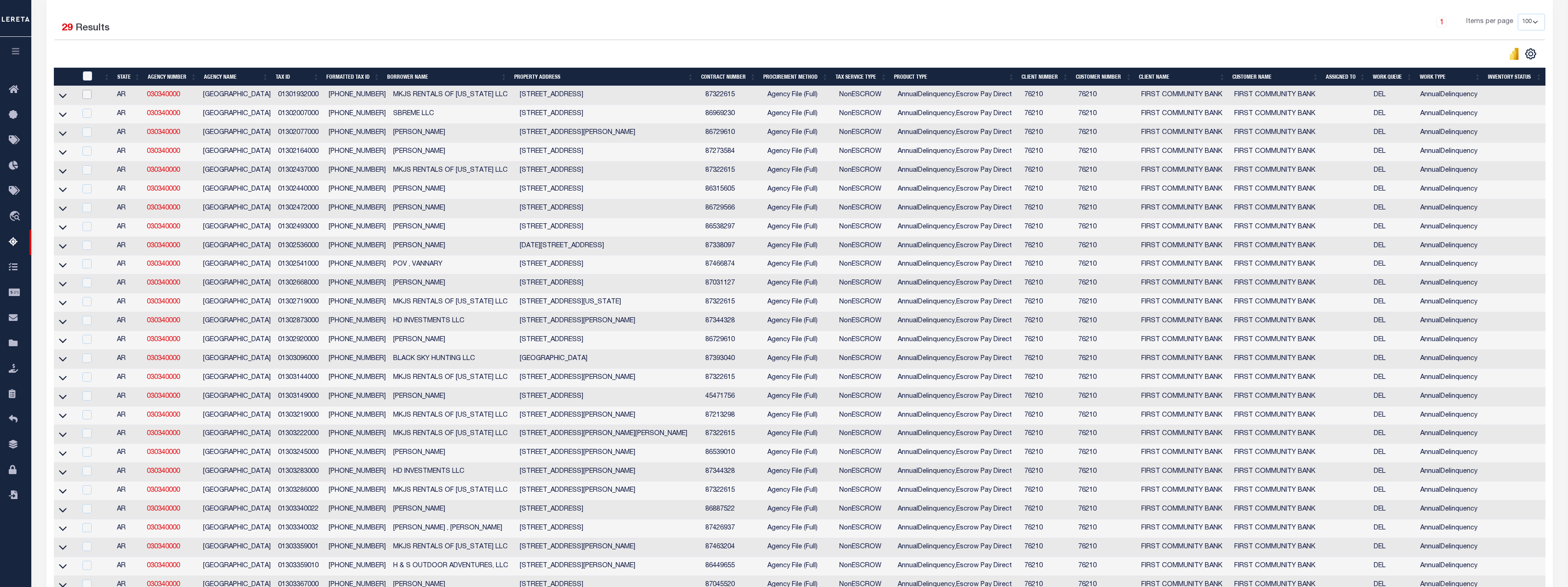
click at [85, 96] on input "checkbox" at bounding box center [87, 95] width 9 height 9
checkbox input "true"
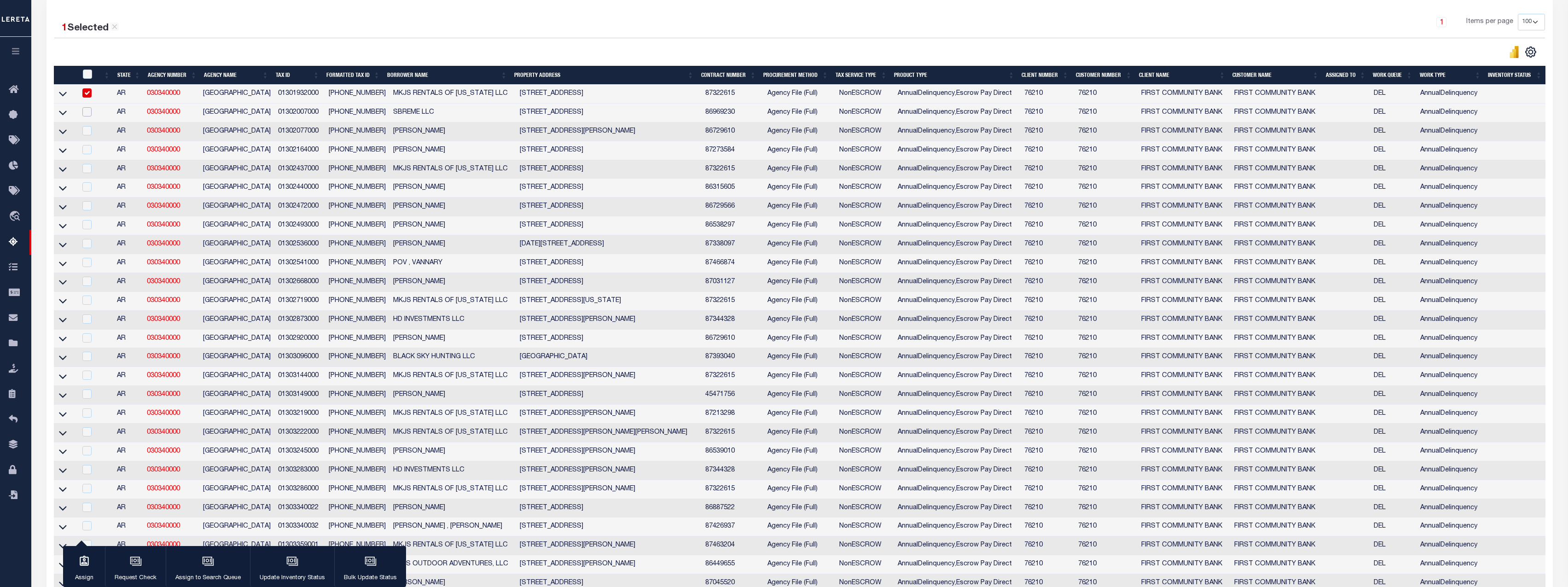
click at [88, 117] on input "checkbox" at bounding box center [87, 112] width 9 height 9
checkbox input "true"
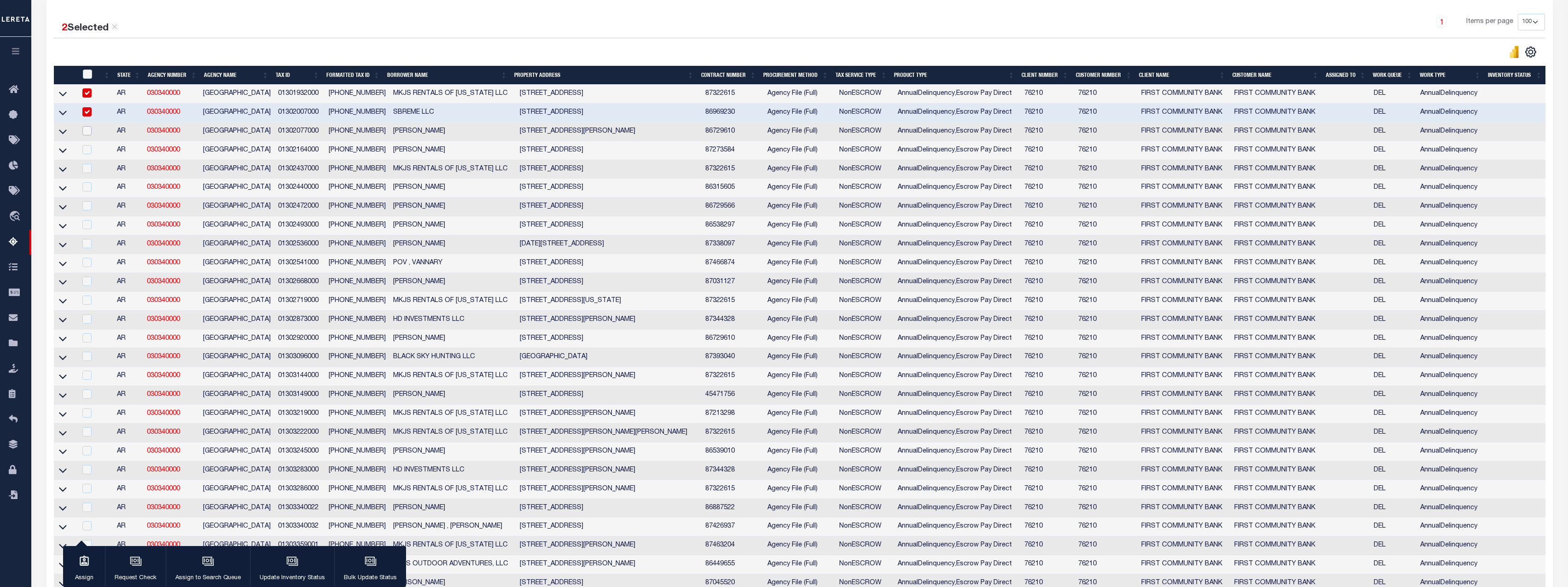
click at [90, 130] on input "checkbox" at bounding box center [87, 130] width 9 height 9
checkbox input "true"
click at [84, 152] on input "checkbox" at bounding box center [87, 150] width 9 height 9
checkbox input "true"
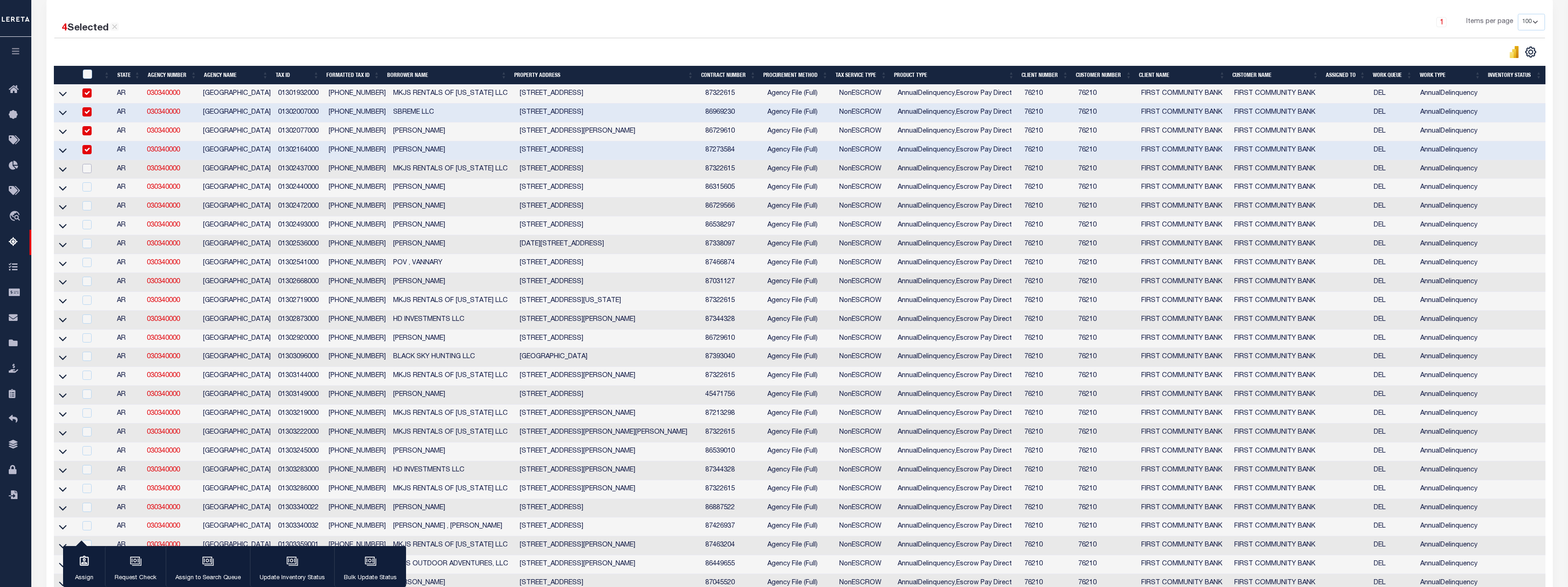
click at [83, 173] on input "checkbox" at bounding box center [87, 169] width 9 height 9
checkbox input "true"
click at [364, 569] on div "button" at bounding box center [370, 562] width 23 height 23
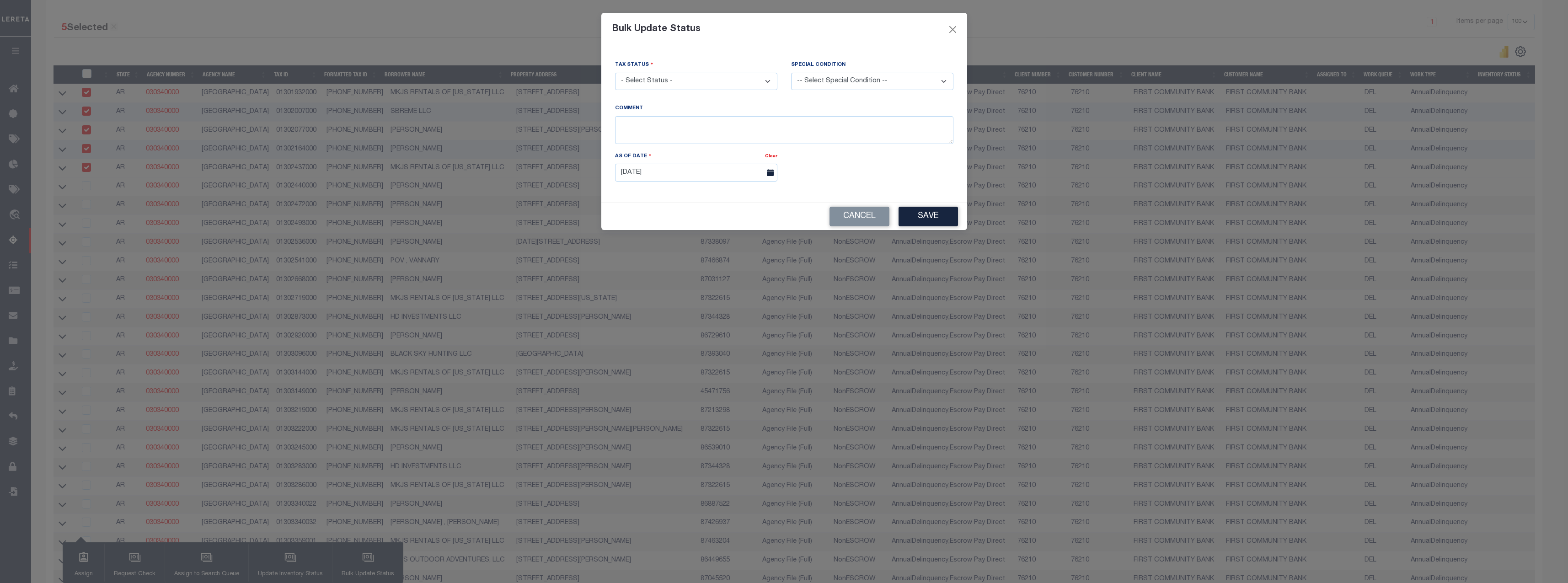
click at [694, 86] on select "- Select Status - Paid No Tax Due" at bounding box center [696, 82] width 162 height 18
select select "PYD"
click at [615, 73] on select "- Select Status - Paid No Tax Due" at bounding box center [696, 82] width 162 height 18
click at [872, 82] on select "-- Select Special Condition -- 3RD PARTY TAX LIEN AGENCY TAX LIEN (A.K.A Inside…" at bounding box center [872, 82] width 162 height 18
select select "33"
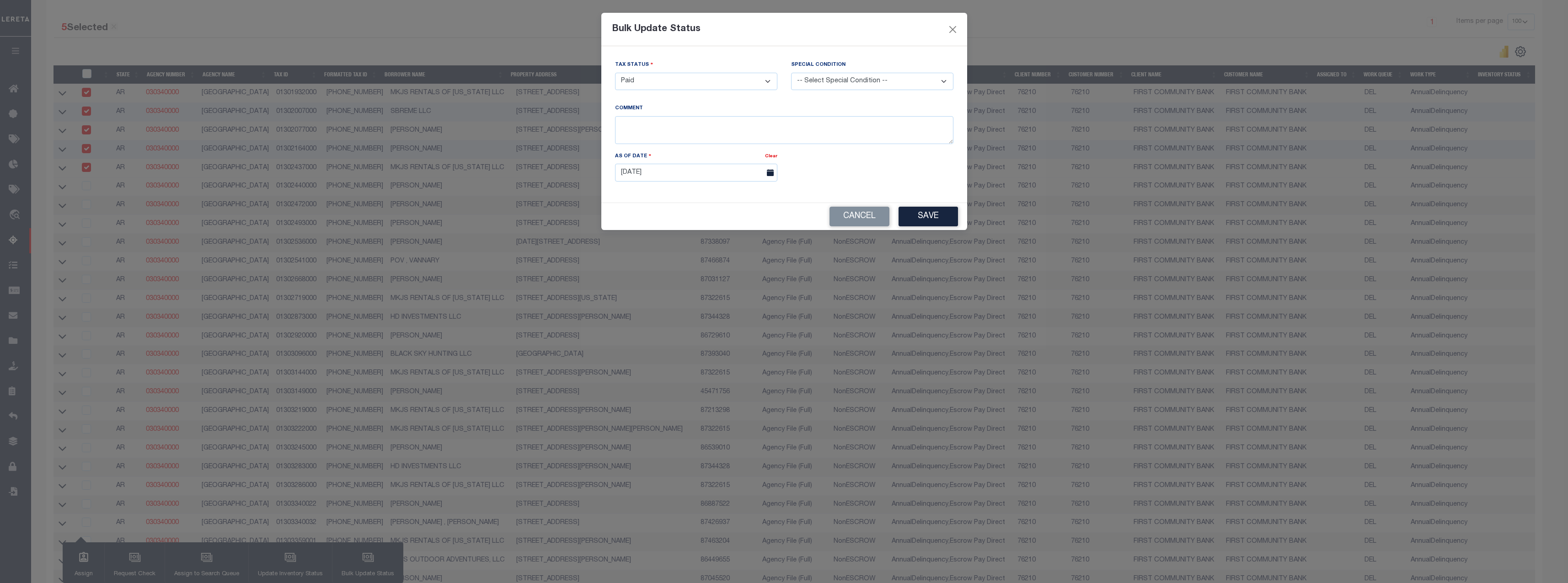
click at [791, 73] on select "-- Select Special Condition -- 3RD PARTY TAX LIEN AGENCY TAX LIEN (A.K.A Inside…" at bounding box center [872, 82] width 162 height 18
click at [949, 224] on button "Save" at bounding box center [927, 217] width 59 height 20
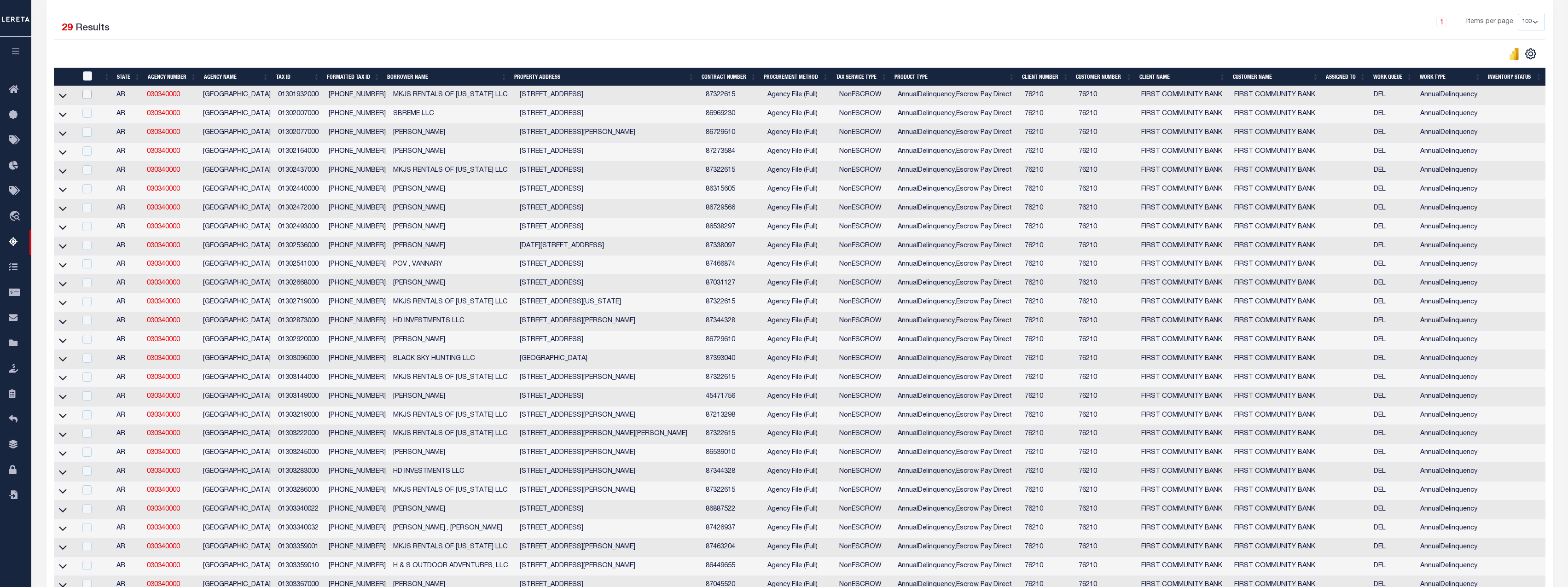
click at [86, 96] on input "checkbox" at bounding box center [87, 95] width 9 height 9
checkbox input "true"
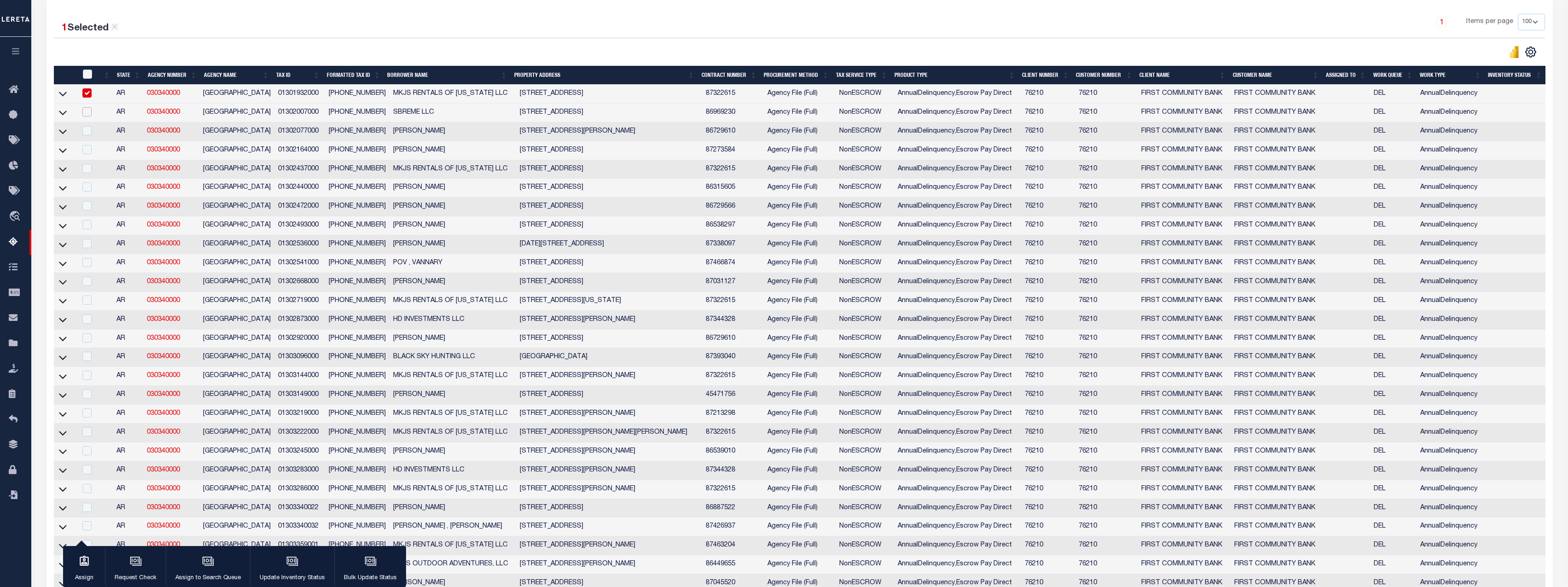
click at [86, 114] on input "checkbox" at bounding box center [87, 112] width 9 height 9
checkbox input "true"
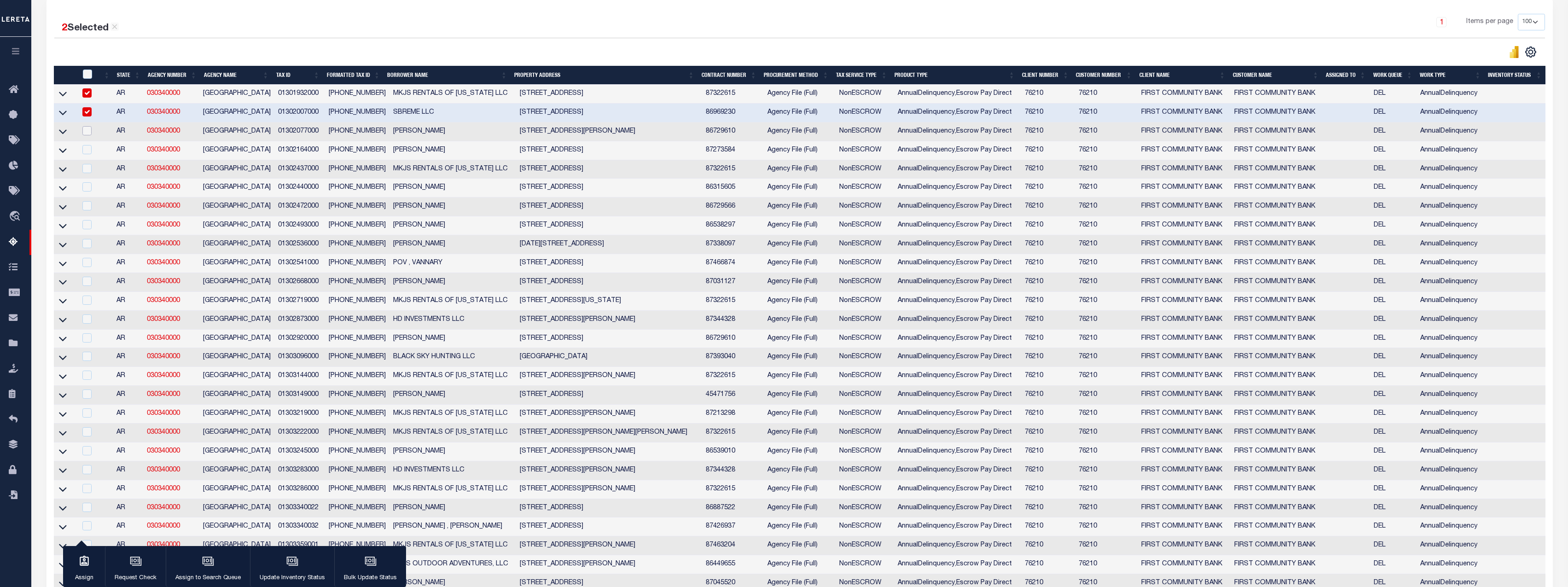
click at [84, 135] on input "checkbox" at bounding box center [87, 130] width 9 height 9
checkbox input "true"
click at [89, 154] on input "checkbox" at bounding box center [87, 150] width 9 height 9
checkbox input "true"
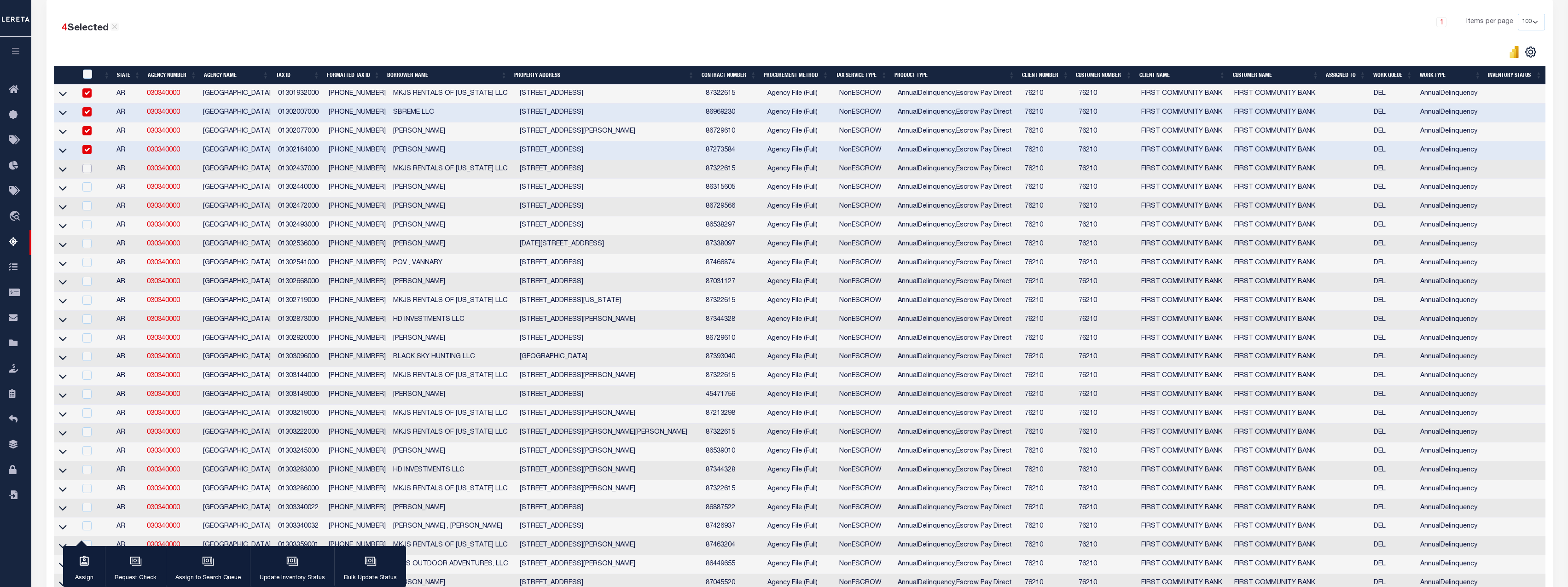
click at [89, 174] on input "checkbox" at bounding box center [87, 169] width 9 height 9
checkbox input "true"
click at [289, 563] on icon "button" at bounding box center [292, 561] width 12 height 12
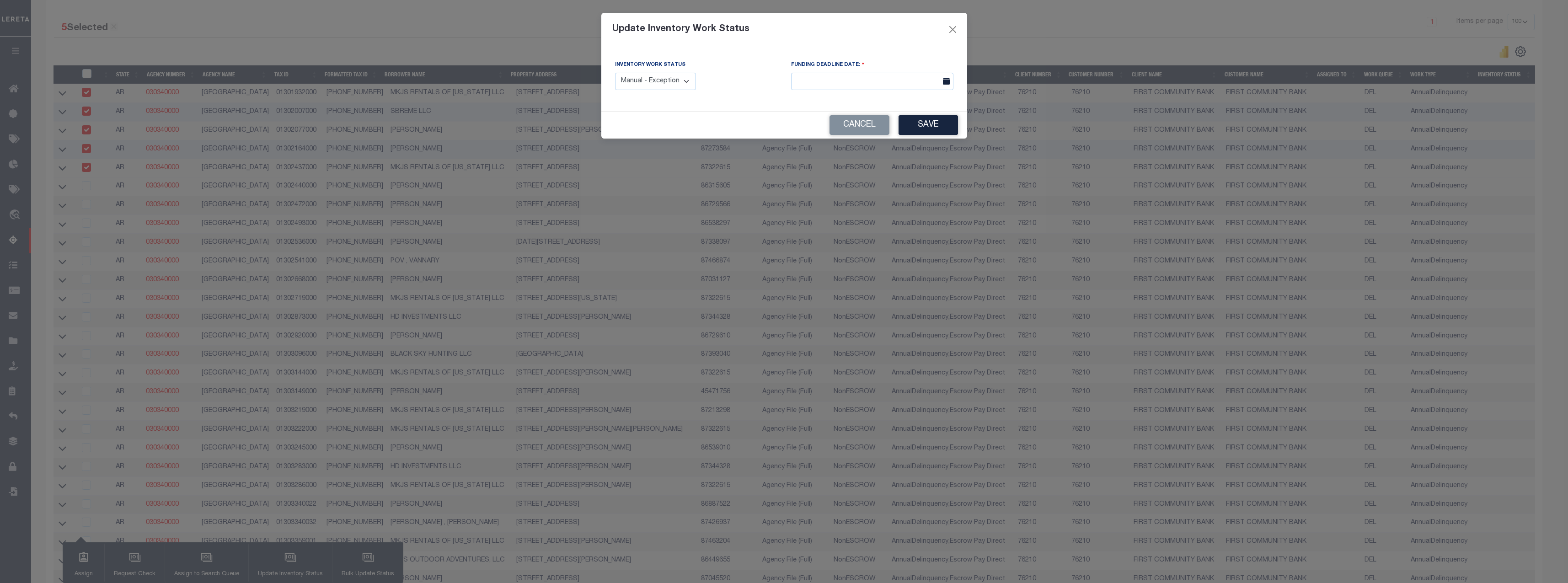
click at [678, 88] on select "Manual - Exception Pended - Awaiting Search Late Add Exception Completed" at bounding box center [655, 82] width 81 height 18
select select "4"
click at [615, 73] on select "Manual - Exception Pended - Awaiting Search Late Add Exception Completed" at bounding box center [655, 82] width 81 height 18
click at [846, 82] on input "text" at bounding box center [872, 82] width 162 height 18
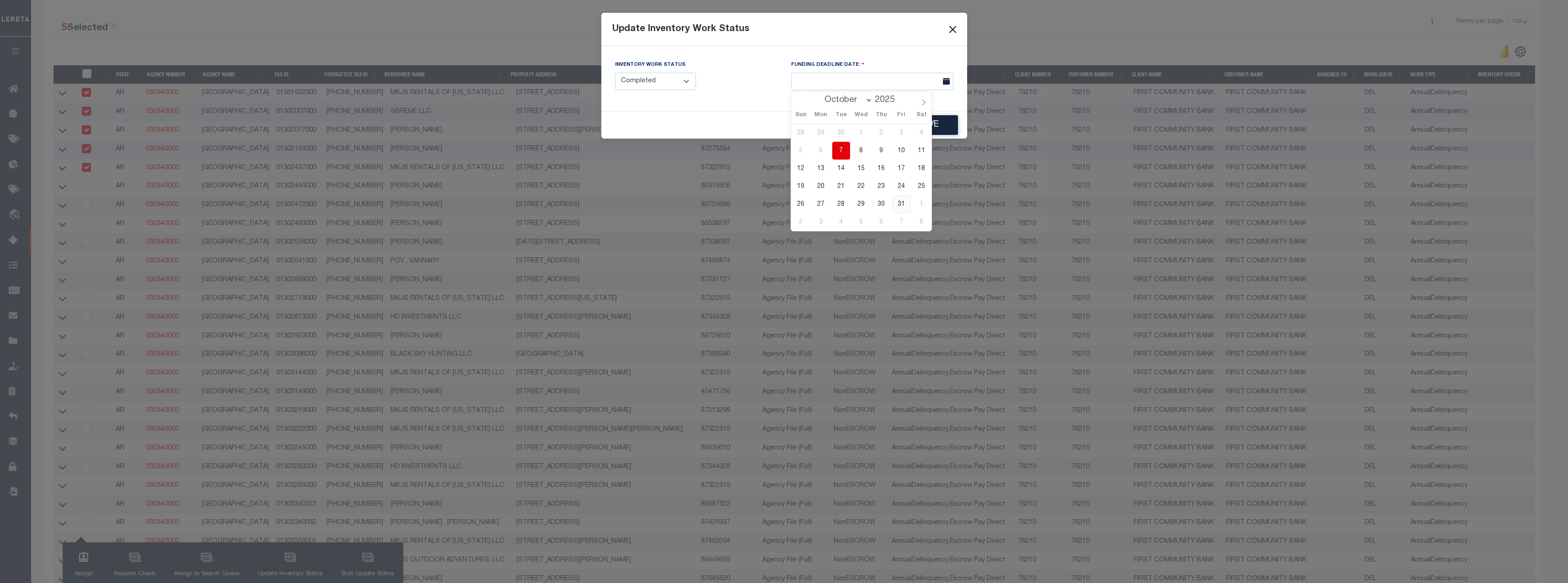
click at [899, 207] on span "31" at bounding box center [902, 204] width 18 height 18
type input "[DATE]"
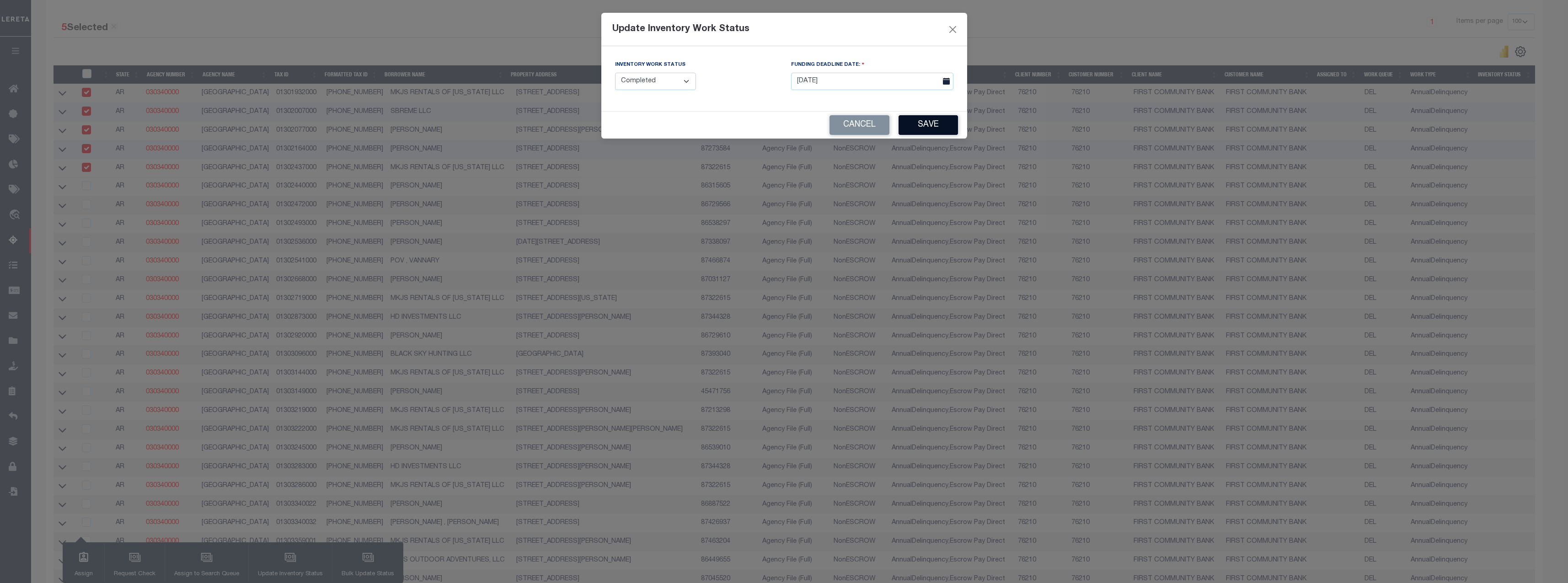
click at [944, 129] on button "Save" at bounding box center [927, 125] width 59 height 20
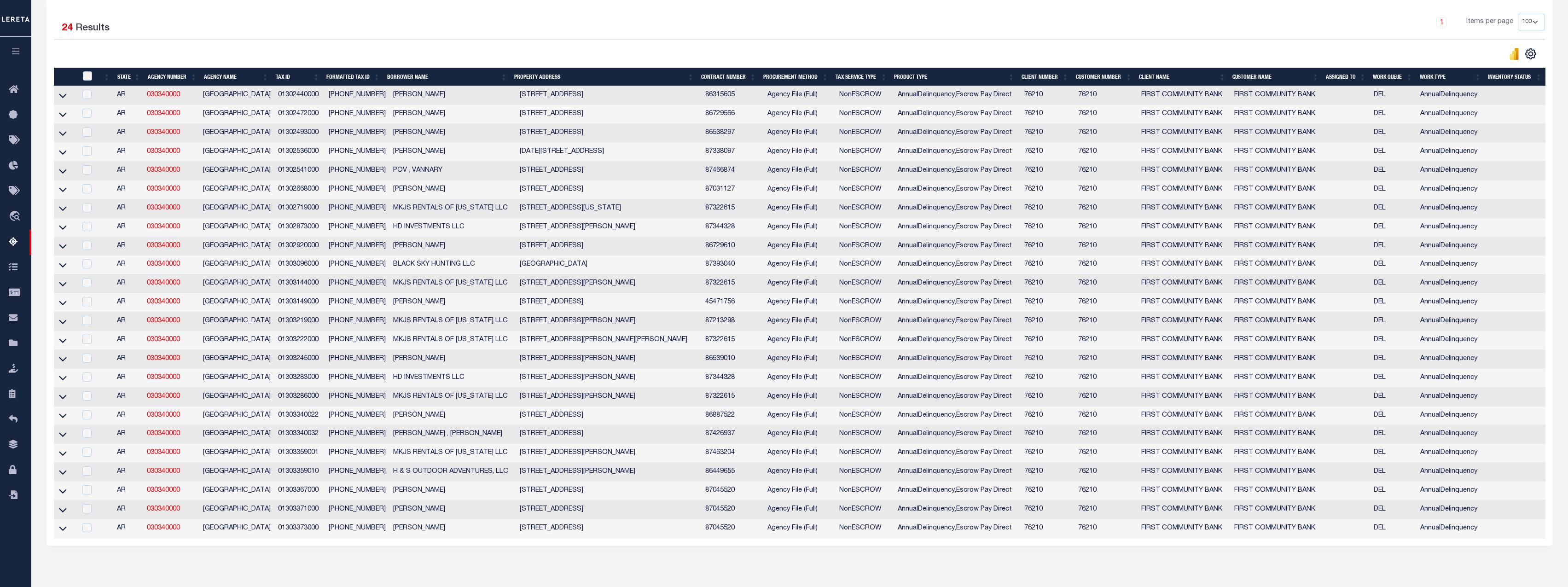
click at [57, 96] on td at bounding box center [65, 96] width 23 height 19
checkbox input "true"
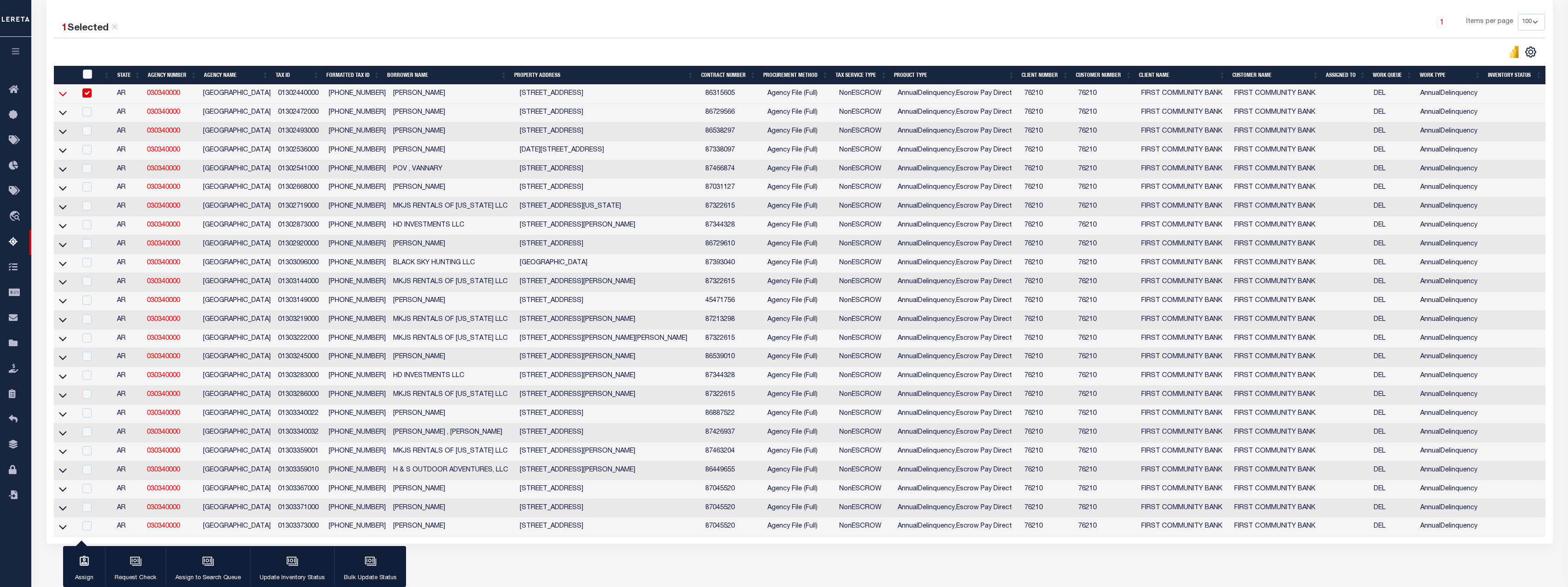
click at [60, 96] on icon at bounding box center [62, 94] width 8 height 5
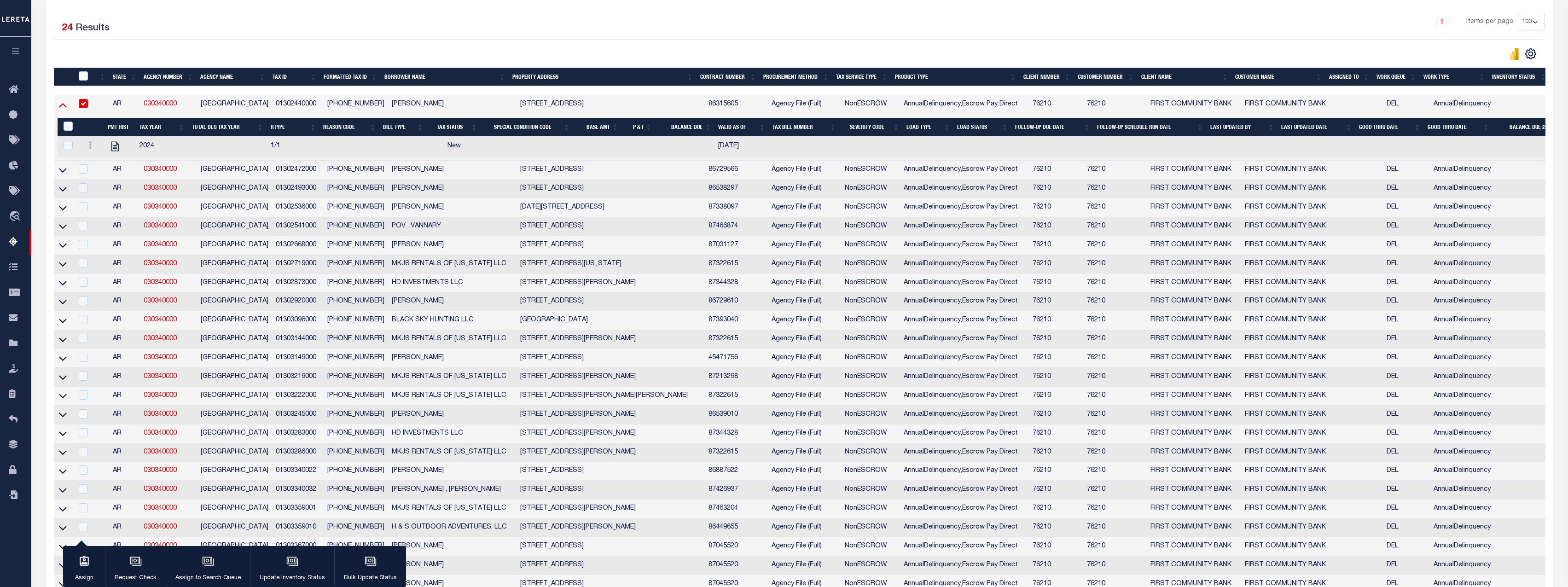
click at [62, 107] on icon at bounding box center [62, 105] width 8 height 5
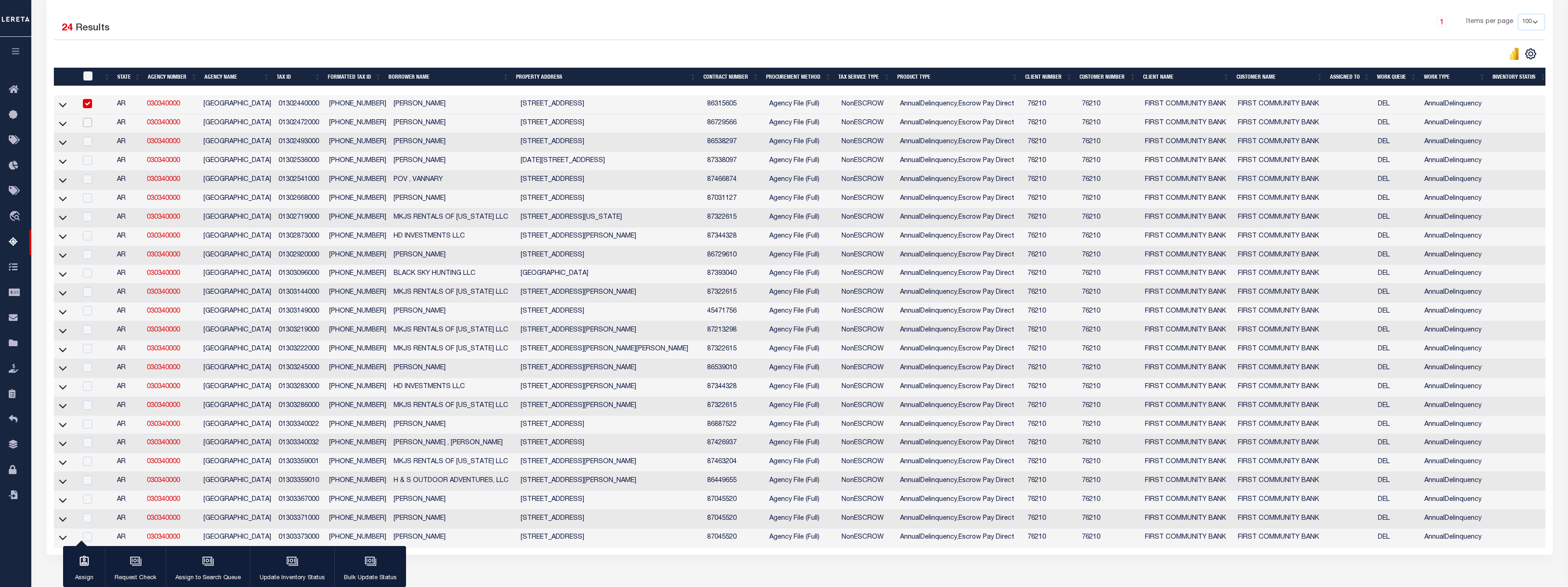
click at [89, 126] on input "checkbox" at bounding box center [87, 122] width 9 height 9
checkbox input "true"
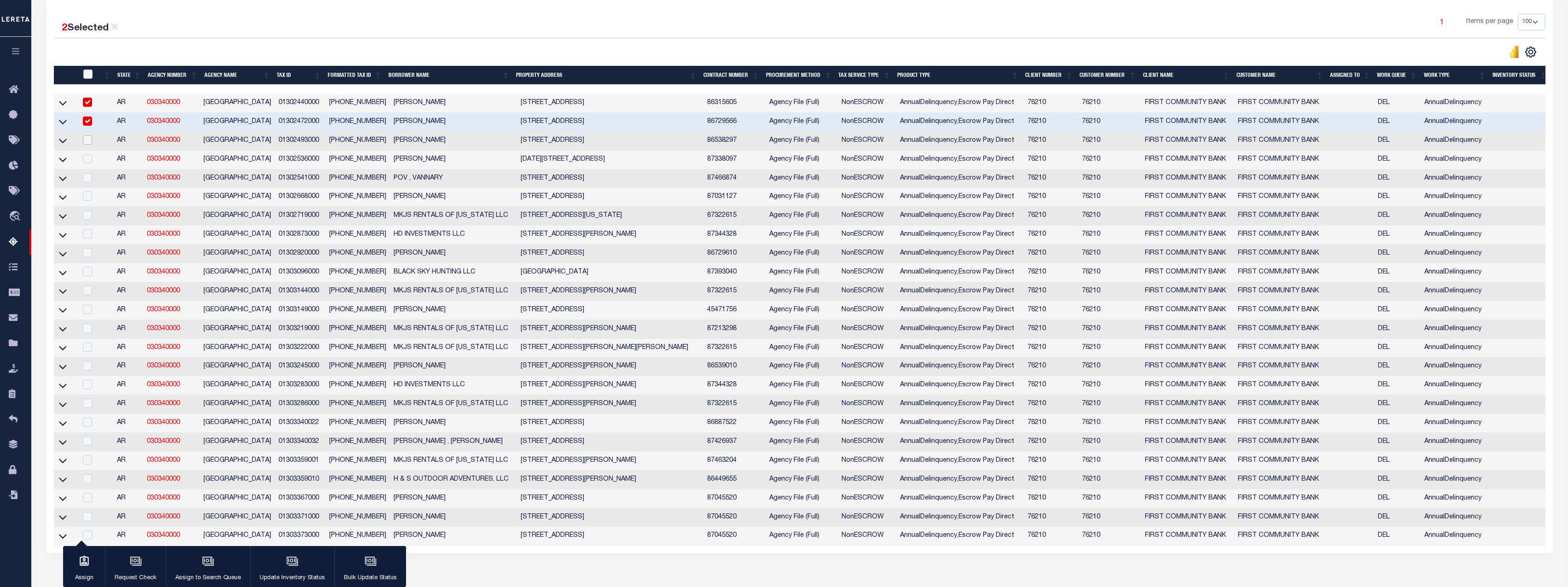
click at [89, 141] on input "checkbox" at bounding box center [87, 140] width 9 height 9
checkbox input "true"
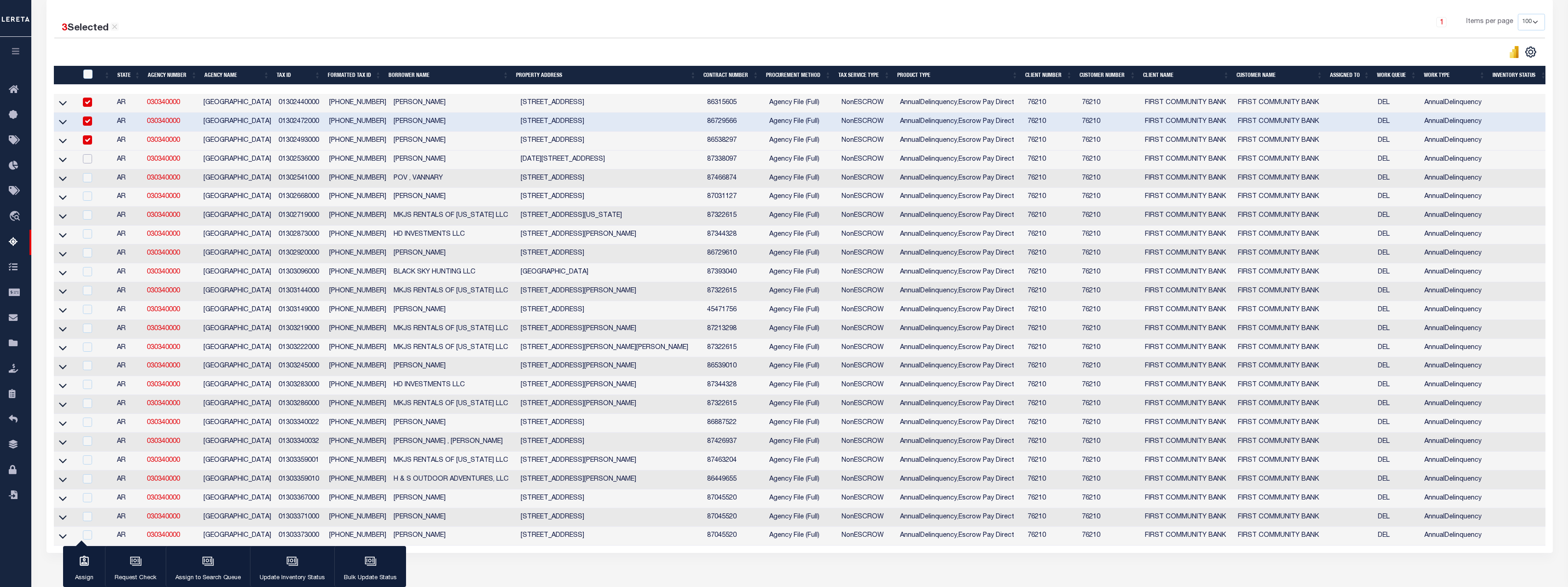
click at [91, 159] on input "checkbox" at bounding box center [87, 159] width 9 height 9
checkbox input "true"
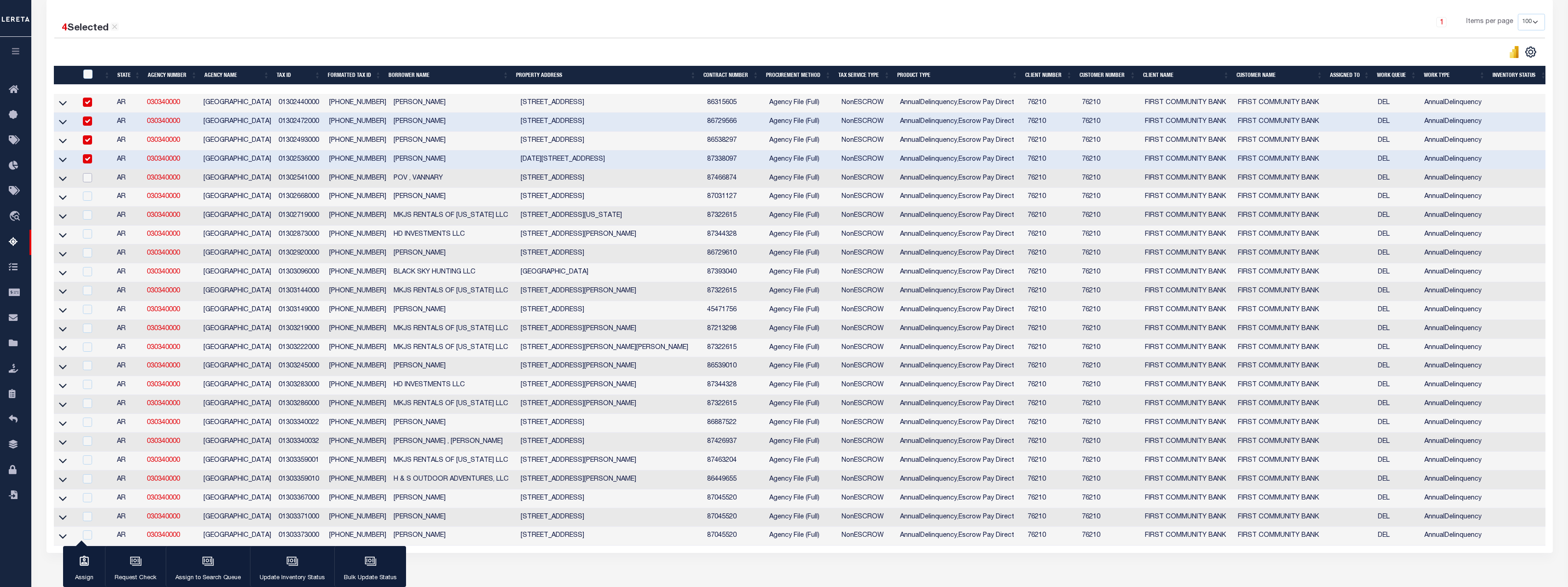
click at [91, 179] on input "checkbox" at bounding box center [87, 178] width 9 height 9
checkbox input "true"
click at [369, 564] on icon "button" at bounding box center [370, 561] width 12 height 12
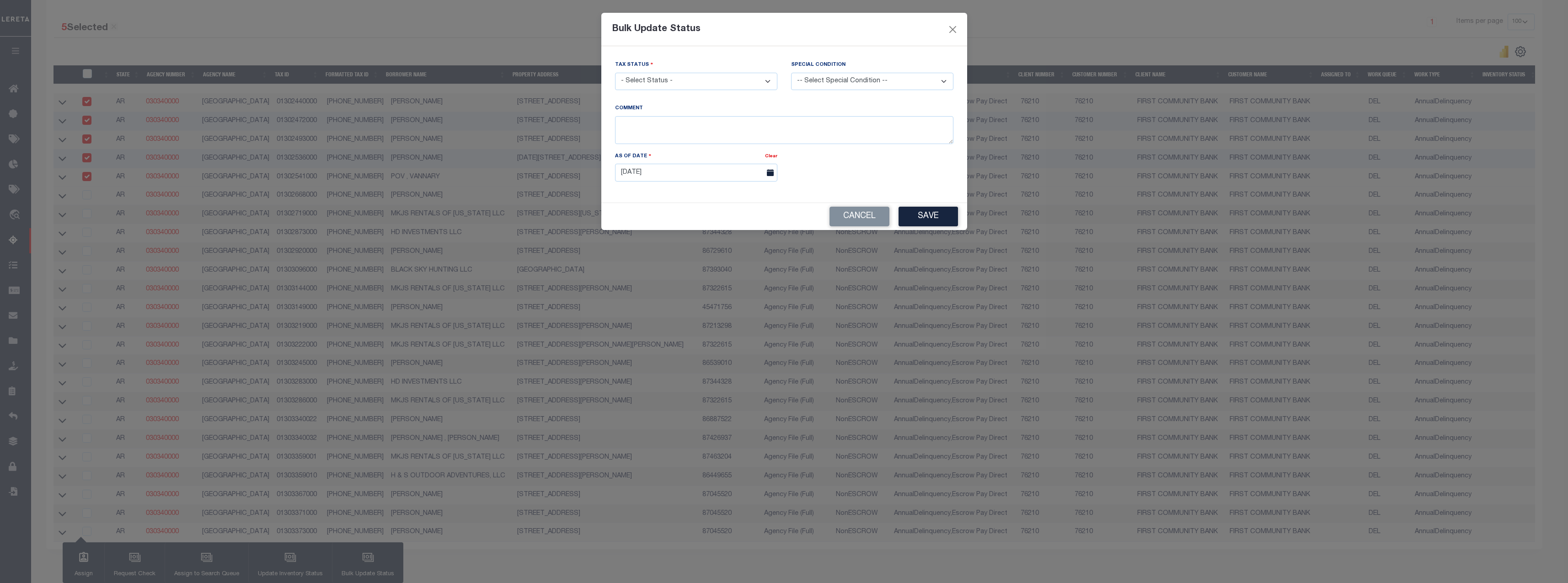
click at [696, 88] on select "- Select Status - Paid No Tax Due" at bounding box center [696, 82] width 162 height 18
select select "NTX"
click at [615, 73] on select "- Select Status - Paid No Tax Due" at bounding box center [696, 82] width 162 height 18
click at [921, 220] on button "Save" at bounding box center [927, 217] width 59 height 20
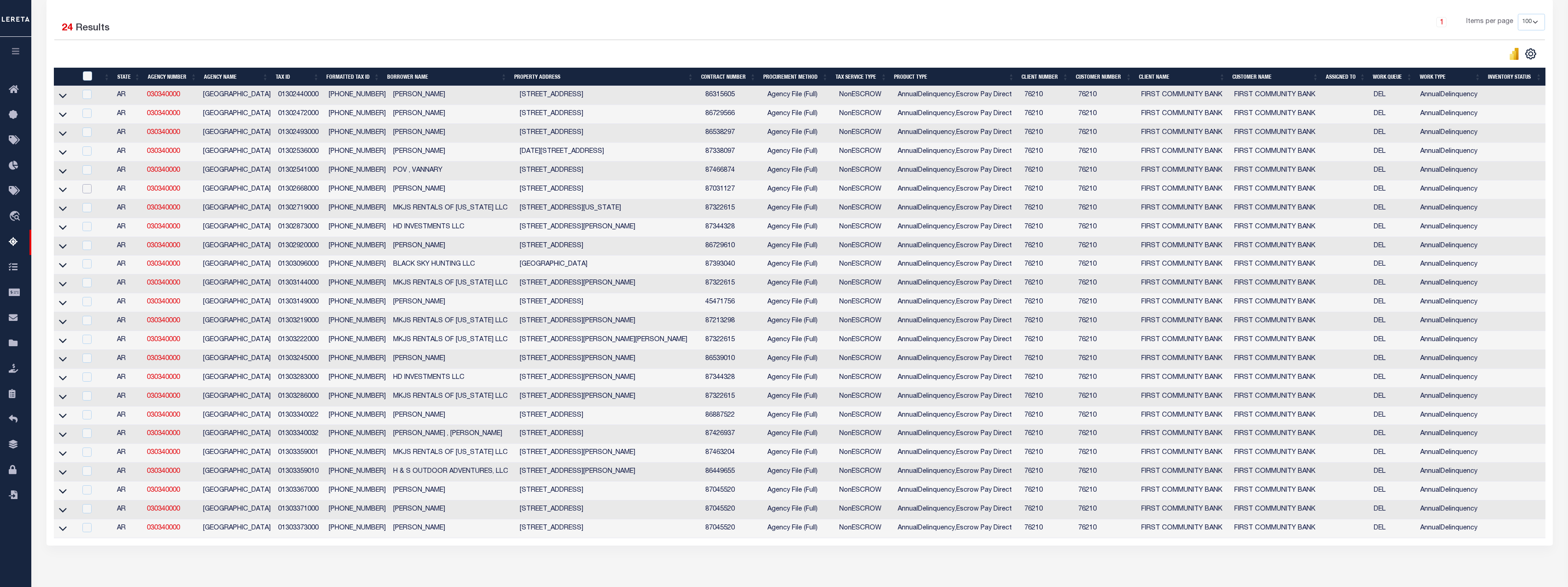
click at [89, 191] on input "checkbox" at bounding box center [87, 189] width 9 height 9
checkbox input "true"
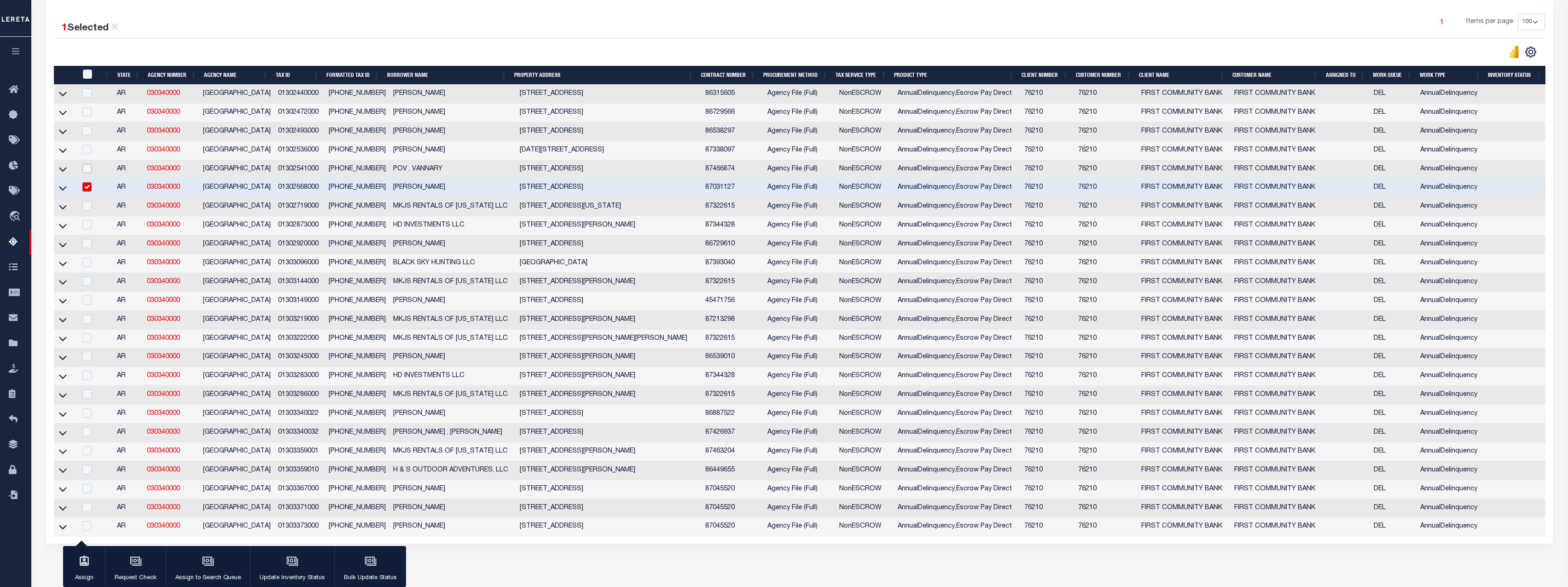
click at [88, 174] on input "checkbox" at bounding box center [87, 169] width 9 height 9
checkbox input "true"
click at [87, 152] on input "checkbox" at bounding box center [87, 150] width 9 height 9
checkbox input "true"
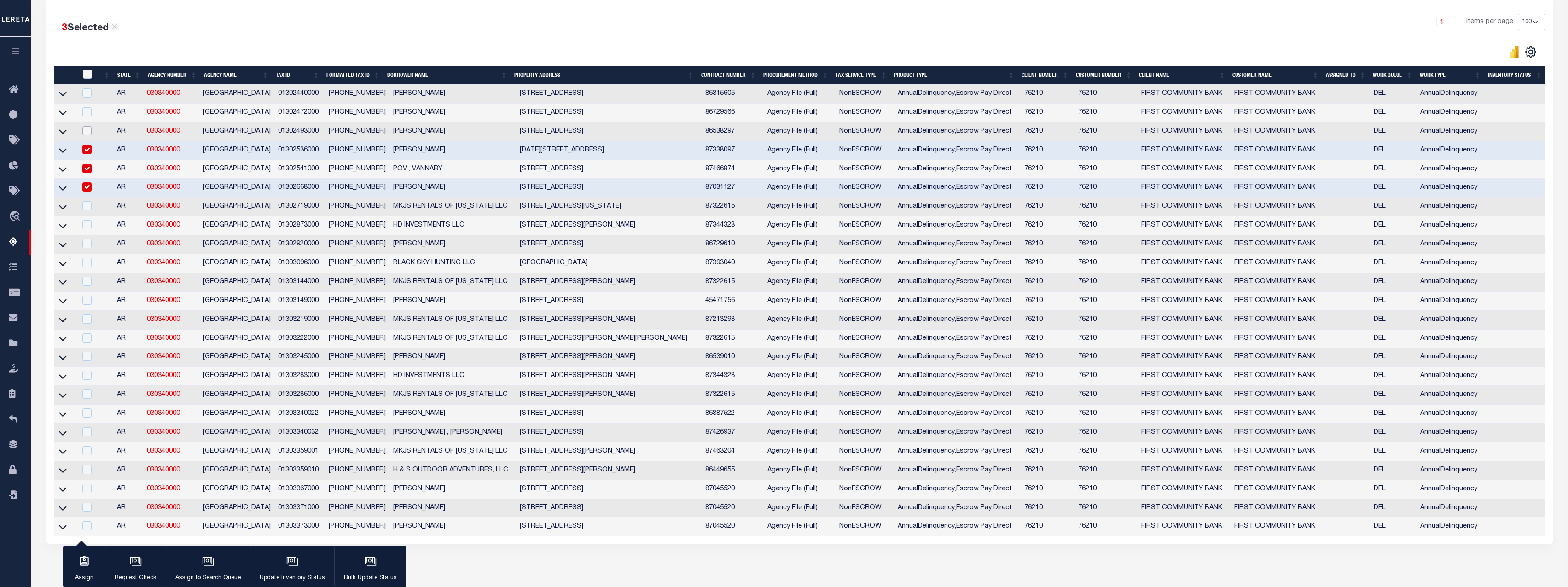
click at [88, 135] on input "checkbox" at bounding box center [87, 130] width 9 height 9
checkbox input "true"
click at [87, 112] on input "checkbox" at bounding box center [87, 112] width 9 height 9
checkbox input "true"
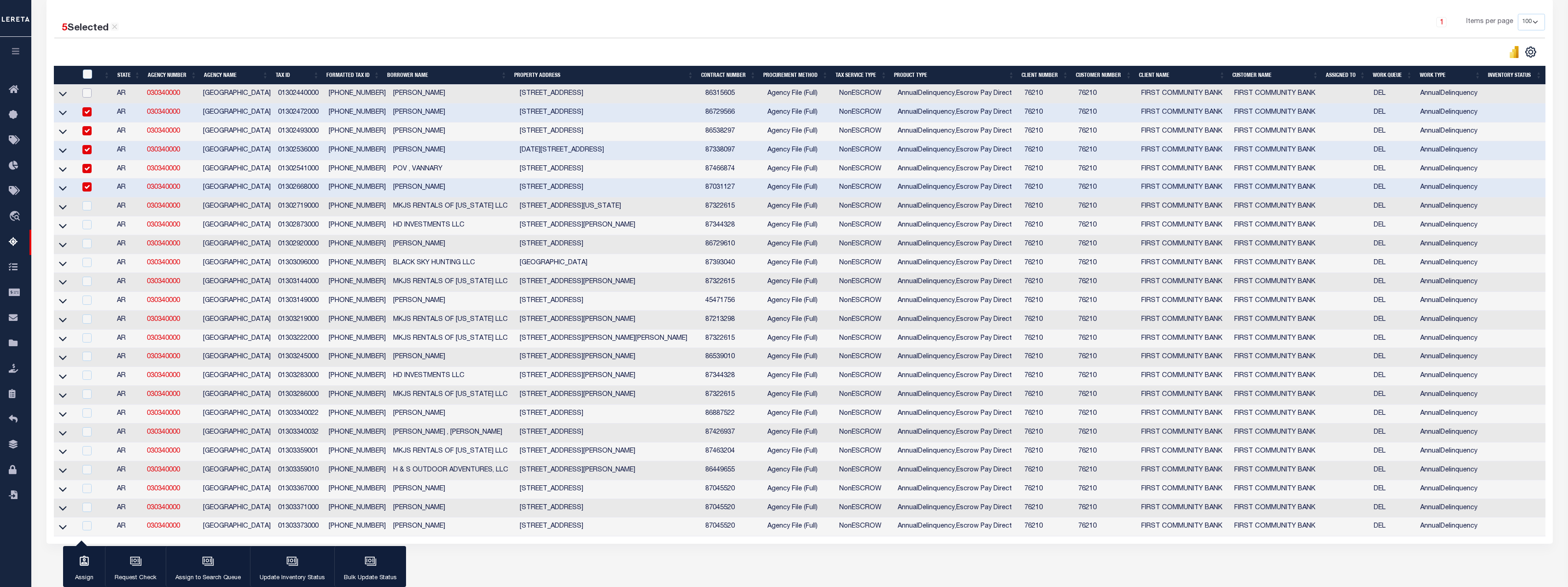
click at [88, 91] on input "checkbox" at bounding box center [87, 93] width 9 height 9
checkbox input "true"
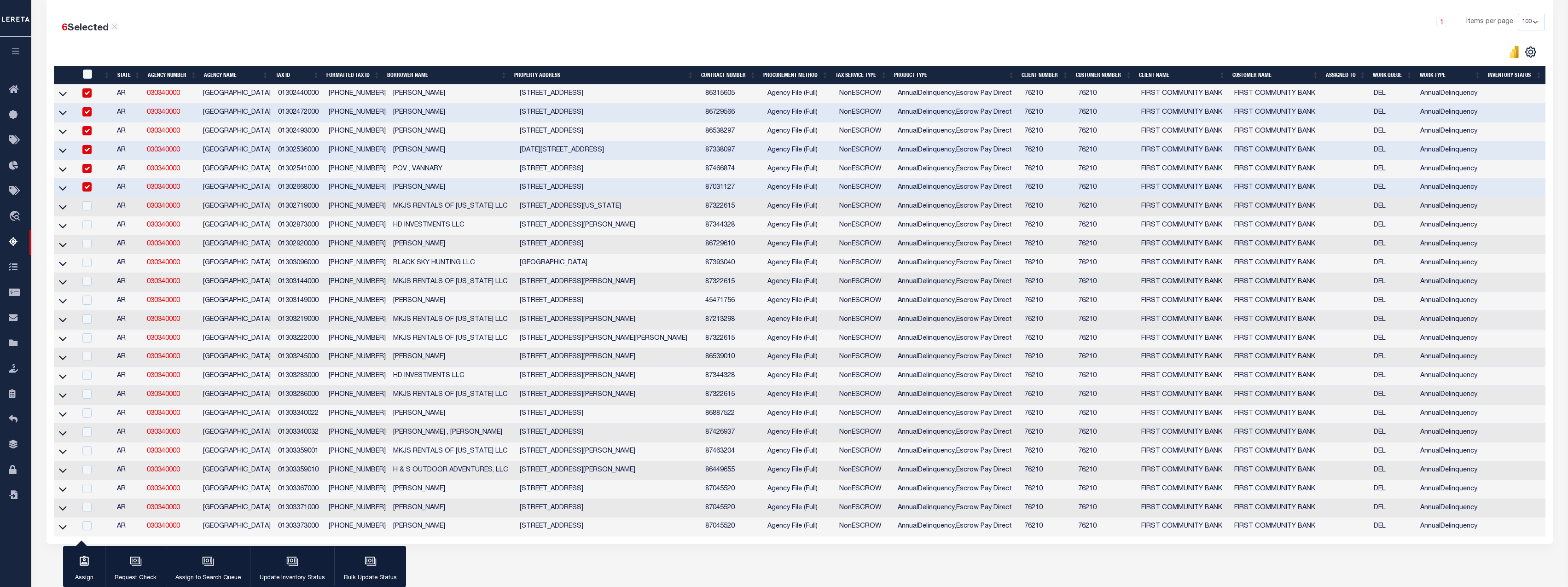
click at [84, 189] on input "checkbox" at bounding box center [87, 187] width 9 height 9
checkbox input "false"
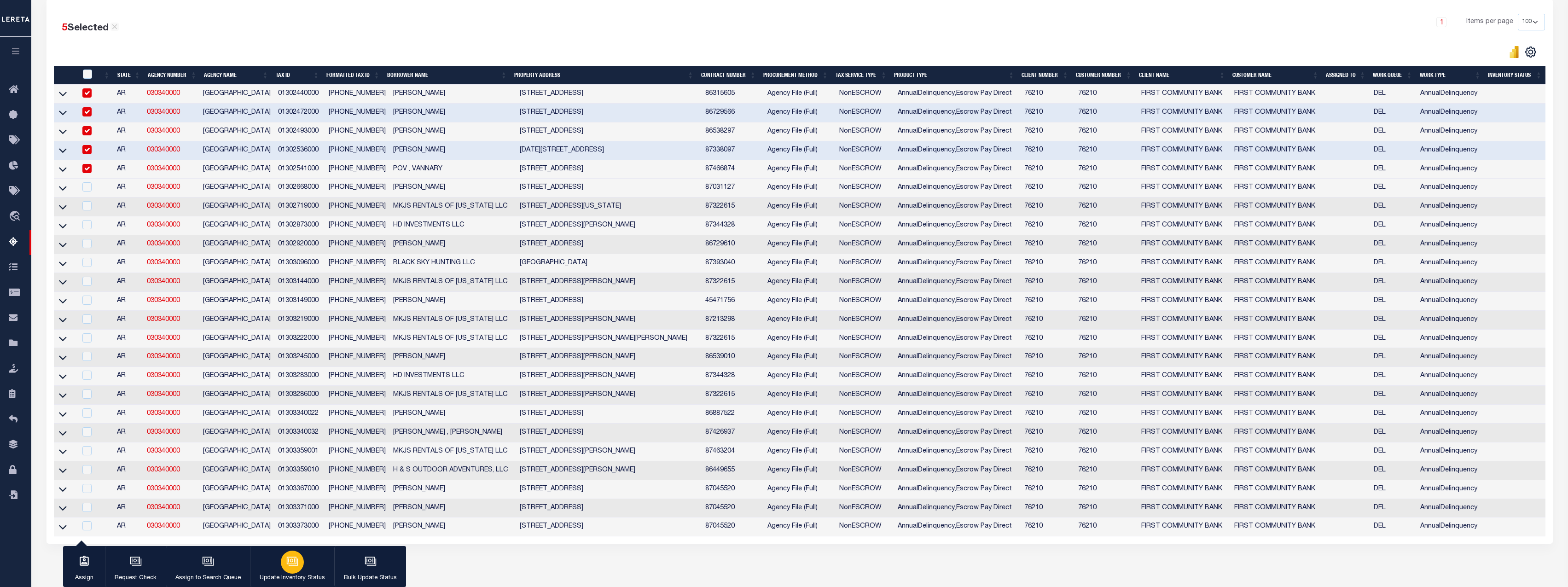
click at [291, 566] on icon "button" at bounding box center [292, 561] width 12 height 12
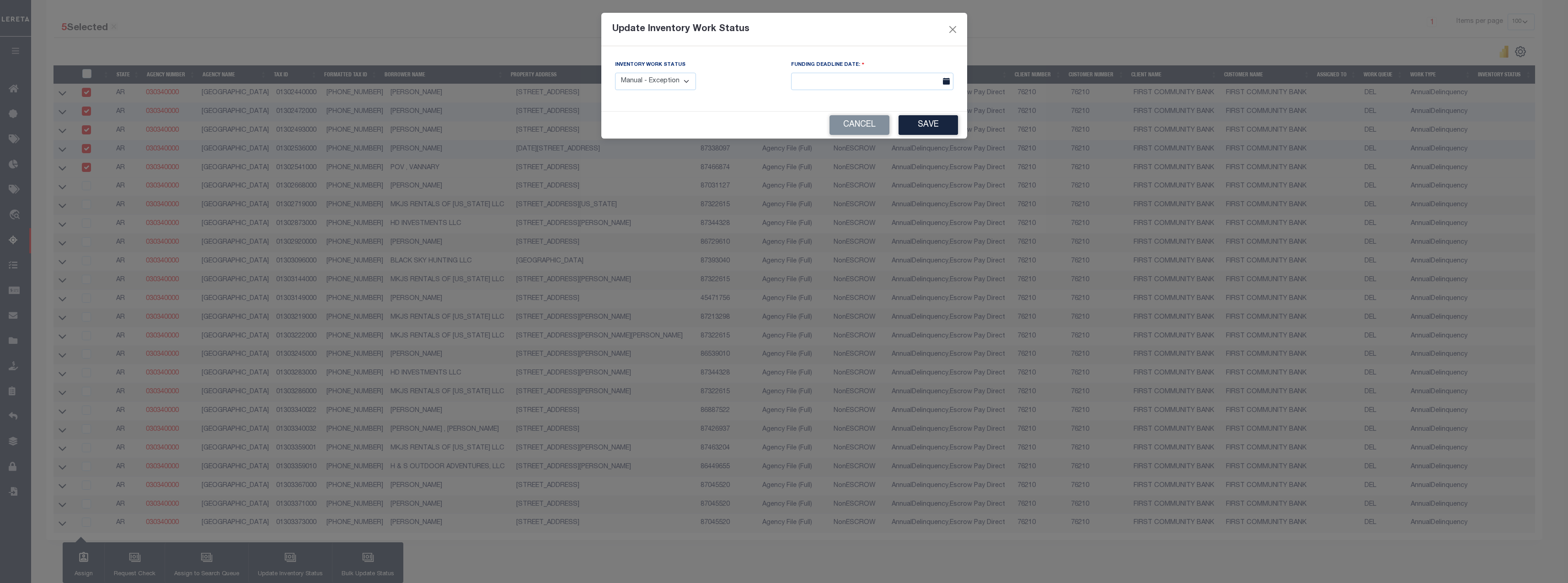
click at [652, 79] on select "Manual - Exception Pended - Awaiting Search Late Add Exception Completed" at bounding box center [655, 82] width 81 height 18
select select "4"
click at [615, 73] on select "Manual - Exception Pended - Awaiting Search Late Add Exception Completed" at bounding box center [655, 82] width 81 height 18
click at [892, 85] on input "text" at bounding box center [872, 82] width 162 height 18
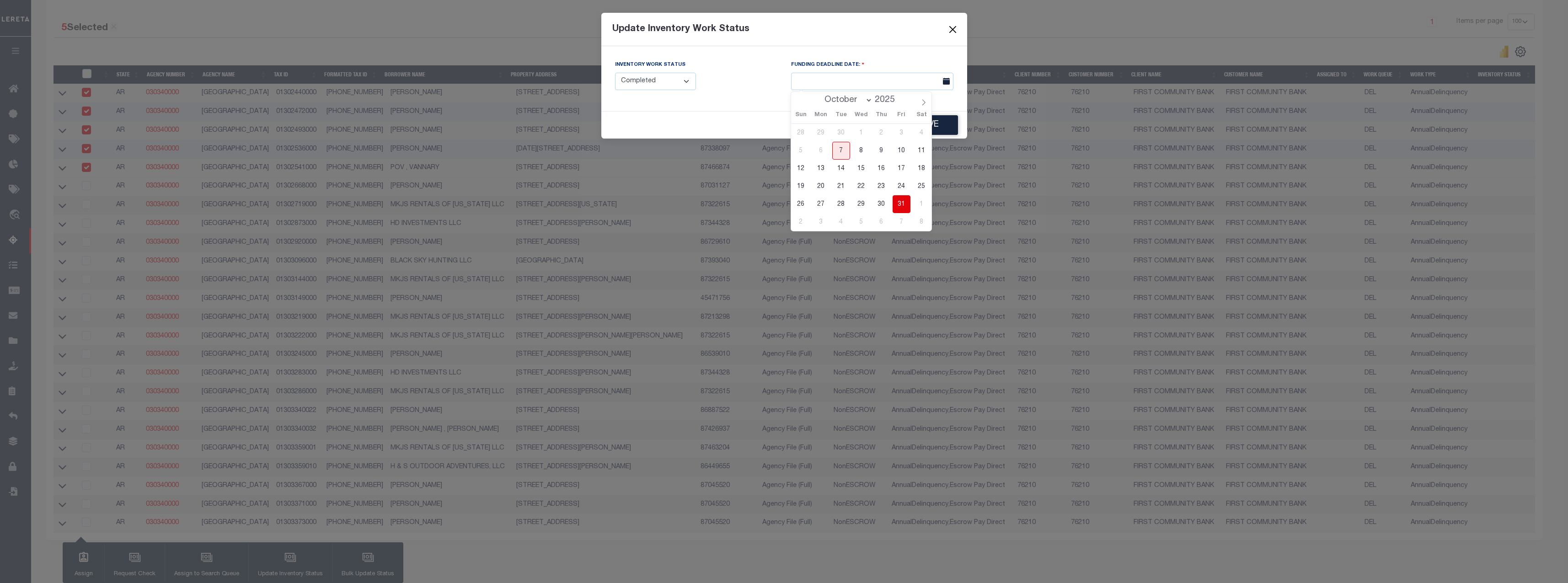
click at [901, 205] on span "31" at bounding box center [902, 204] width 18 height 18
type input "[DATE]"
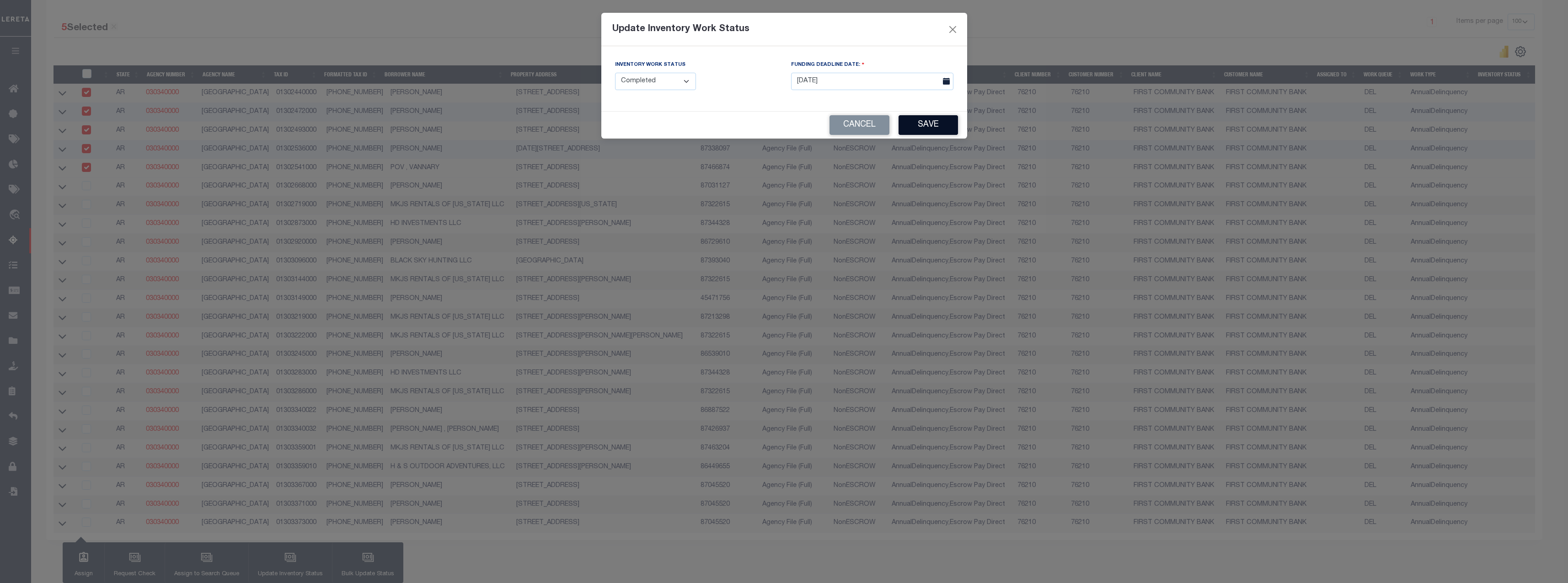
click at [942, 125] on button "Save" at bounding box center [927, 125] width 59 height 20
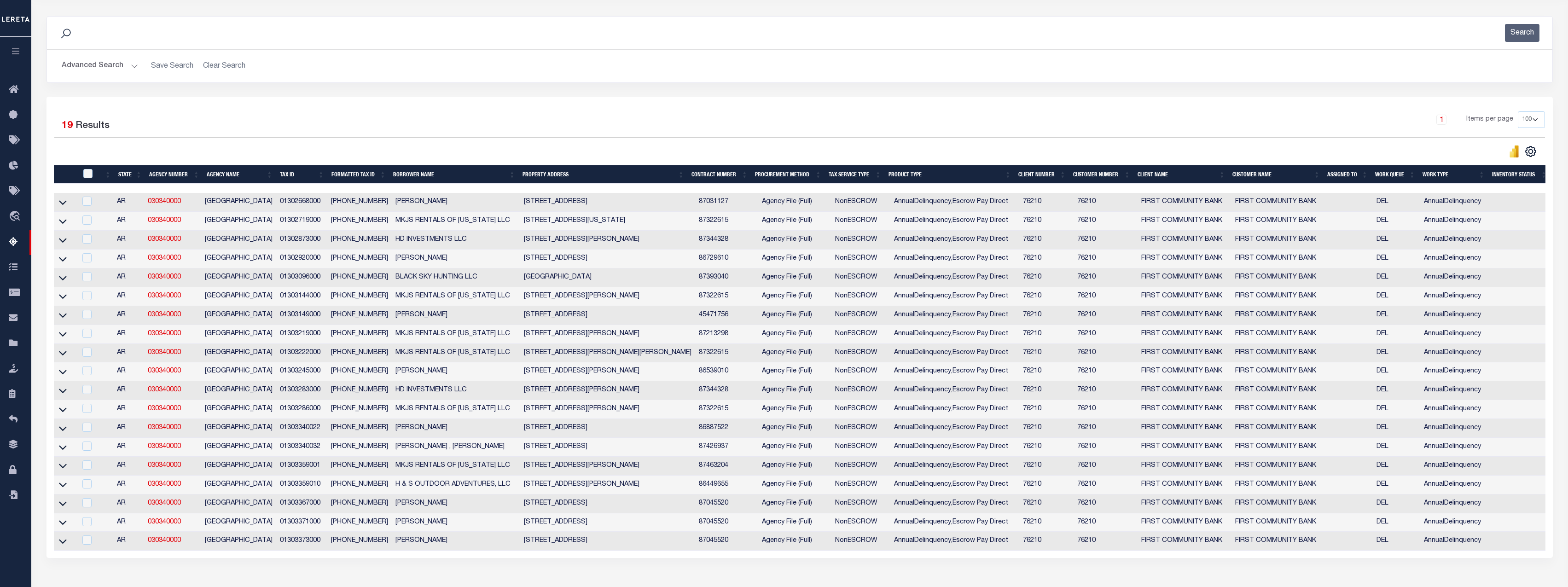
scroll to position [40, 0]
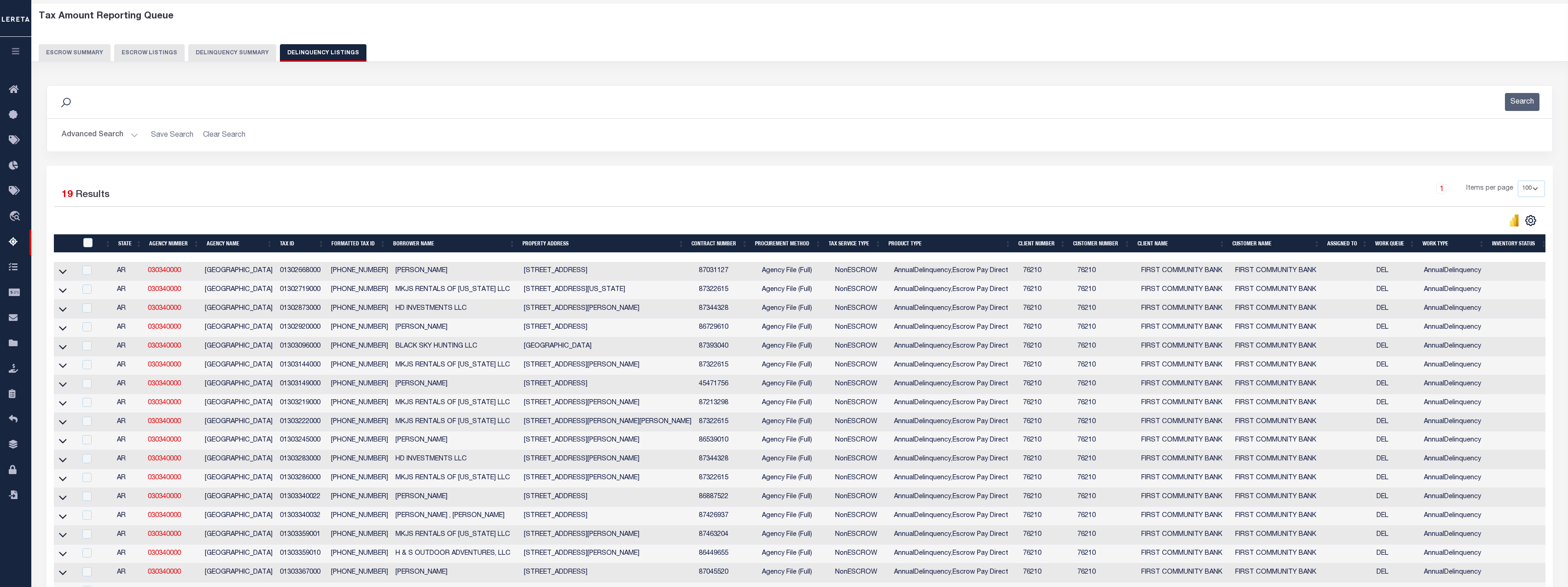
click at [237, 52] on button "Delinquency Summary" at bounding box center [232, 52] width 88 height 17
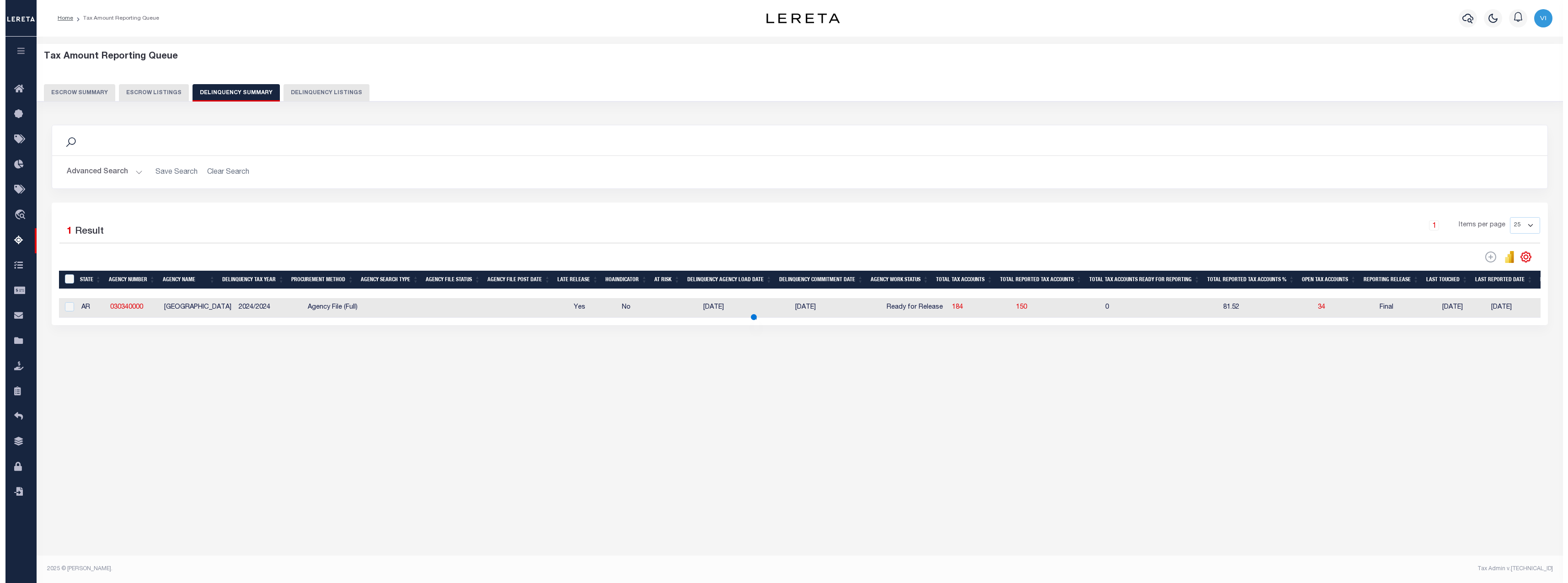
scroll to position [0, 0]
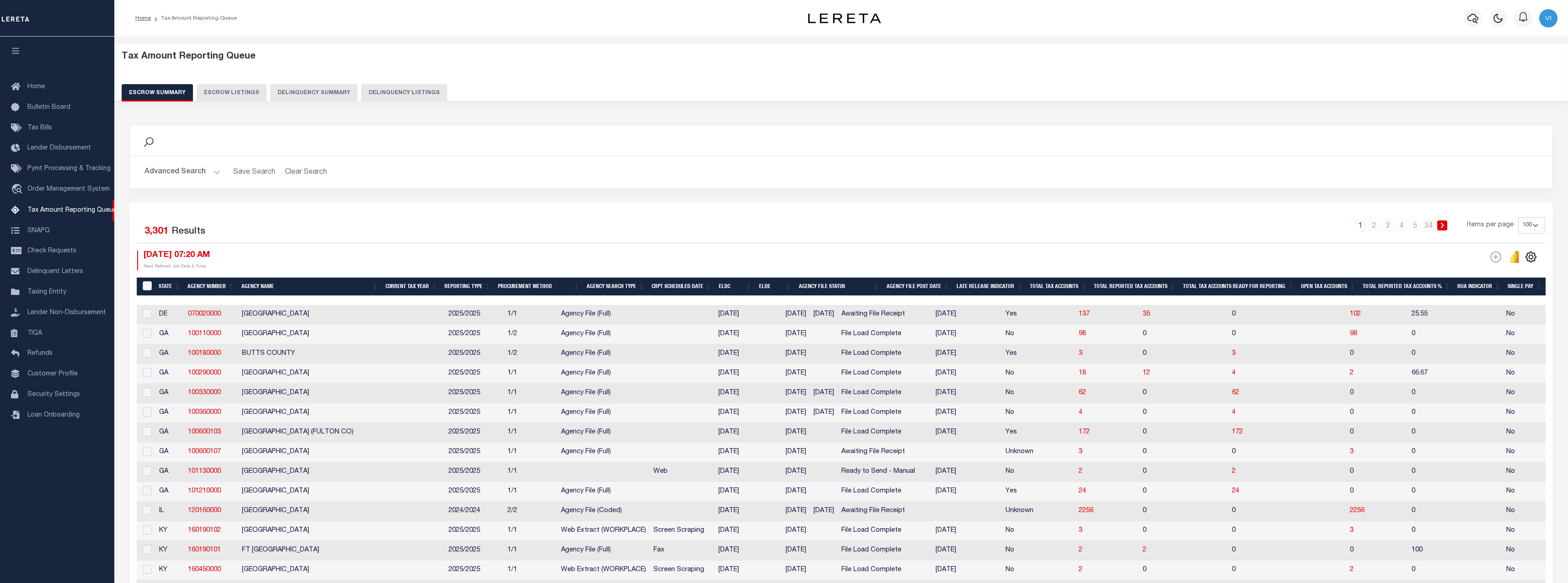
select select "100"
click at [344, 92] on button "Delinquency Summary" at bounding box center [314, 92] width 88 height 17
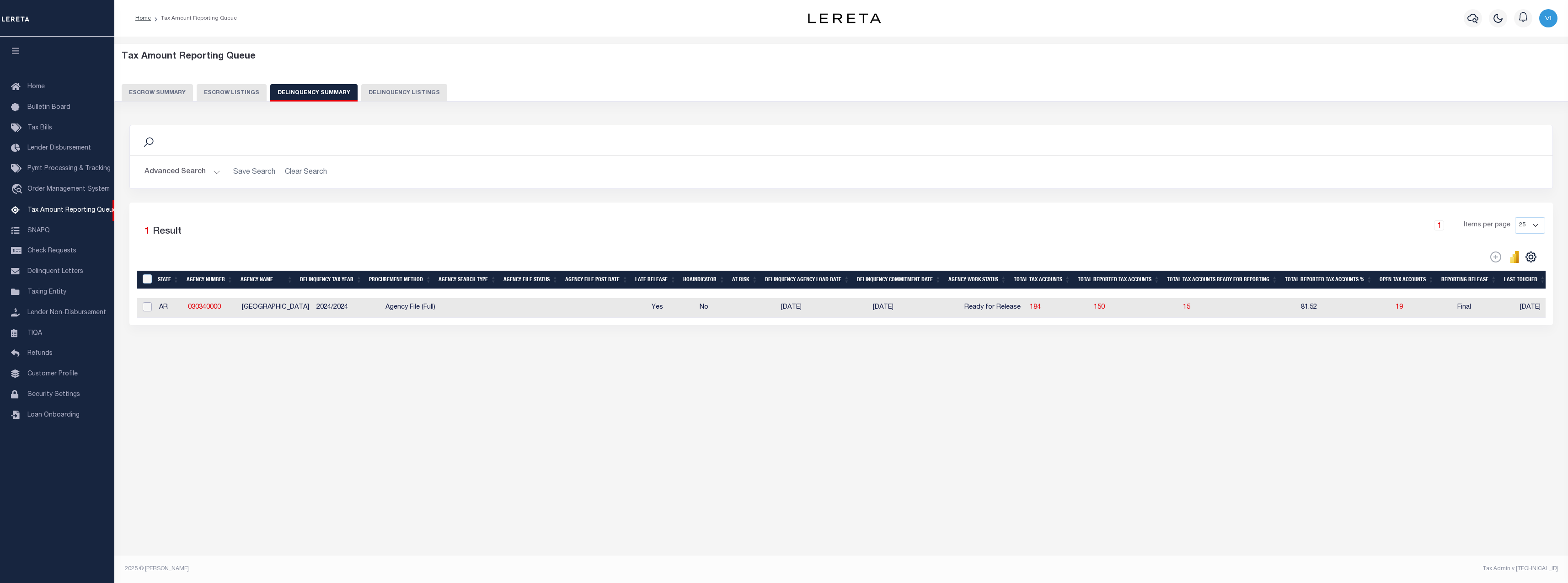
click at [145, 309] on input "checkbox" at bounding box center [147, 307] width 9 height 9
checkbox input "true"
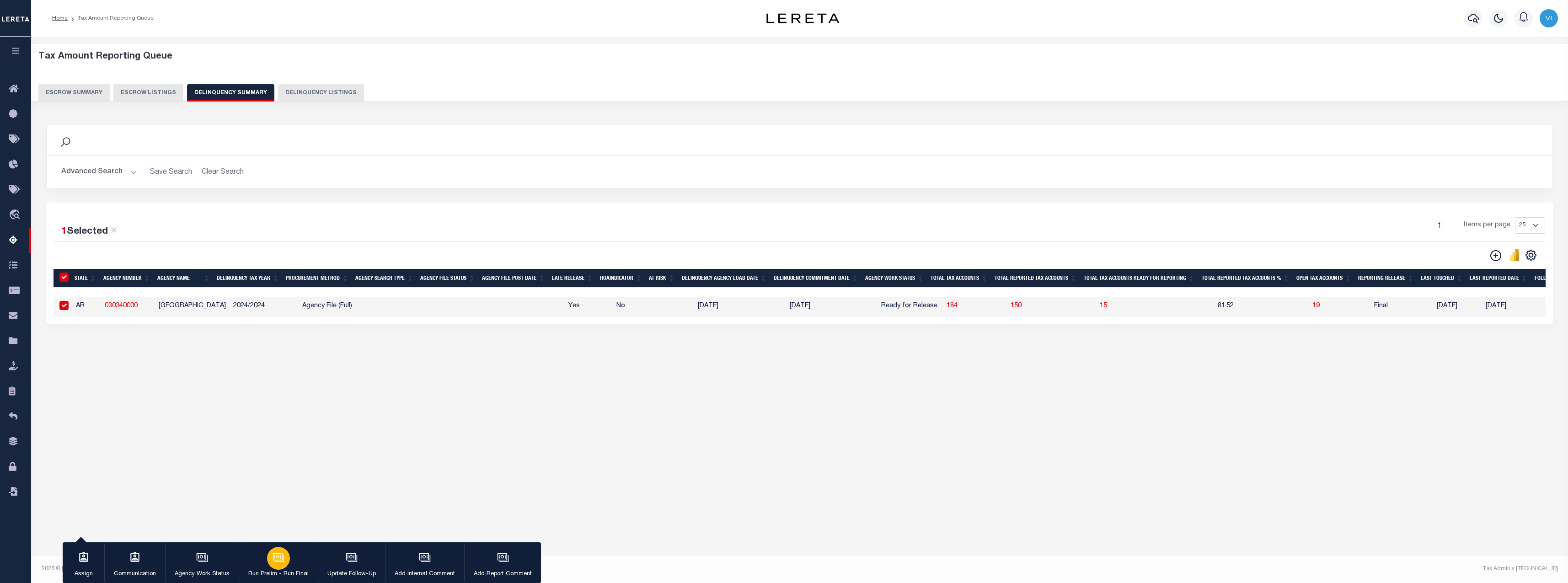
click at [278, 562] on icon "button" at bounding box center [279, 558] width 9 height 7
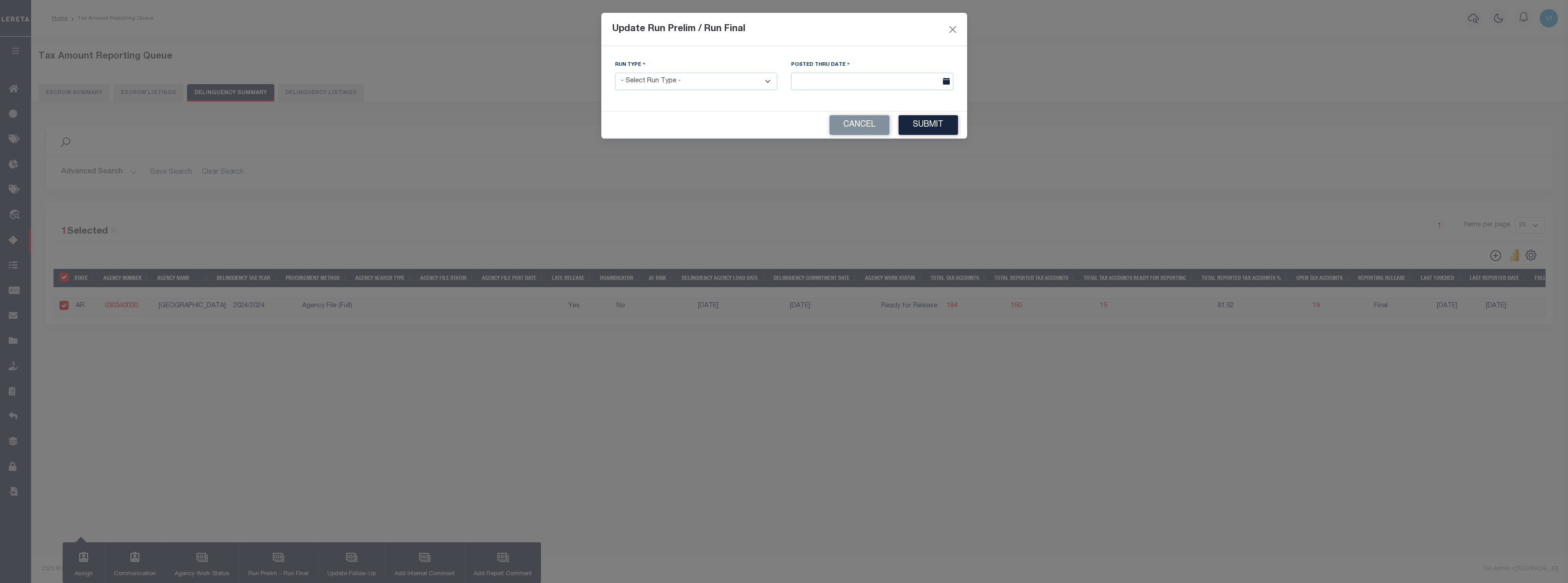
click at [734, 80] on select "- Select Run Type - Prelim Run Final Run" at bounding box center [696, 82] width 162 height 18
select select "F"
click at [615, 73] on select "- Select Run Type - Prelim Run Final Run" at bounding box center [696, 82] width 162 height 18
click at [882, 80] on input "text" at bounding box center [872, 82] width 162 height 18
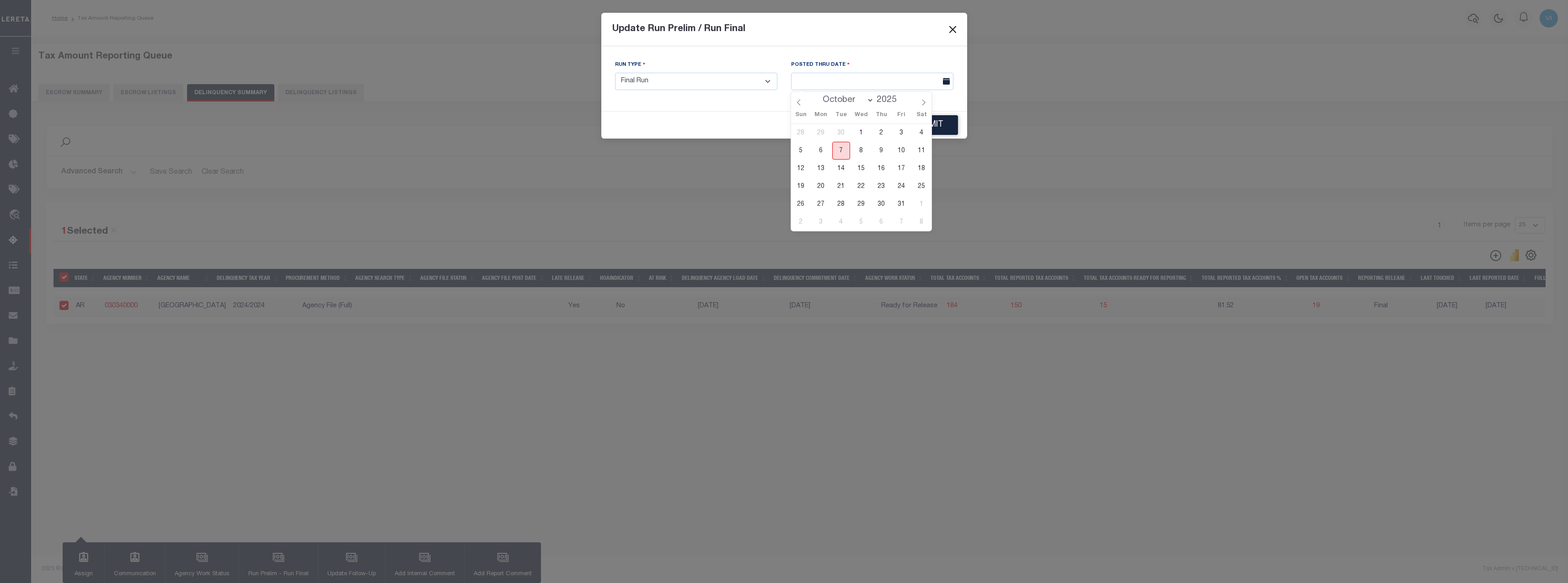
click at [843, 151] on span "7" at bounding box center [841, 151] width 18 height 18
type input "[DATE]"
click at [840, 147] on span "7" at bounding box center [841, 151] width 18 height 18
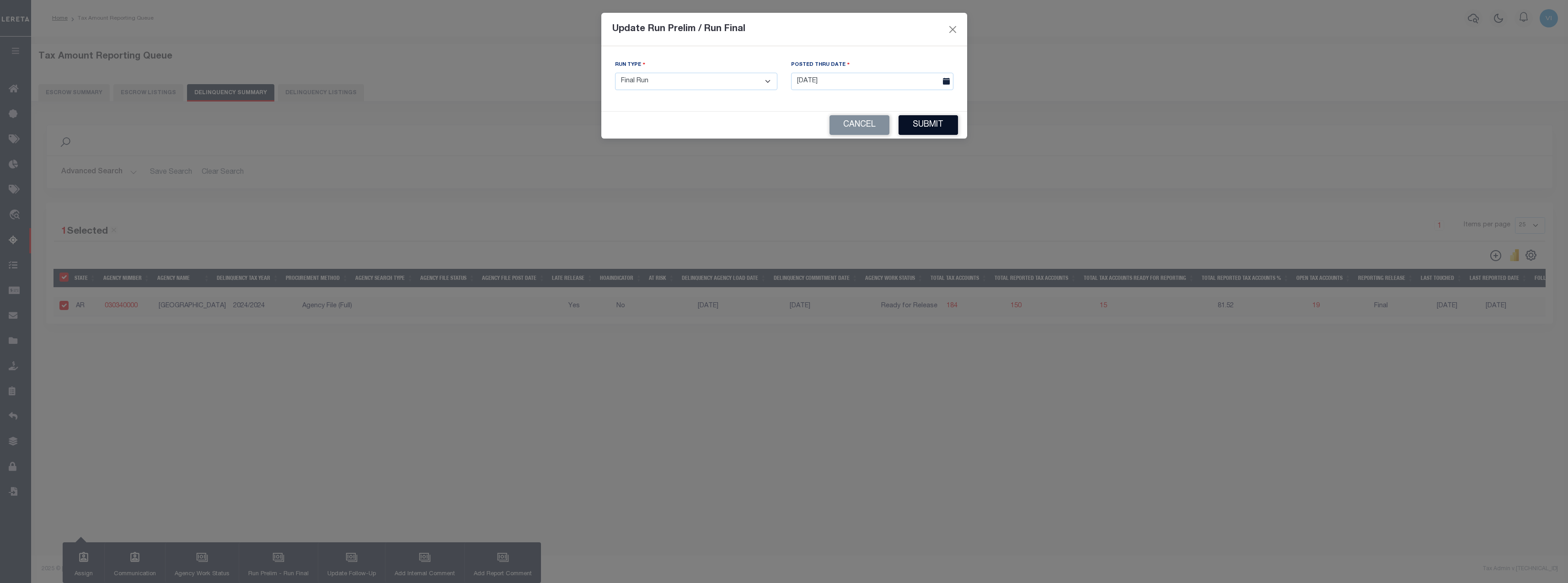
click at [945, 124] on button "Submit" at bounding box center [927, 125] width 59 height 20
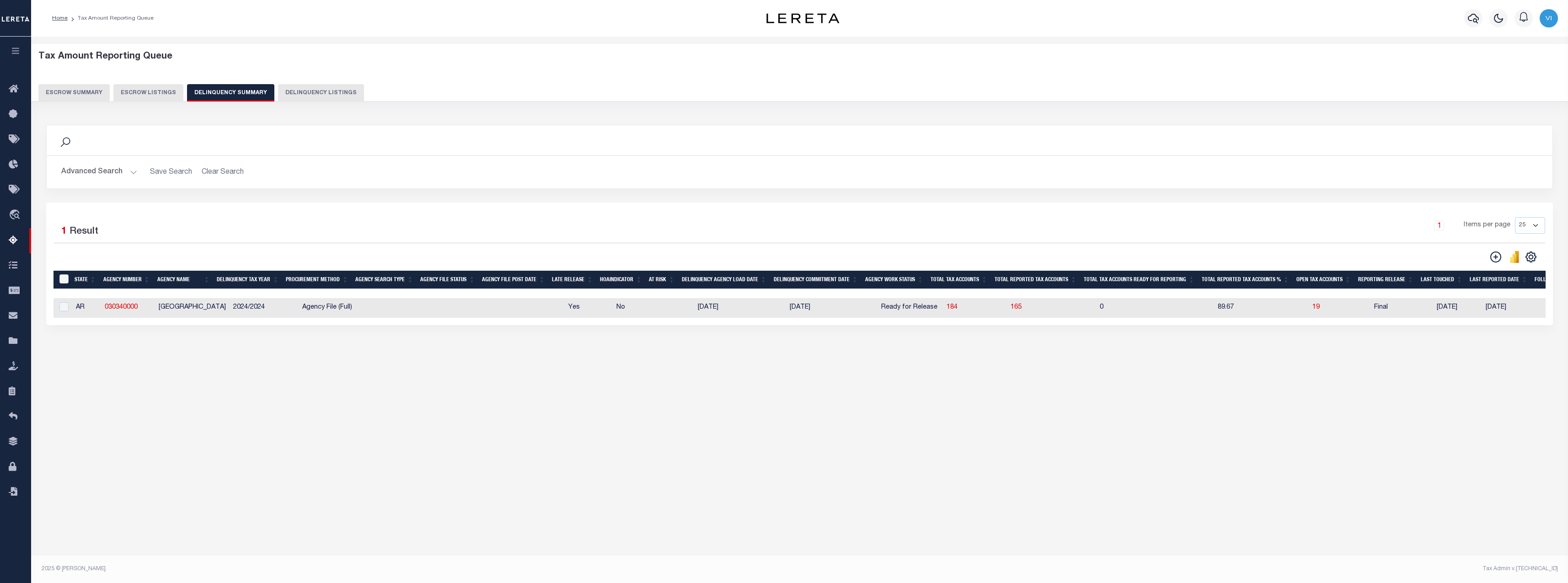
drag, startPoint x: 912, startPoint y: 448, endPoint x: 696, endPoint y: 374, distance: 228.3
click at [696, 374] on div "Tax Amount Reporting Queue Escrow Summary Escrow Listings In" at bounding box center [799, 213] width 1531 height 335
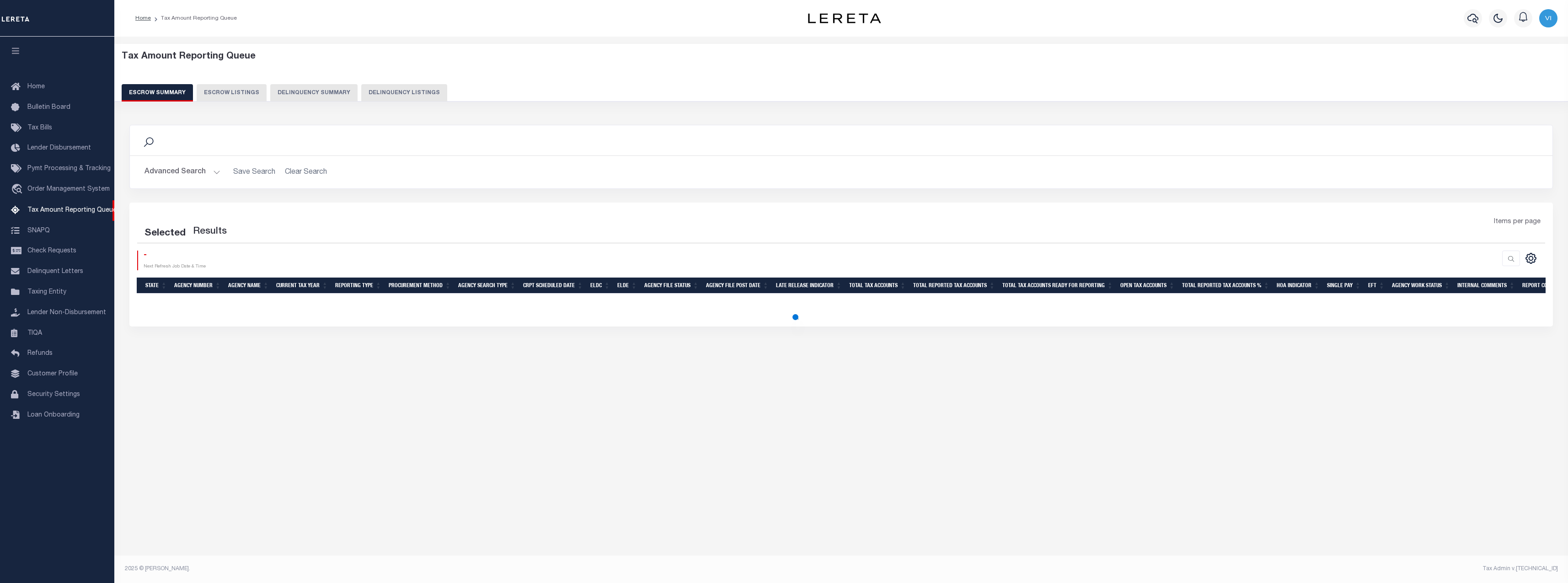
select select "100"
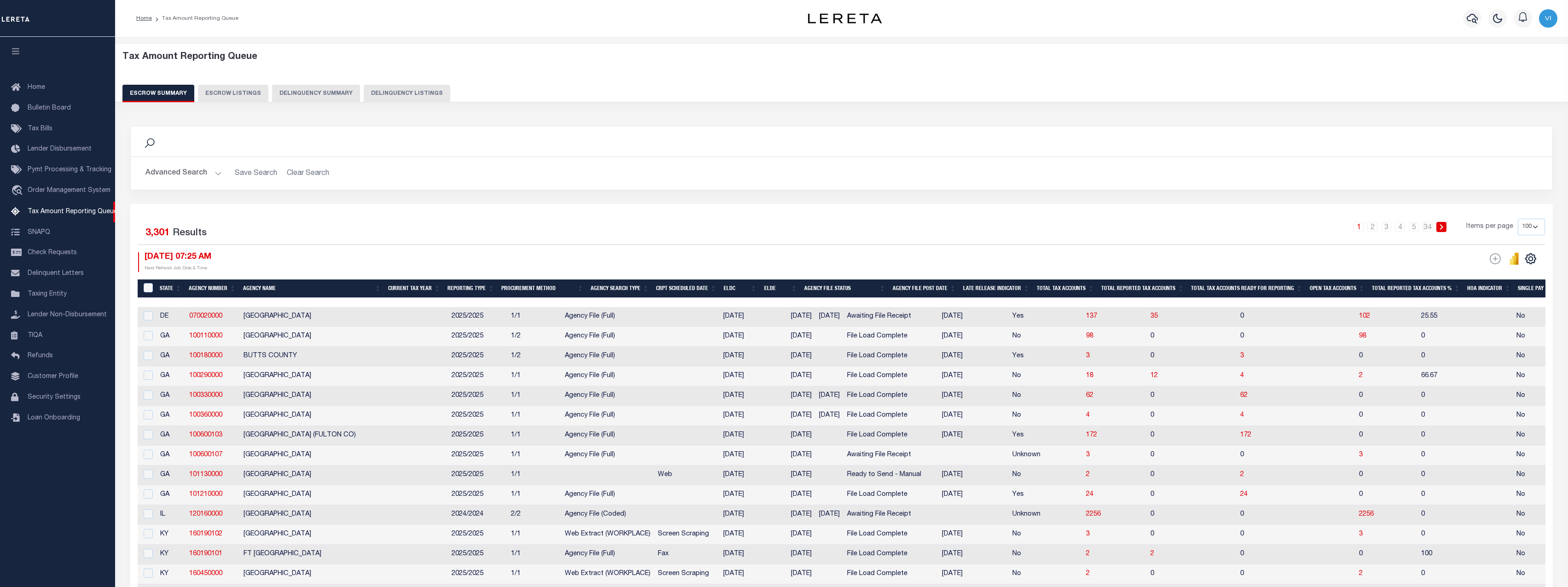
click at [302, 90] on button "Delinquency Summary" at bounding box center [316, 93] width 88 height 17
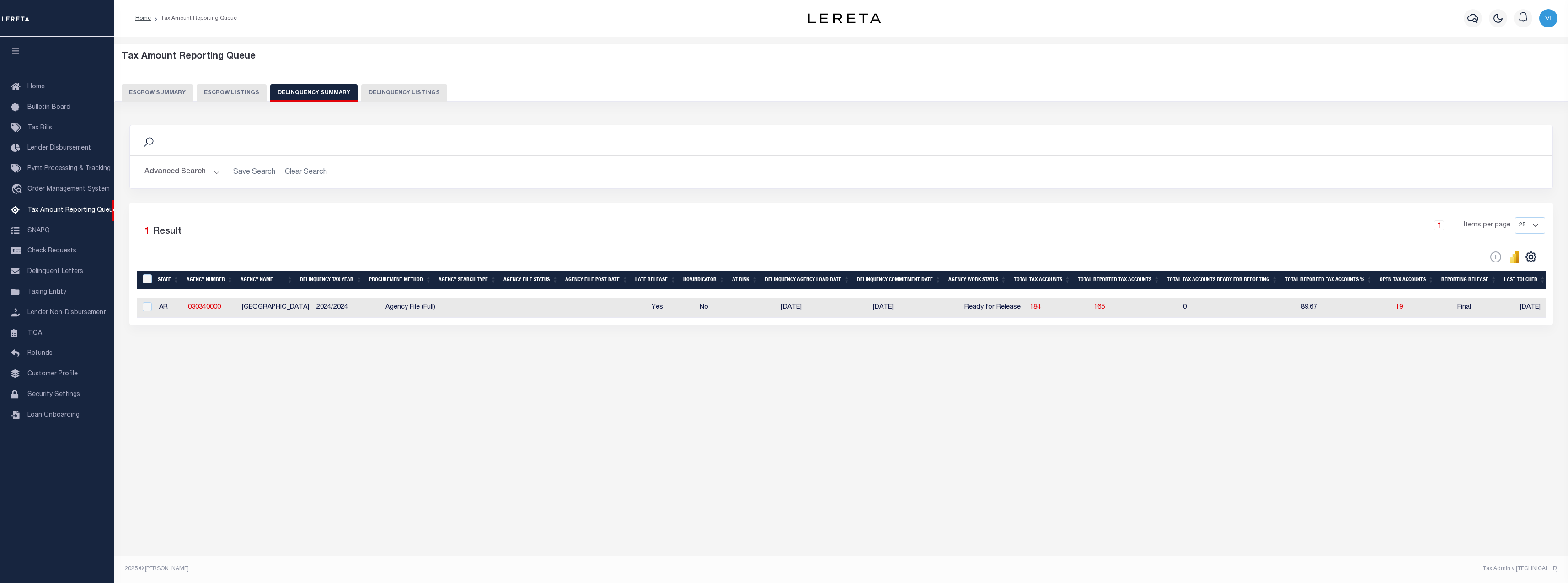
click at [484, 380] on div "Tax Amount Reporting Queue Escrow Summary Escrow Listings In" at bounding box center [841, 213] width 1448 height 335
